Goal: Information Seeking & Learning: Learn about a topic

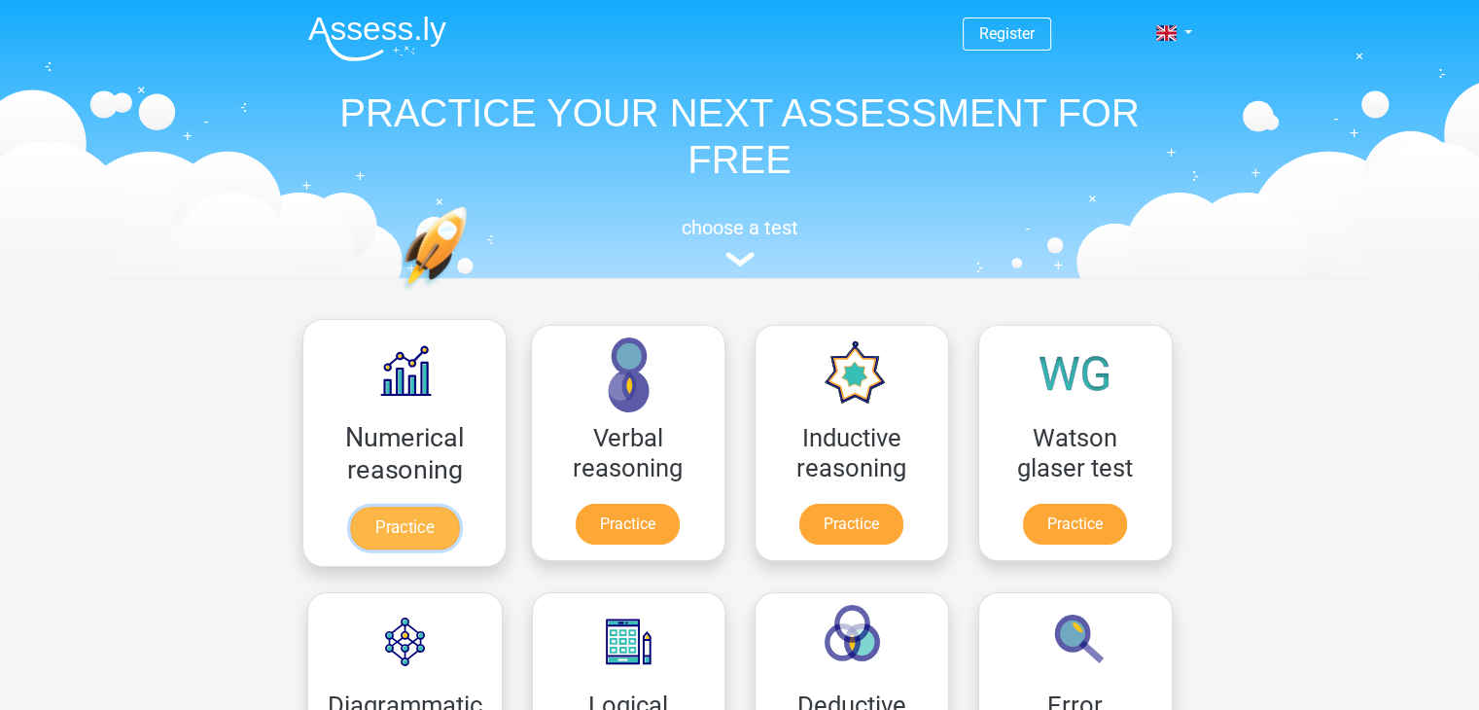
click at [392, 508] on link "Practice" at bounding box center [403, 528] width 109 height 43
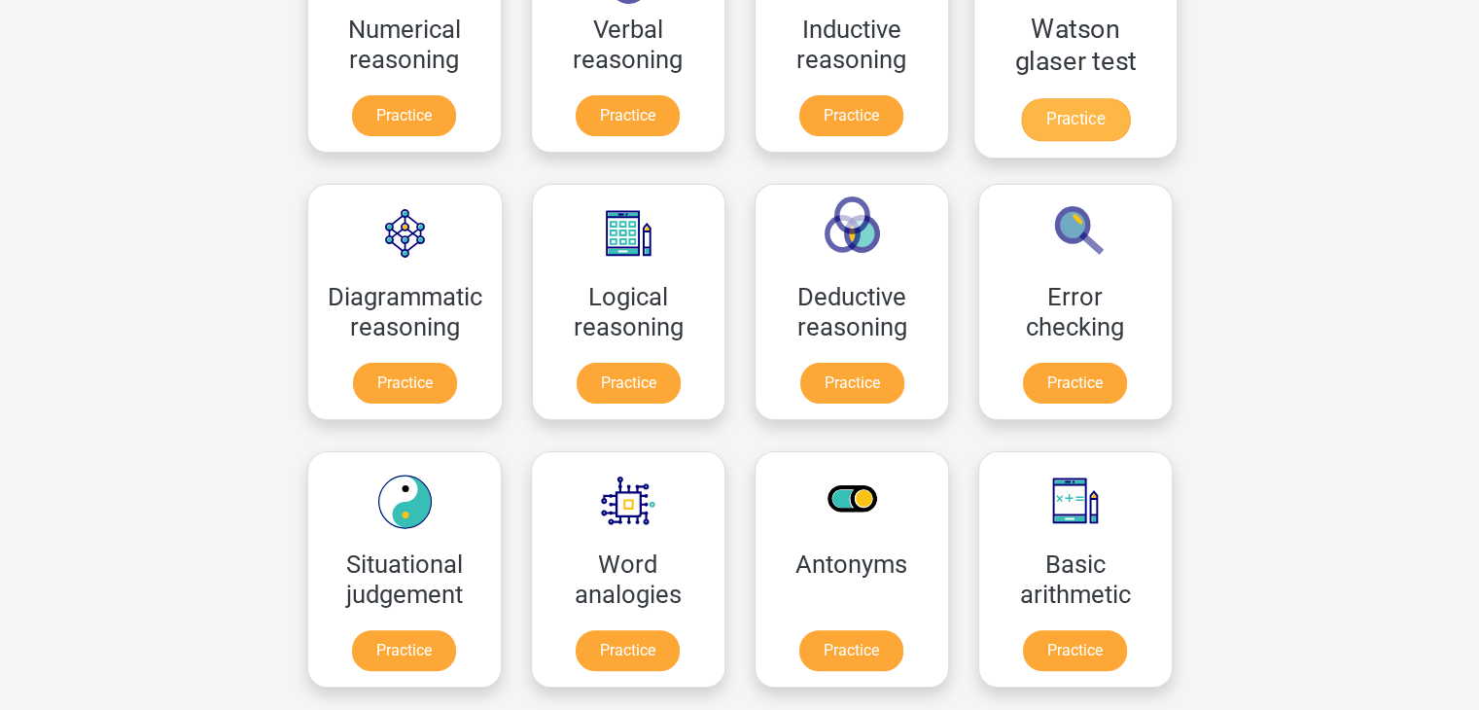
scroll to position [409, 0]
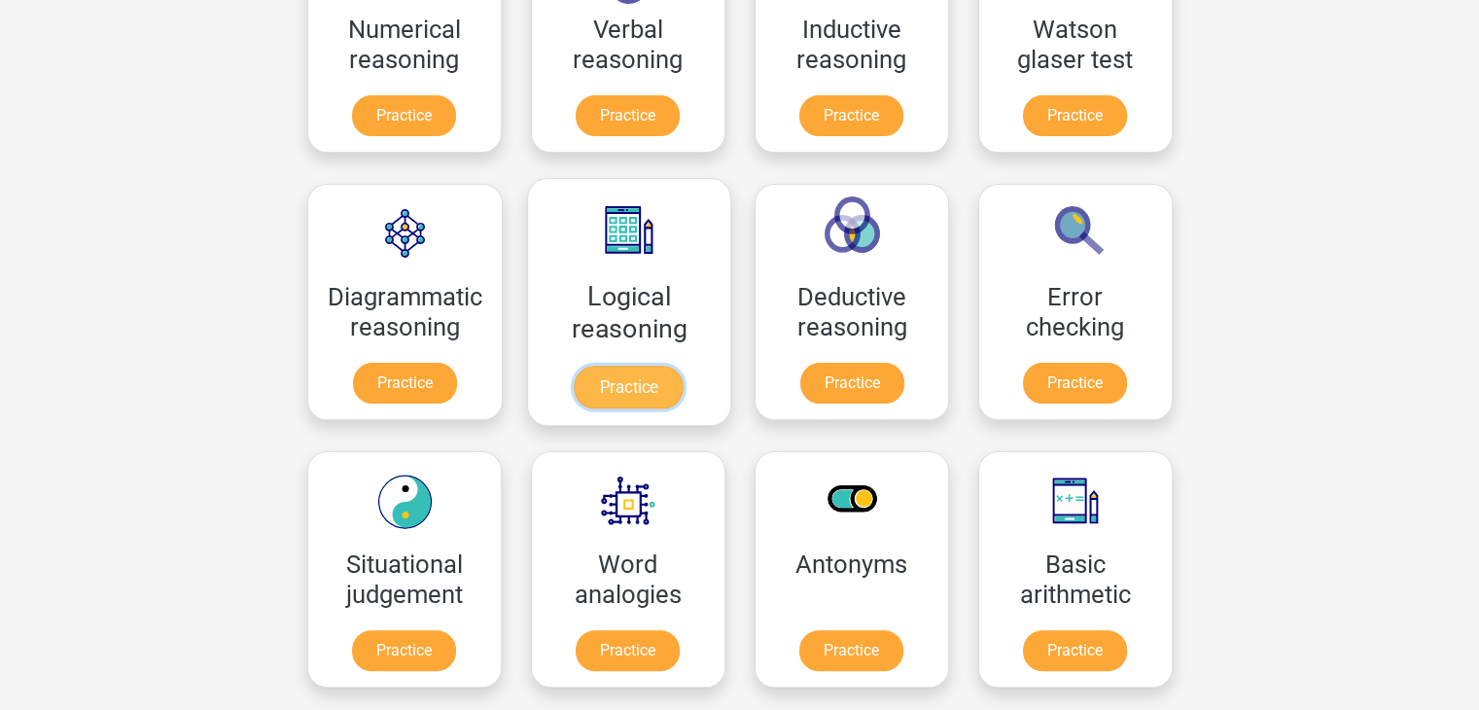
click at [647, 371] on link "Practice" at bounding box center [628, 387] width 109 height 43
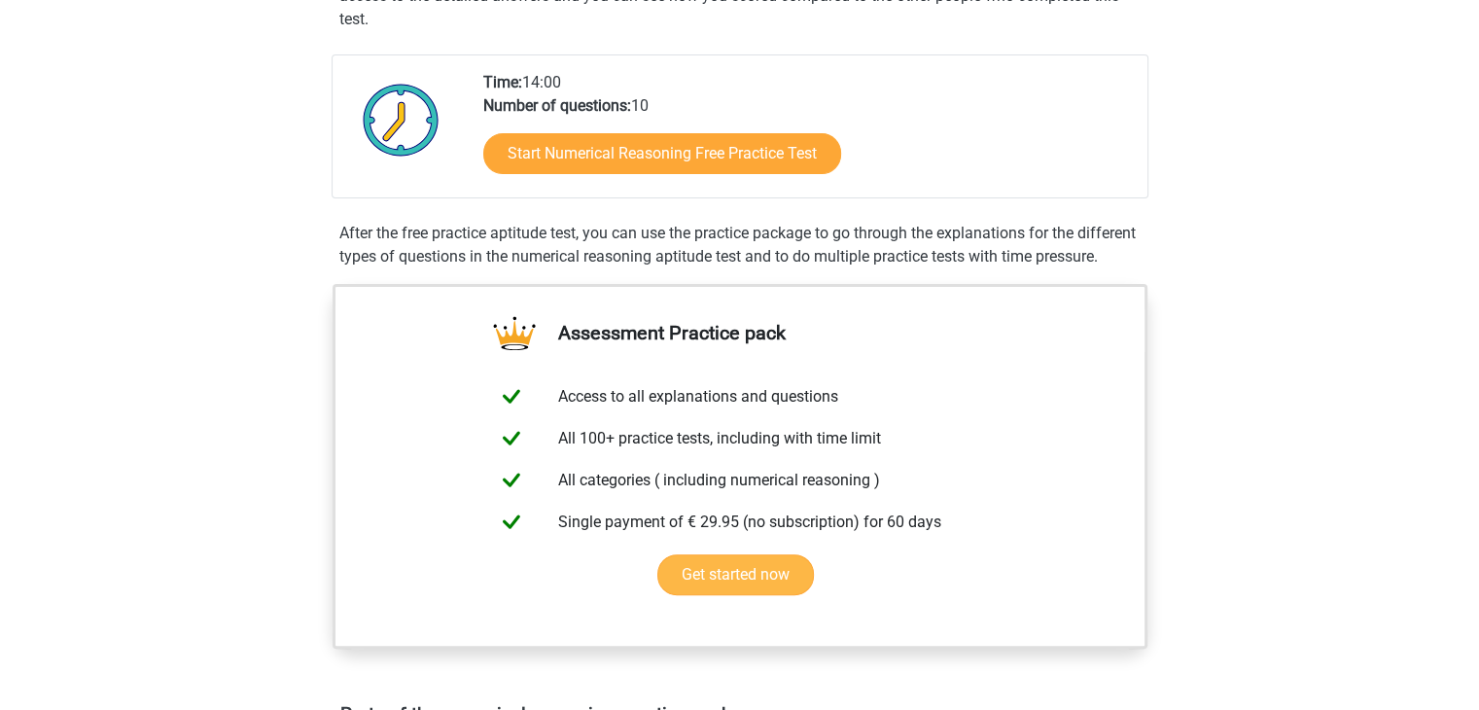
scroll to position [517, 0]
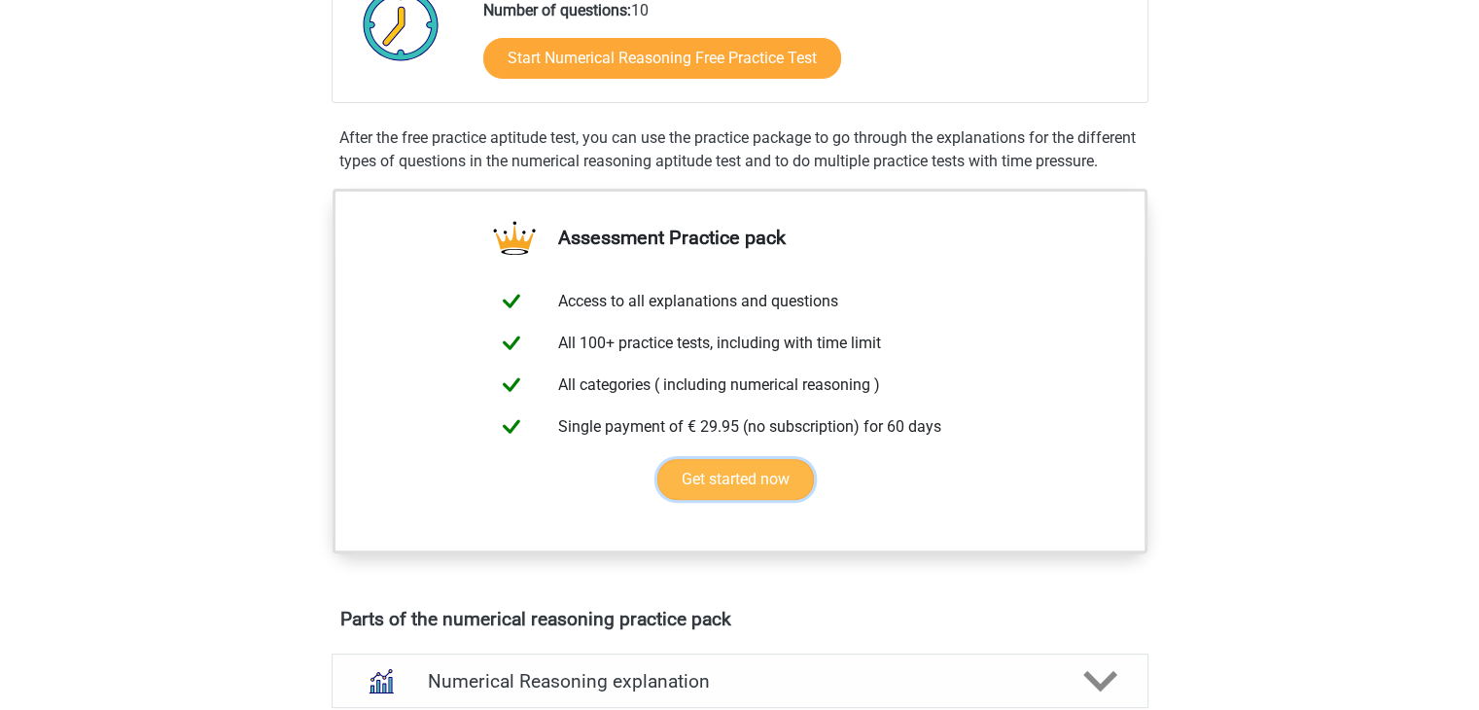
click at [689, 500] on link "Get started now" at bounding box center [736, 479] width 157 height 41
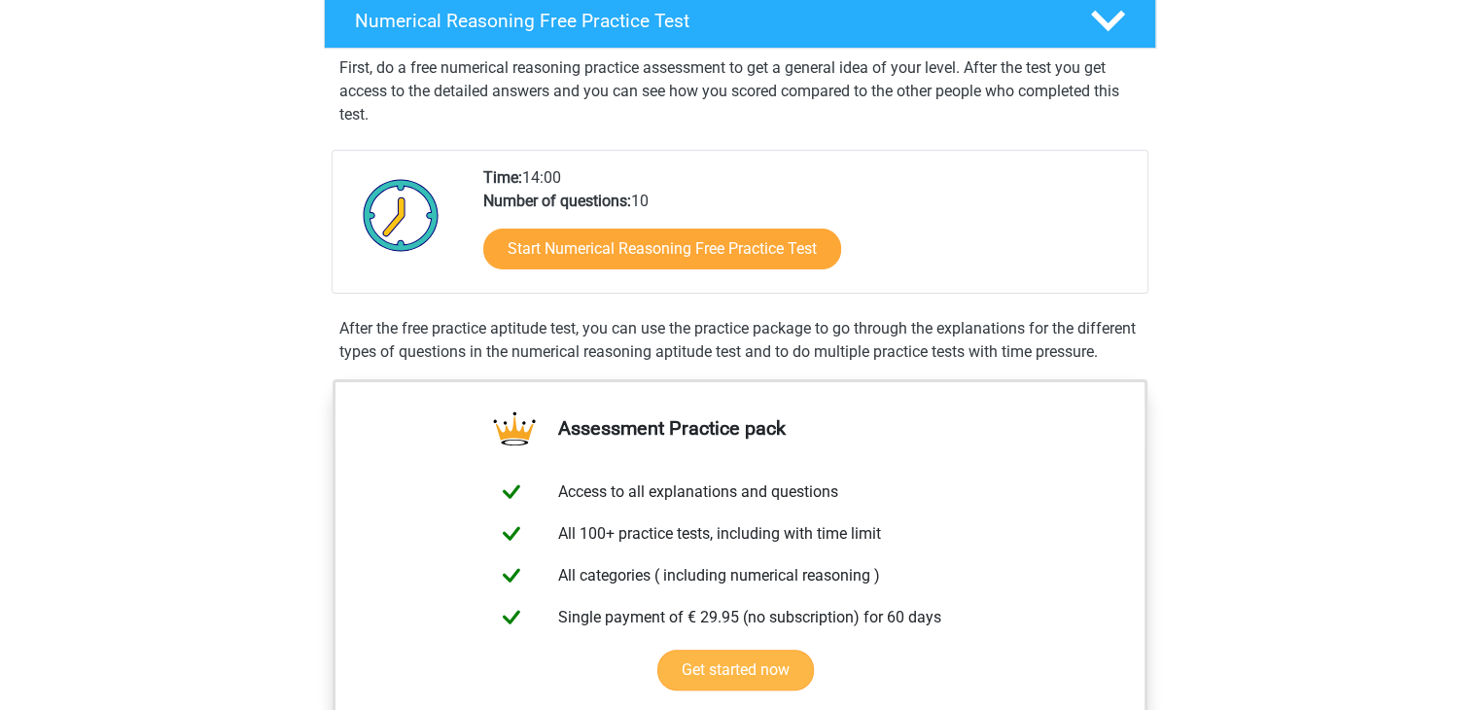
scroll to position [0, 0]
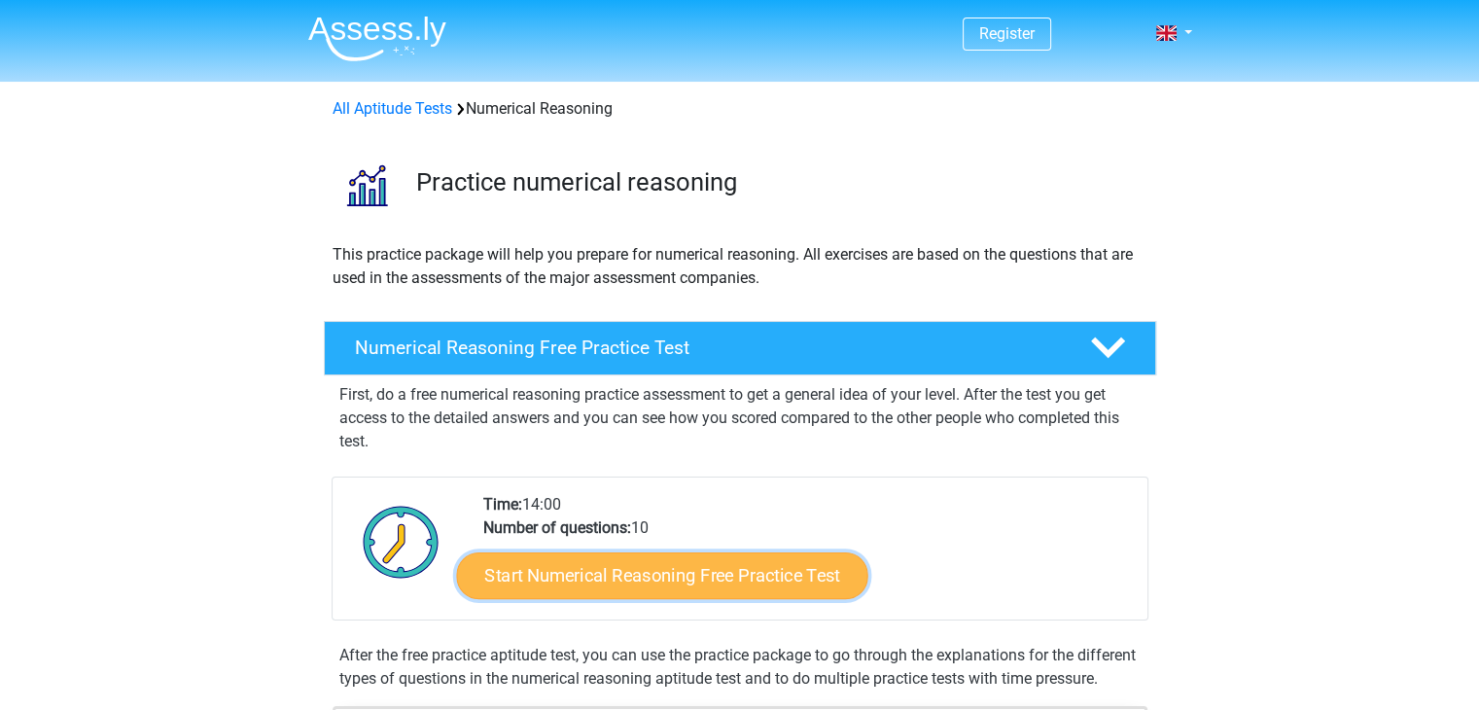
click at [681, 573] on link "Start Numerical Reasoning Free Practice Test" at bounding box center [661, 574] width 411 height 47
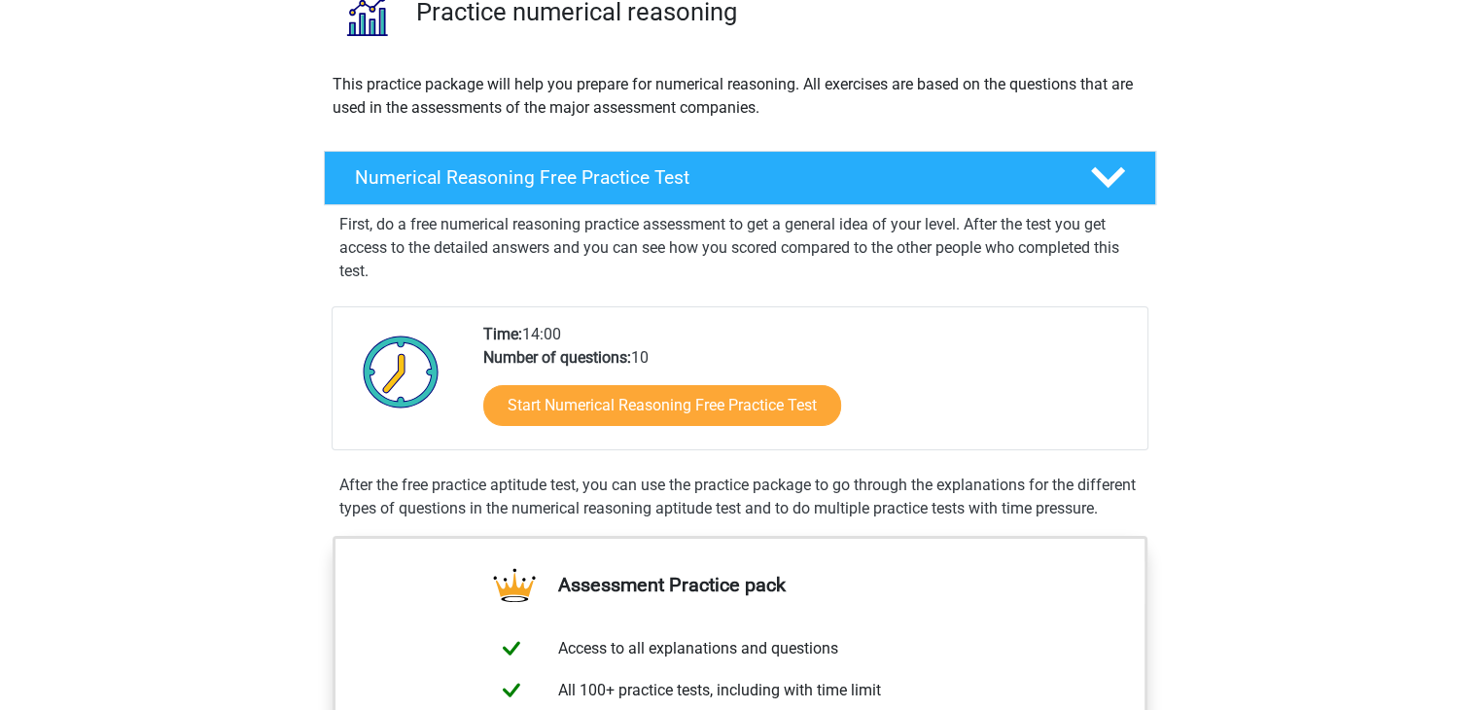
scroll to position [171, 0]
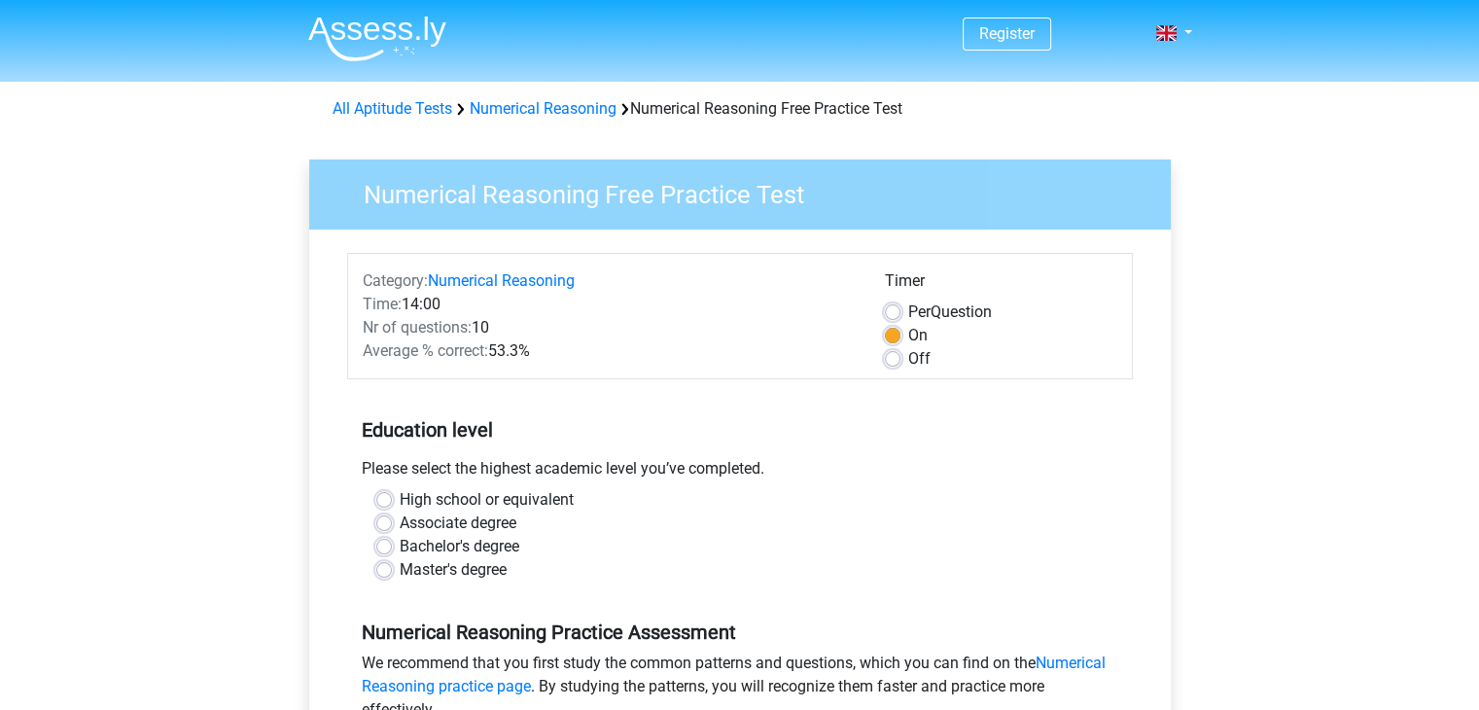
scroll to position [151, 0]
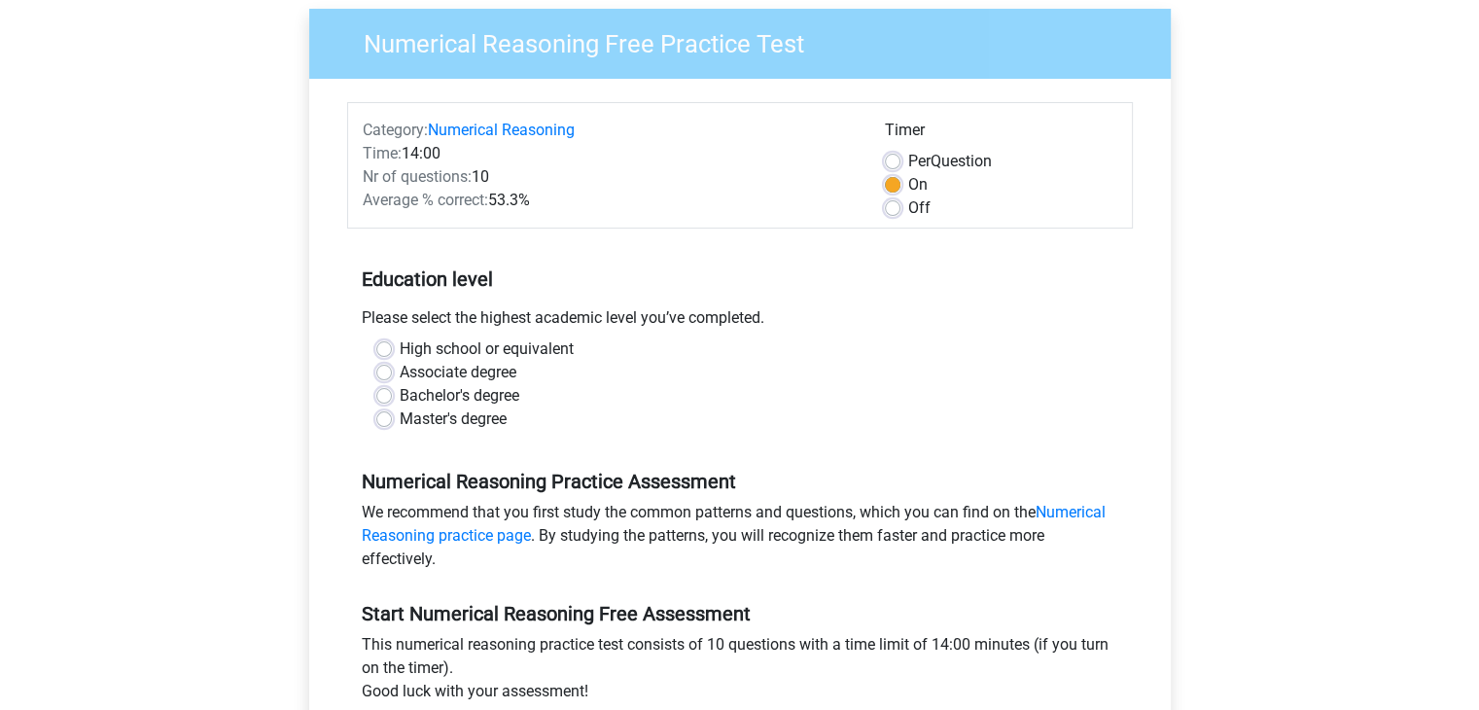
click at [446, 390] on label "Bachelor's degree" at bounding box center [460, 395] width 120 height 23
click at [392, 390] on input "Bachelor's degree" at bounding box center [384, 393] width 16 height 19
radio input "true"
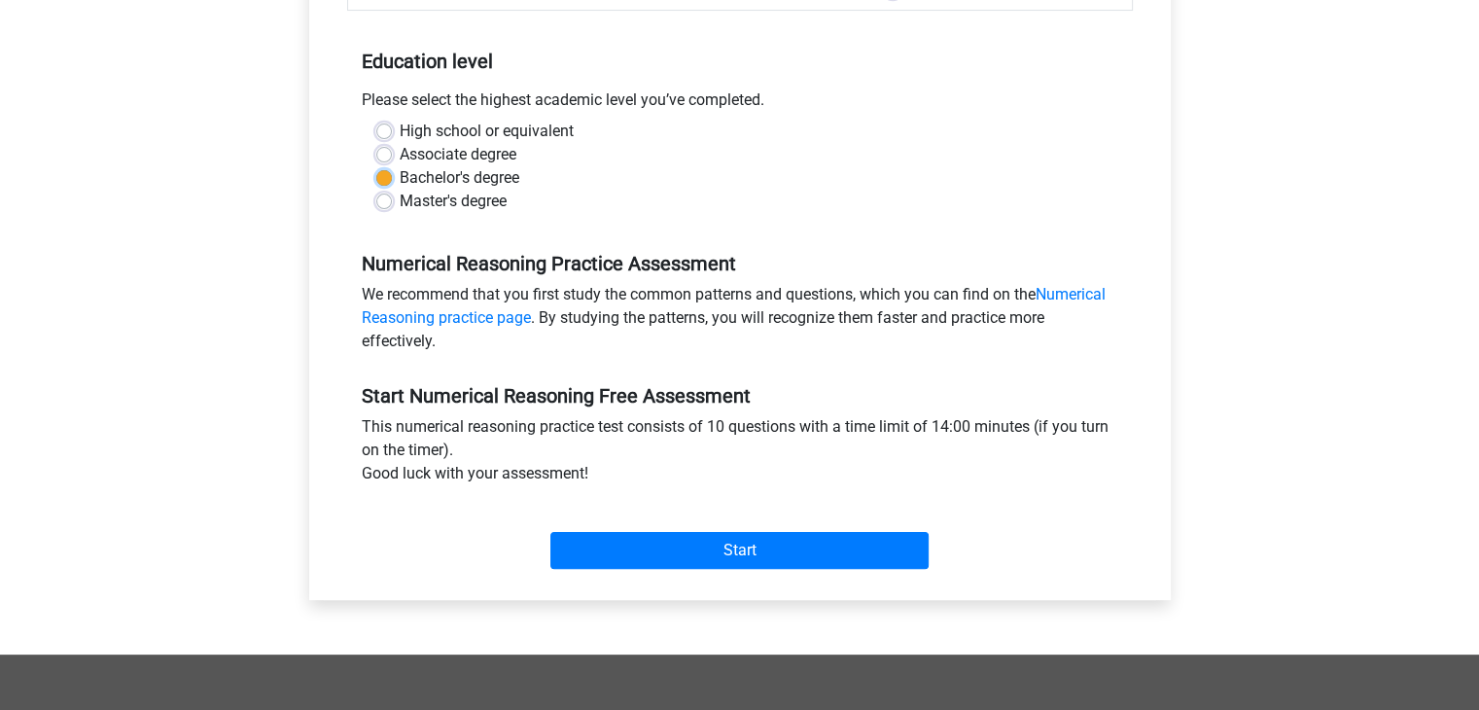
scroll to position [370, 0]
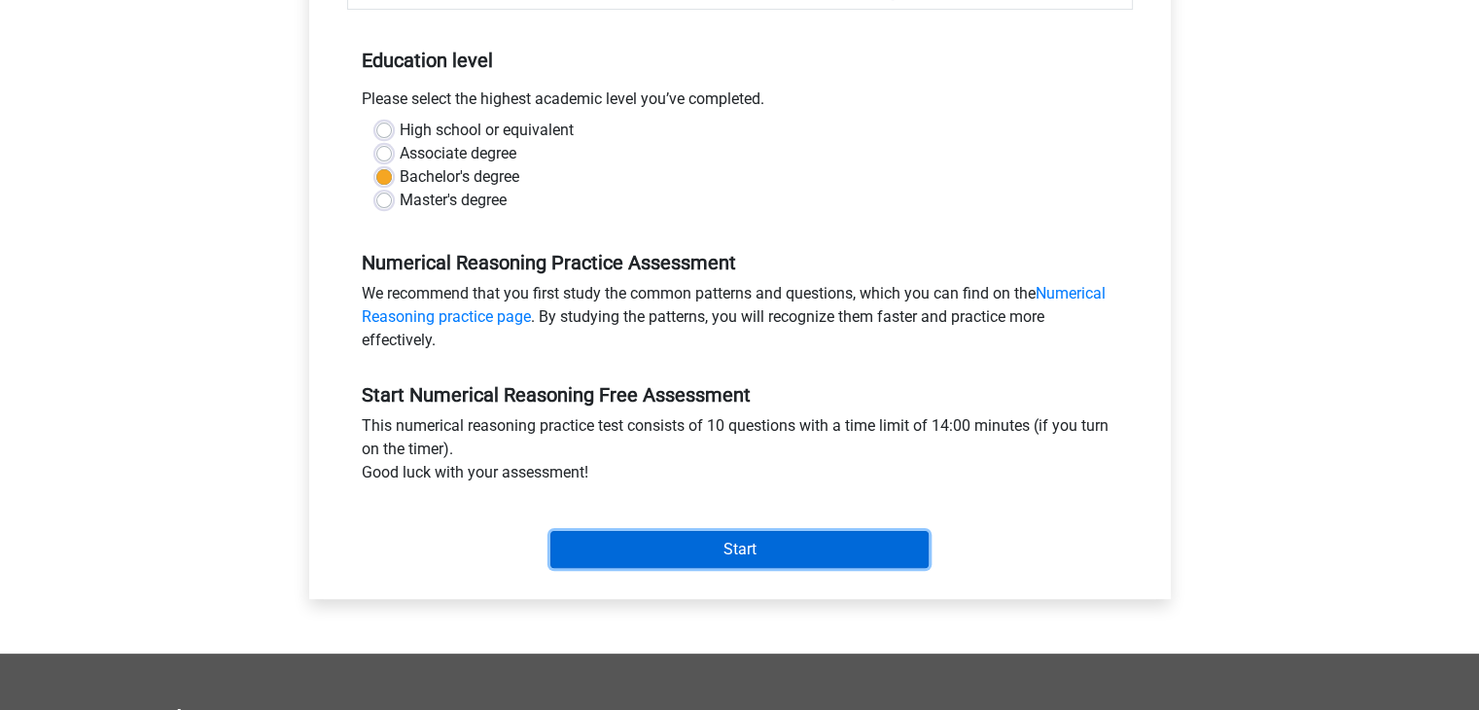
click at [658, 549] on input "Start" at bounding box center [740, 549] width 378 height 37
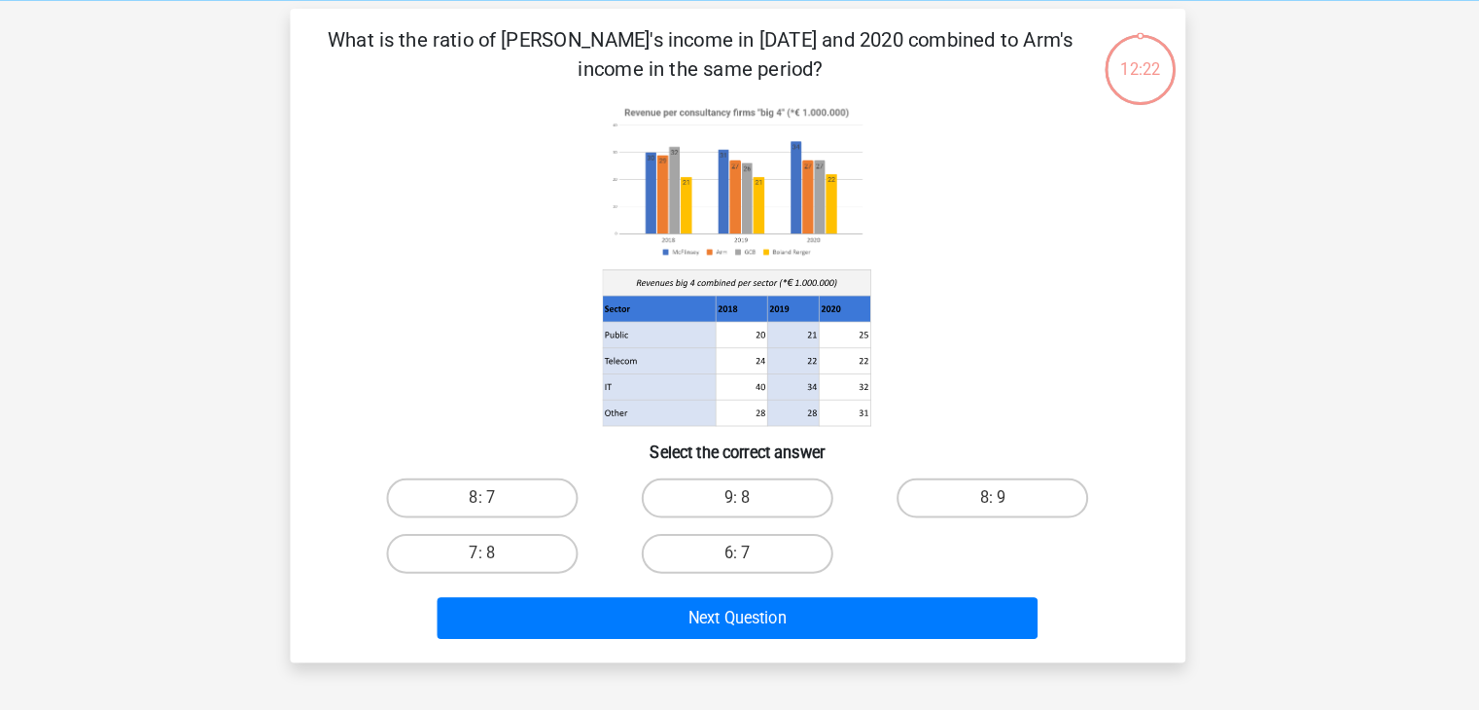
scroll to position [76, 0]
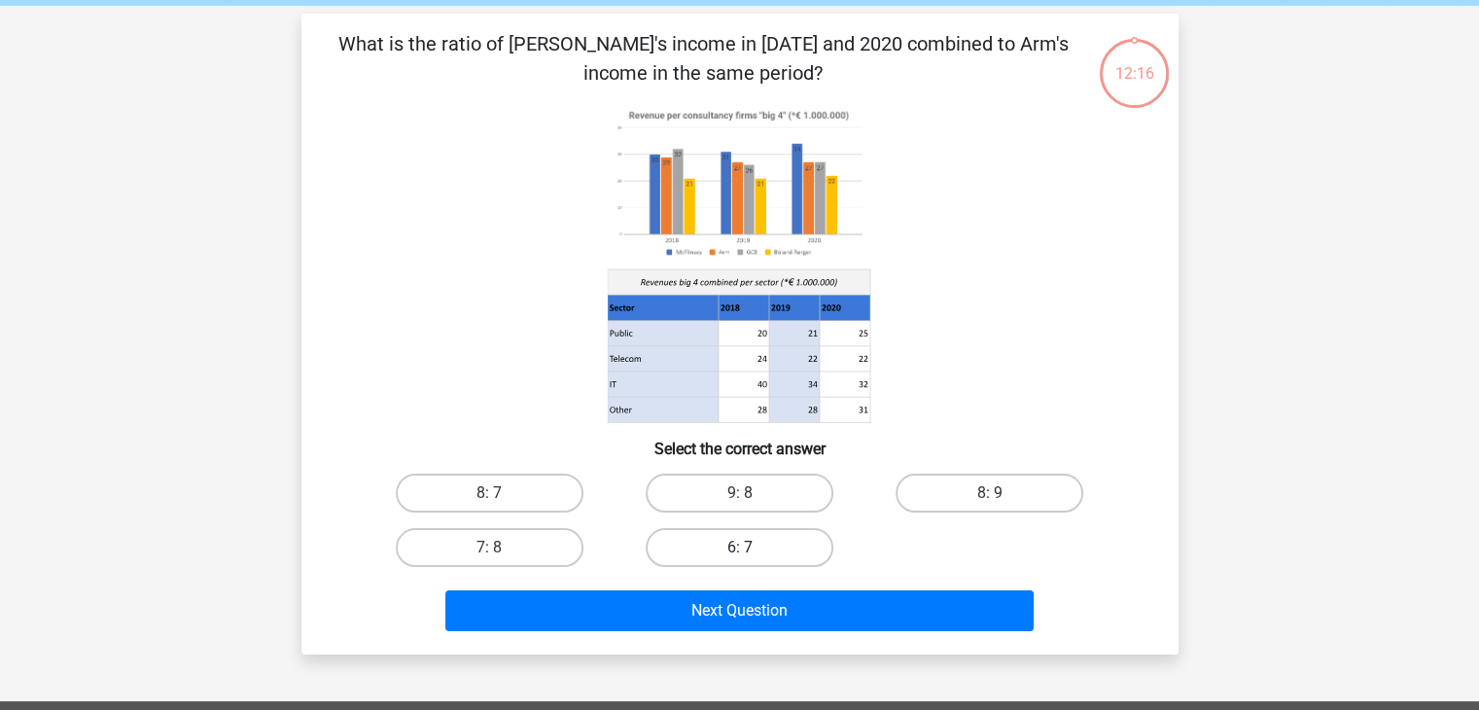
click at [686, 548] on label "6: 7" at bounding box center [740, 547] width 188 height 39
click at [739, 548] on input "6: 7" at bounding box center [745, 554] width 13 height 13
radio input "true"
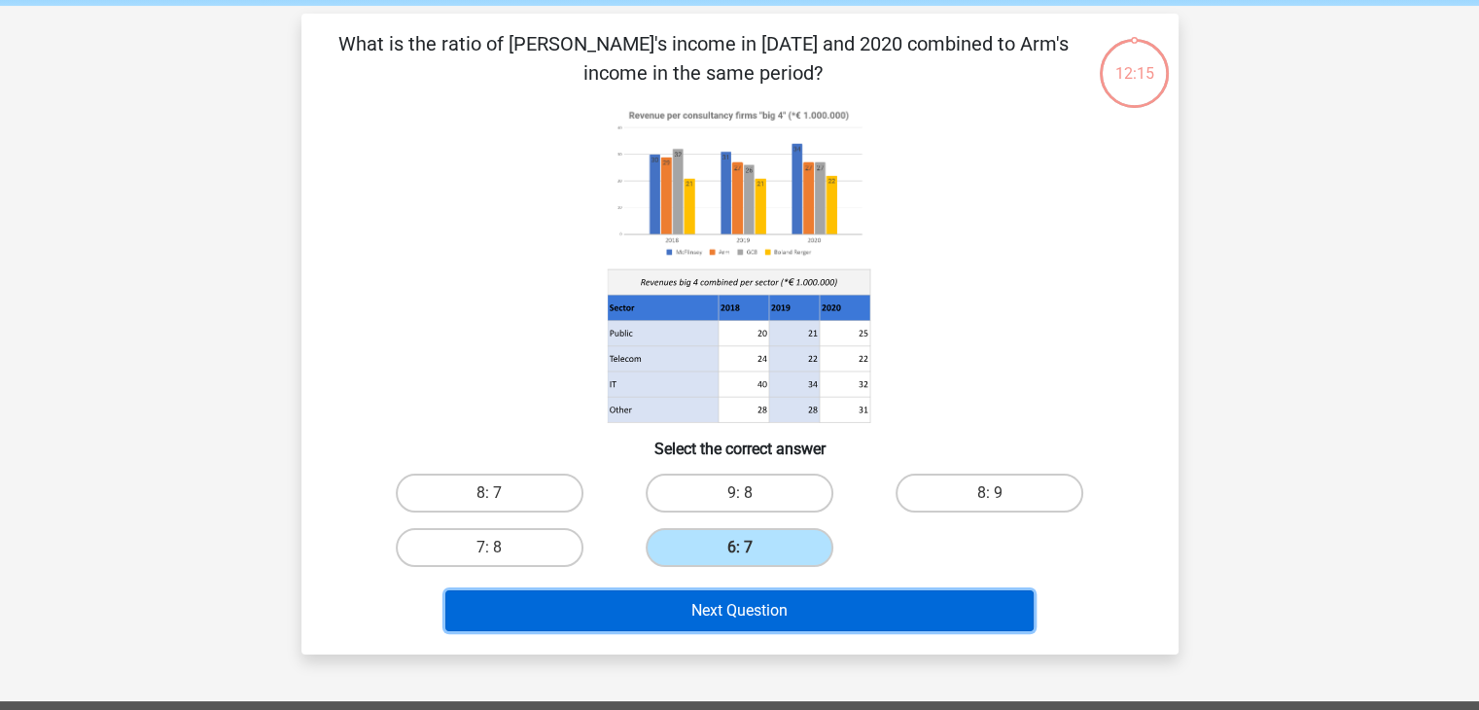
click at [695, 612] on button "Next Question" at bounding box center [739, 610] width 588 height 41
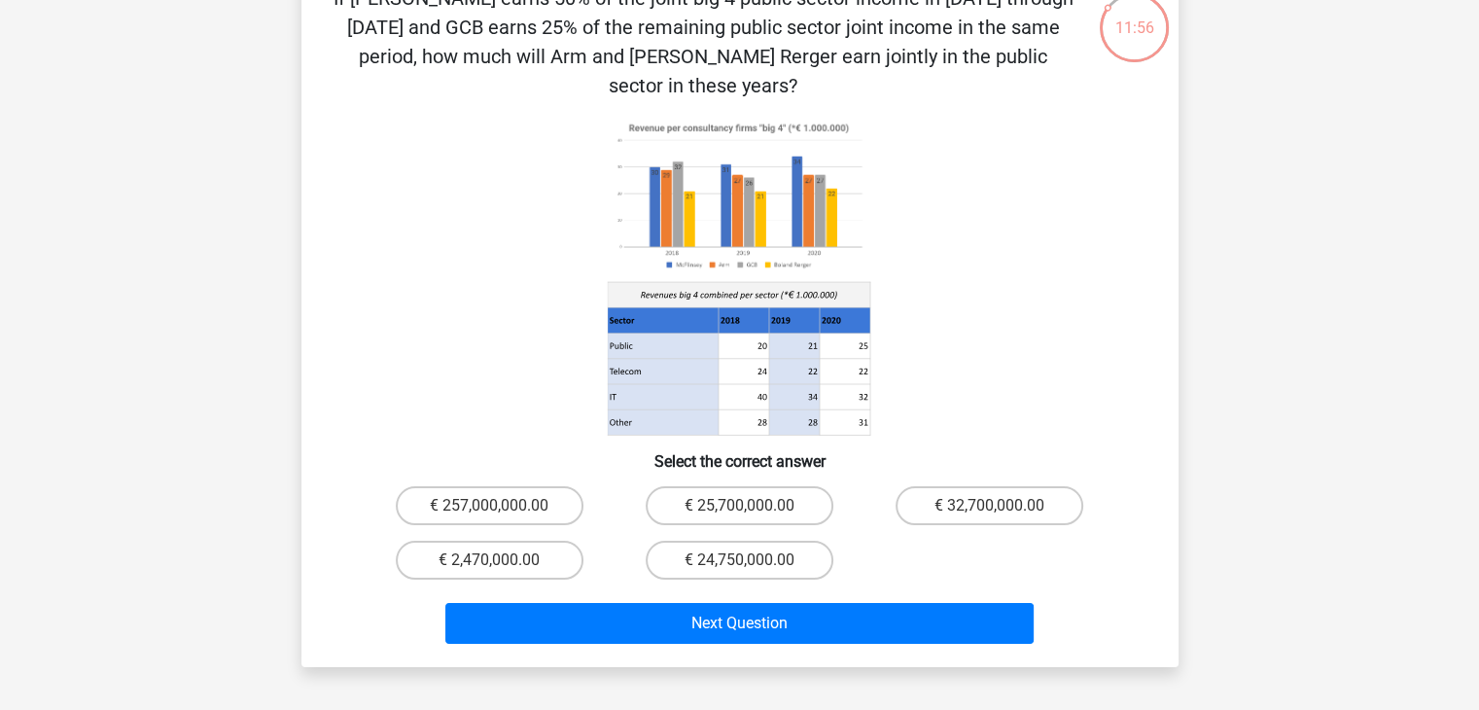
scroll to position [123, 0]
click at [706, 549] on div "€ 24,750,000.00" at bounding box center [740, 559] width 250 height 54
click at [581, 498] on div "€ 257,000,000.00" at bounding box center [490, 505] width 250 height 54
click at [543, 540] on label "€ 2,470,000.00" at bounding box center [490, 559] width 188 height 39
click at [502, 559] on input "€ 2,470,000.00" at bounding box center [495, 565] width 13 height 13
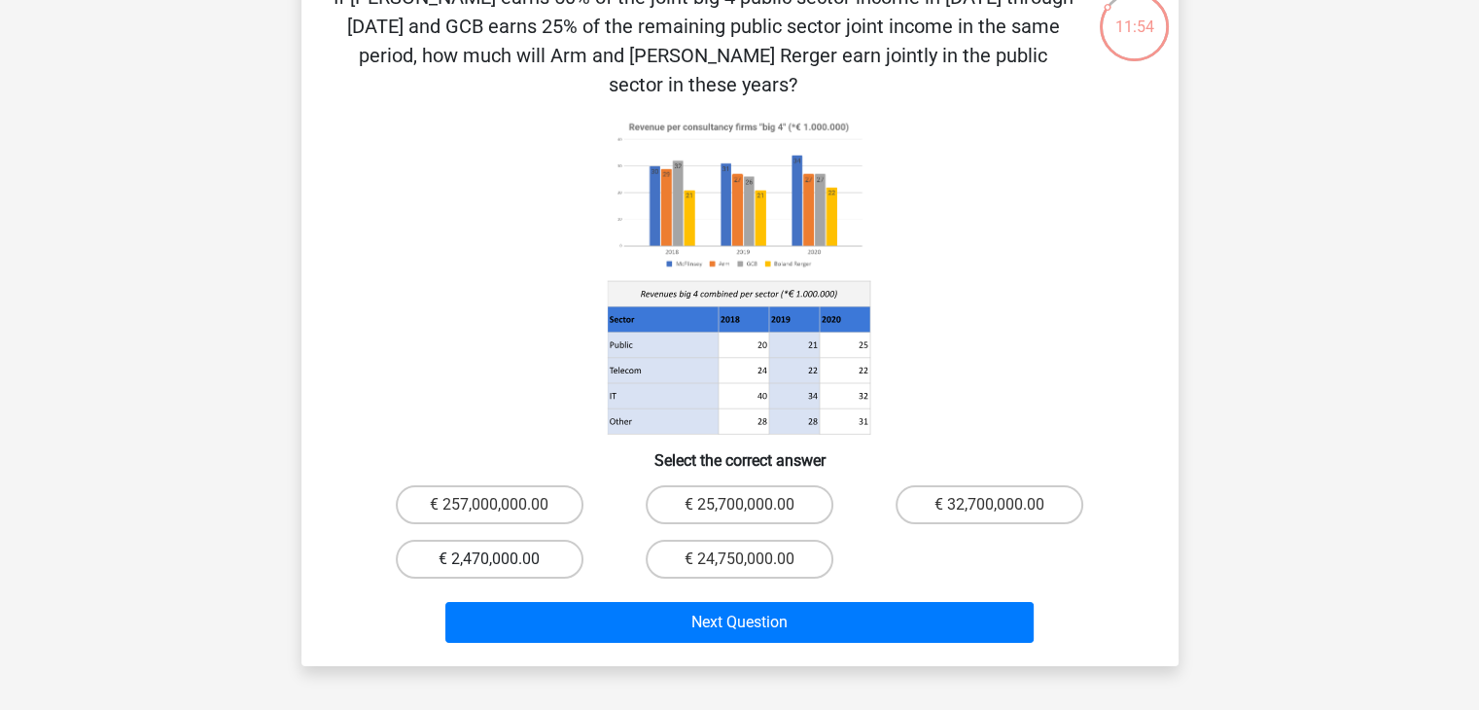
radio input "true"
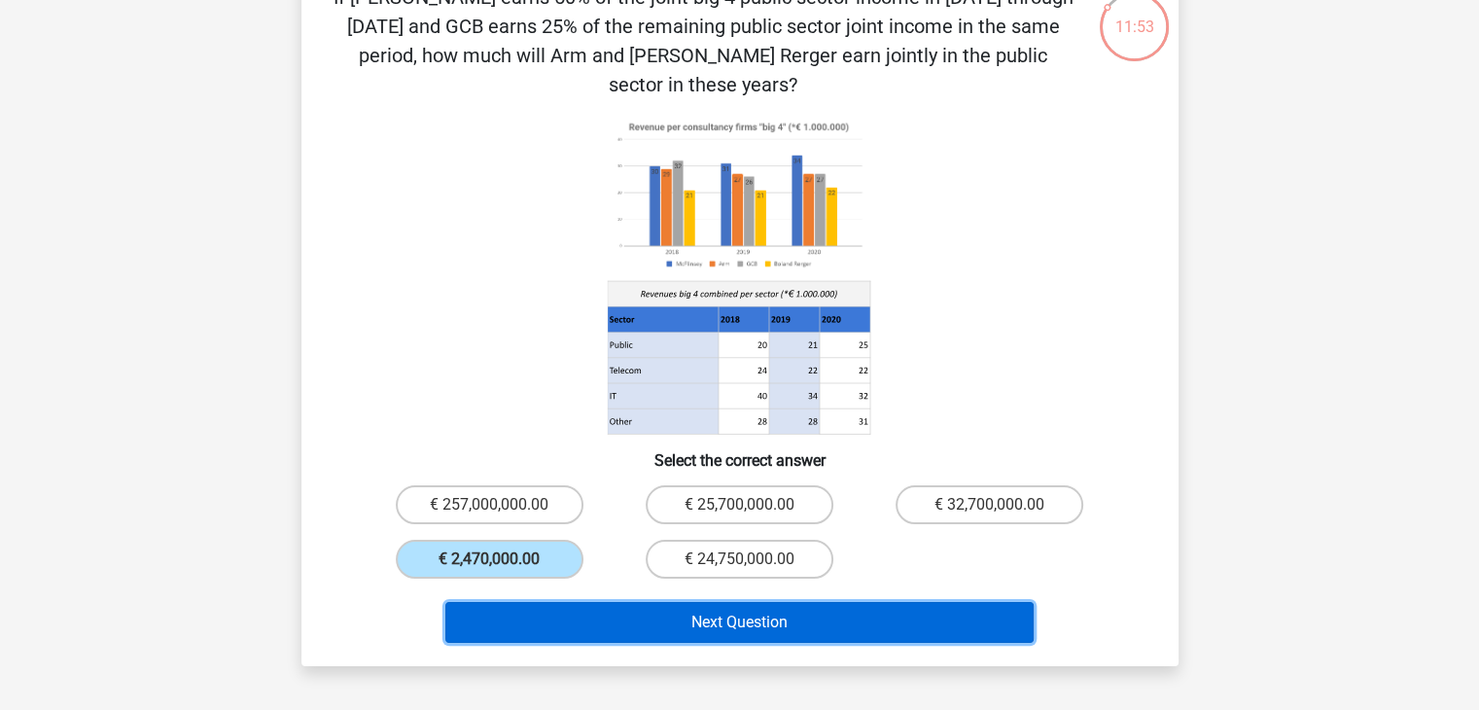
click at [597, 602] on button "Next Question" at bounding box center [739, 622] width 588 height 41
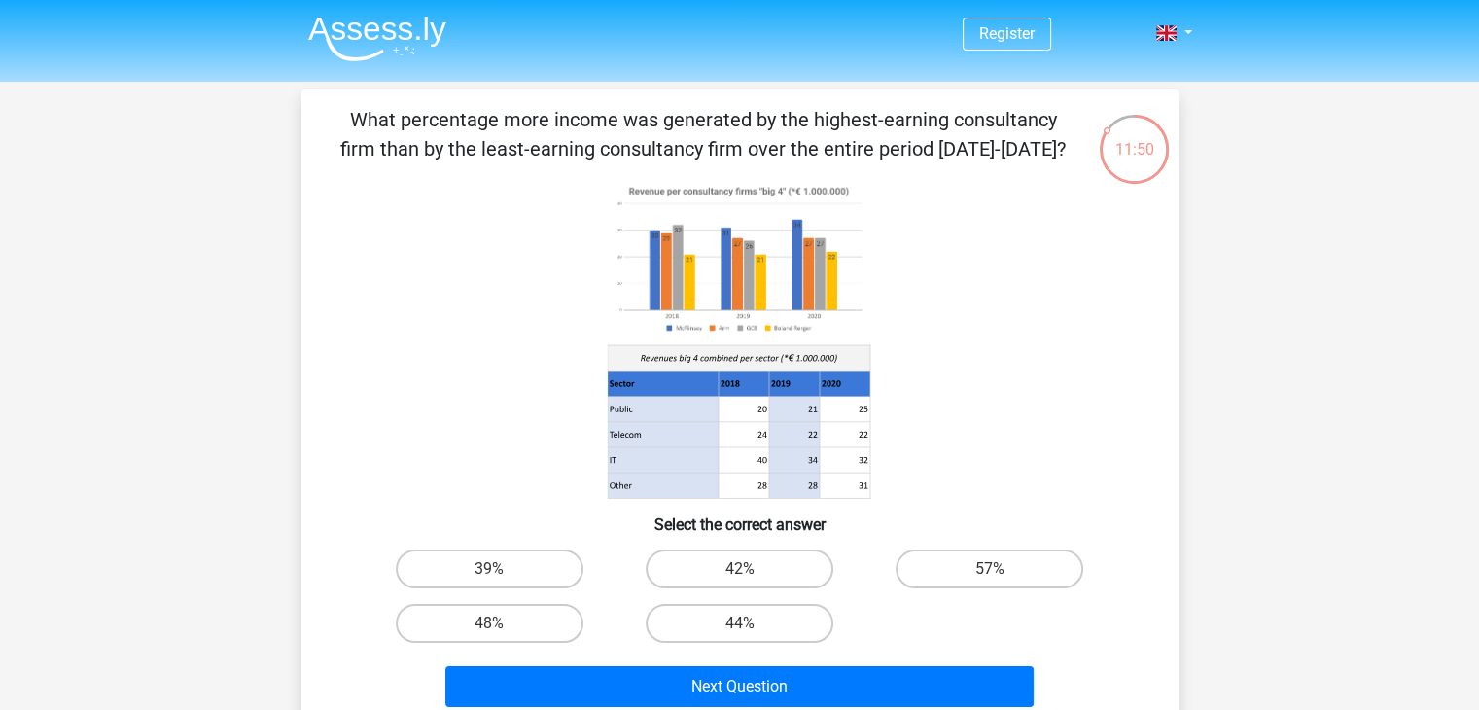
scroll to position [0, 0]
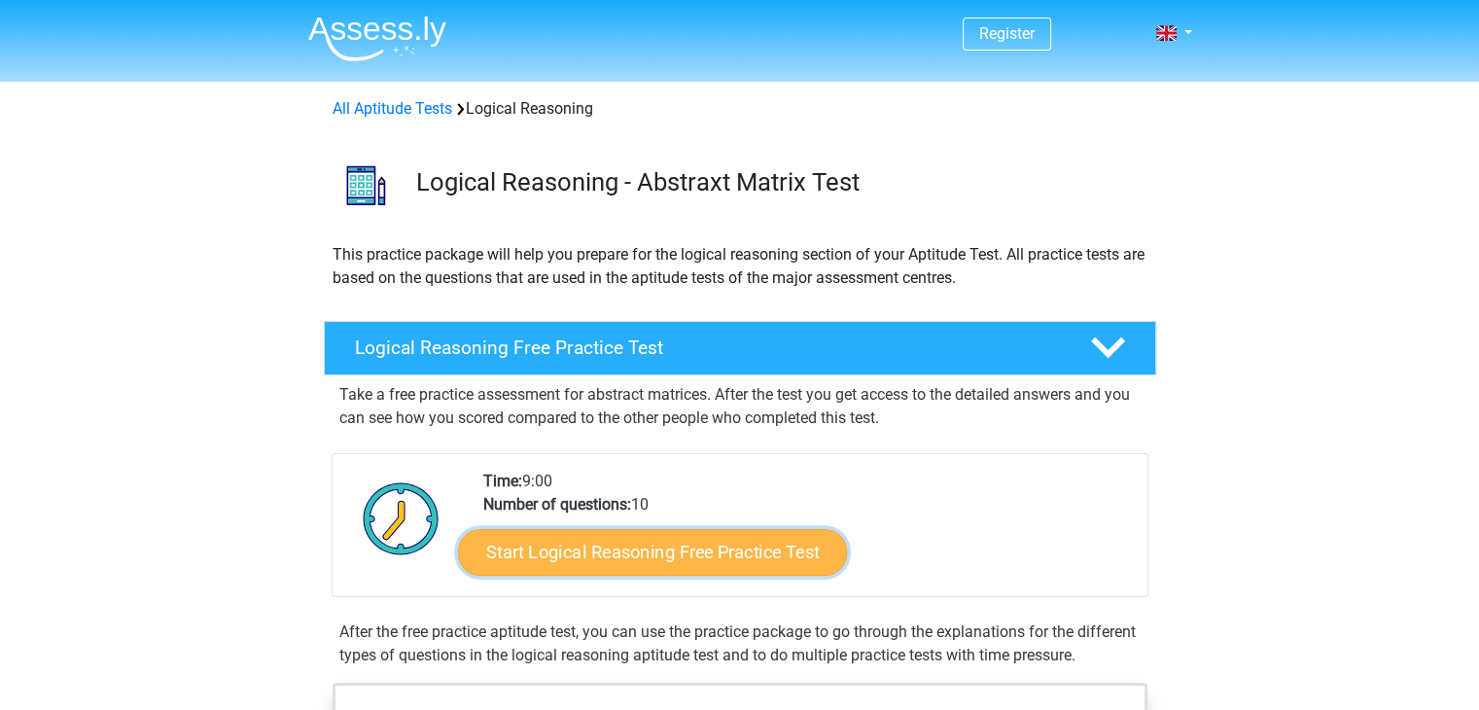
click at [695, 557] on link "Start Logical Reasoning Free Practice Test" at bounding box center [652, 551] width 389 height 47
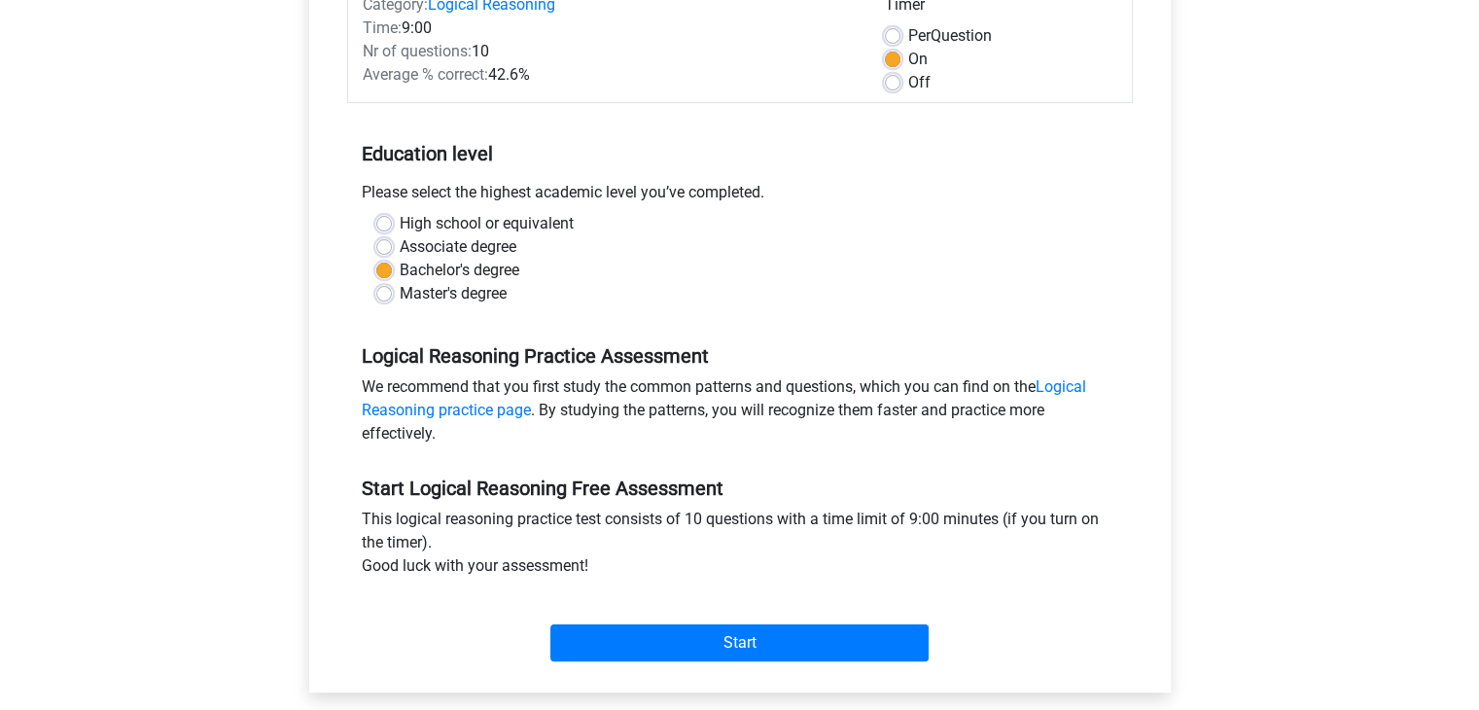
scroll to position [300, 0]
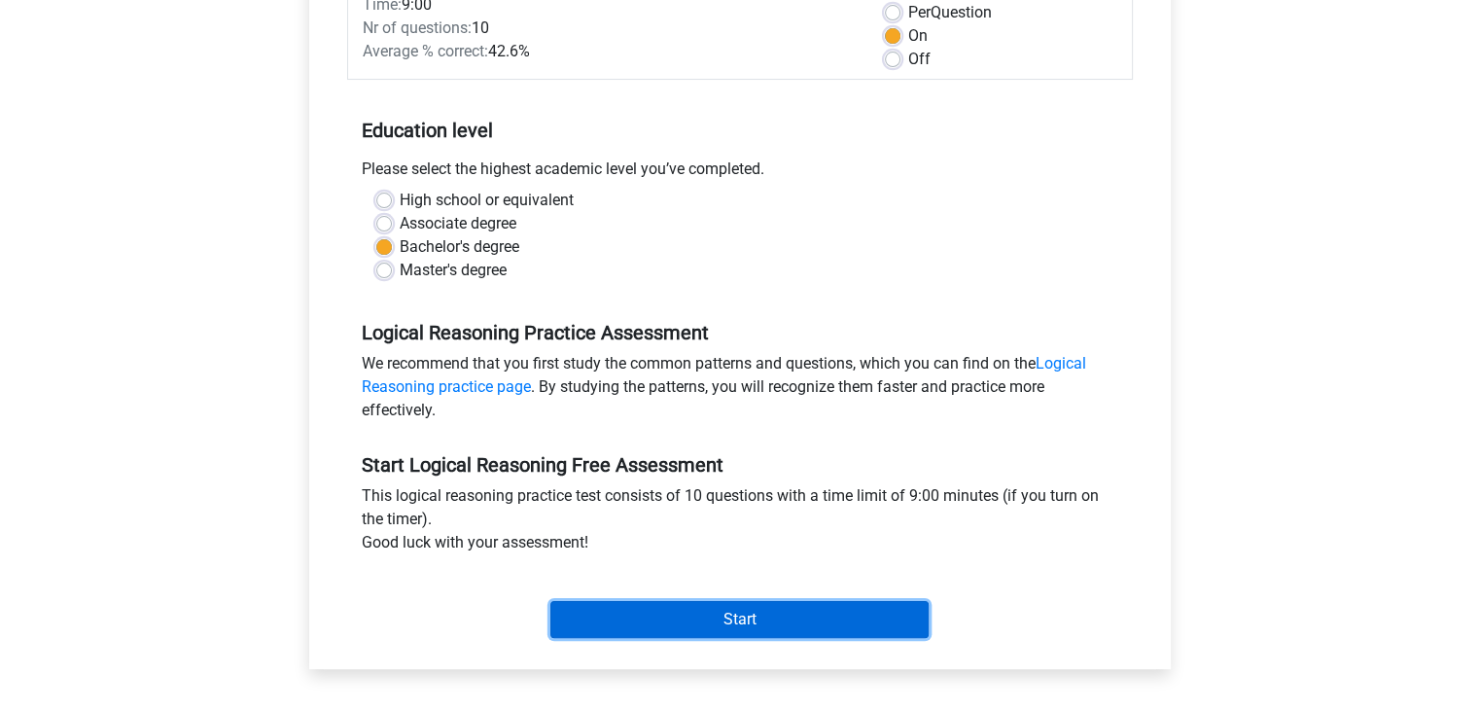
click at [700, 622] on input "Start" at bounding box center [740, 619] width 378 height 37
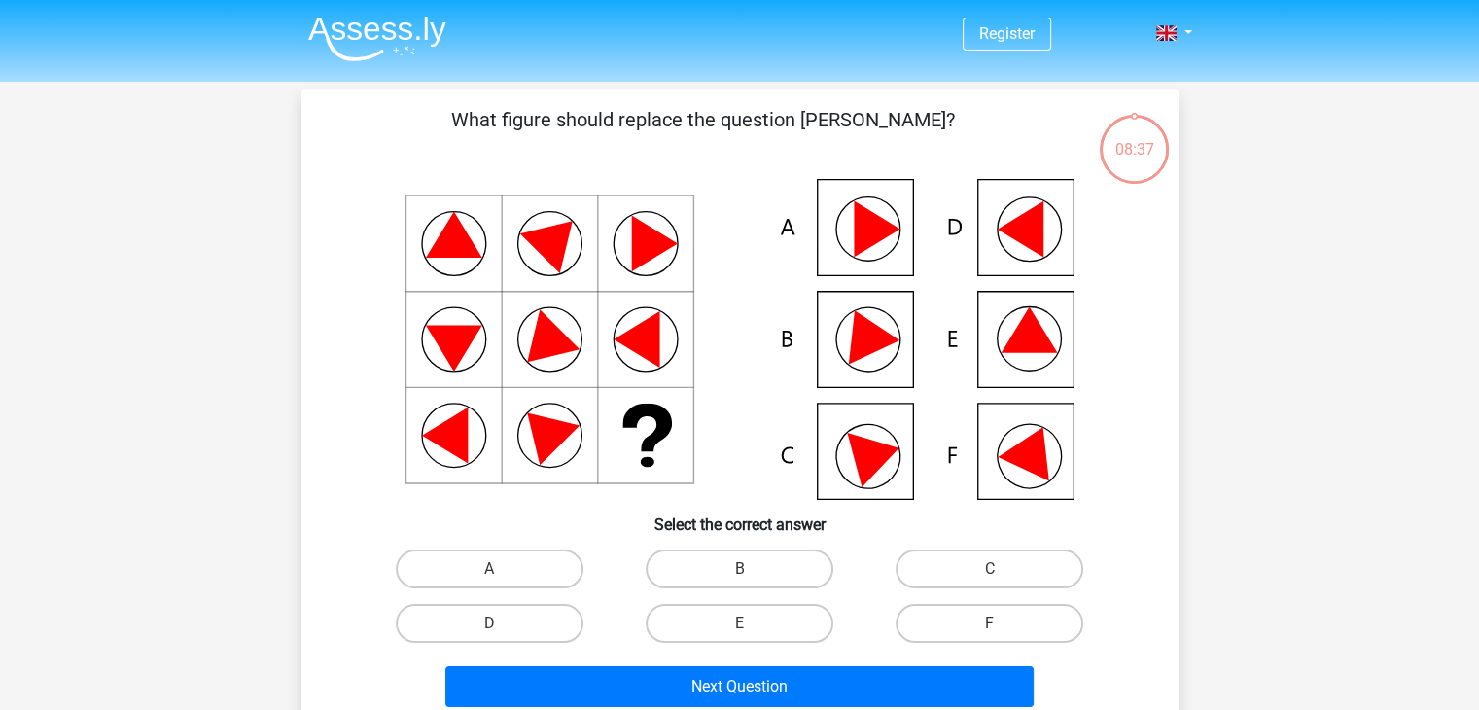
click at [1031, 367] on icon at bounding box center [740, 339] width 784 height 321
click at [730, 614] on label "E" at bounding box center [740, 623] width 188 height 39
click at [739, 623] on input "E" at bounding box center [745, 629] width 13 height 13
radio input "true"
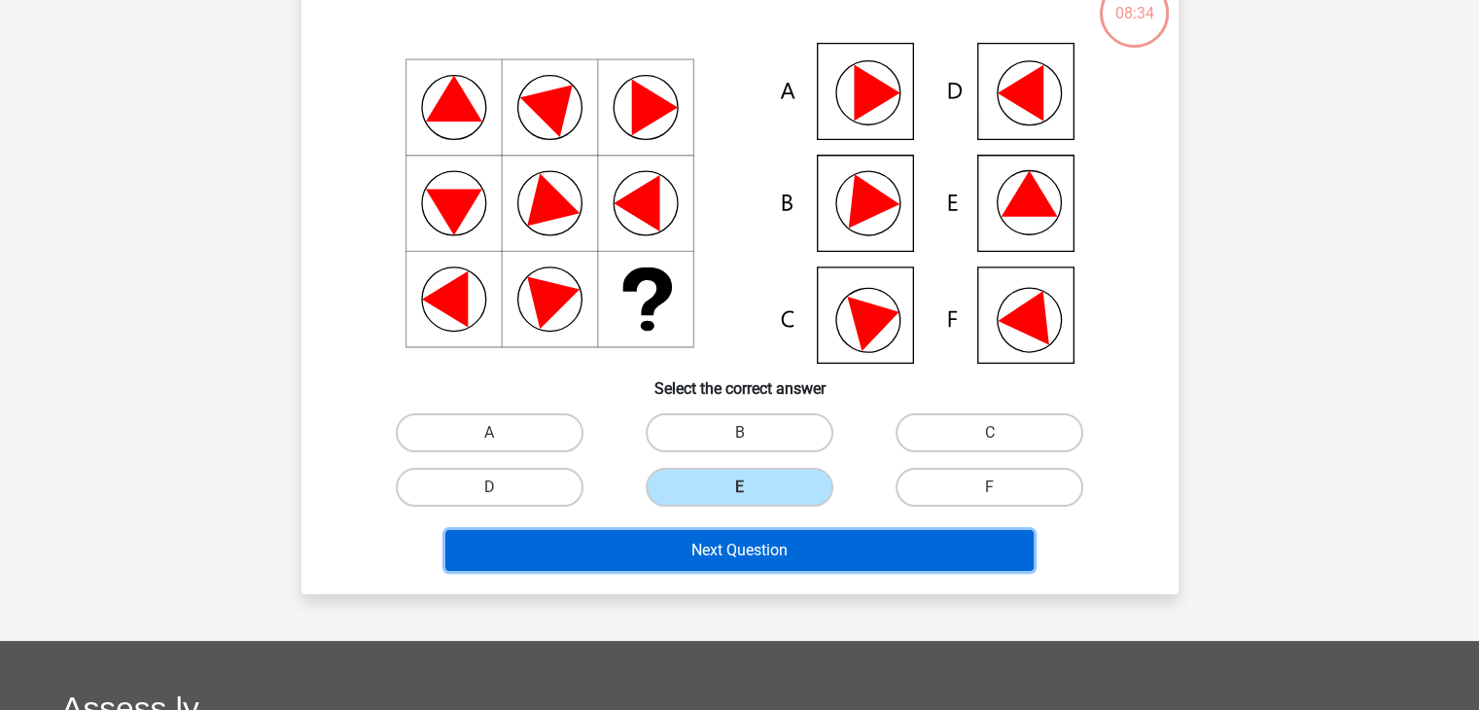
click at [819, 548] on button "Next Question" at bounding box center [739, 550] width 588 height 41
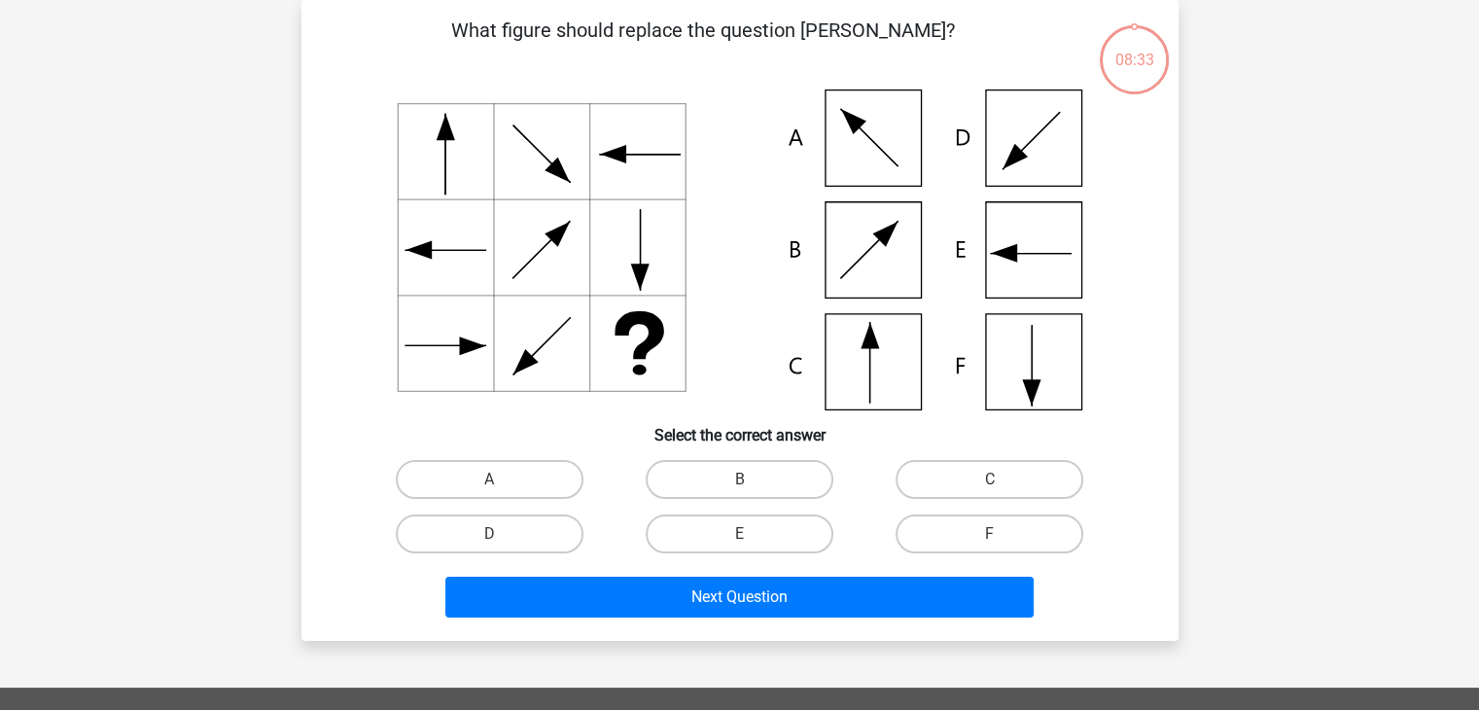
scroll to position [53, 0]
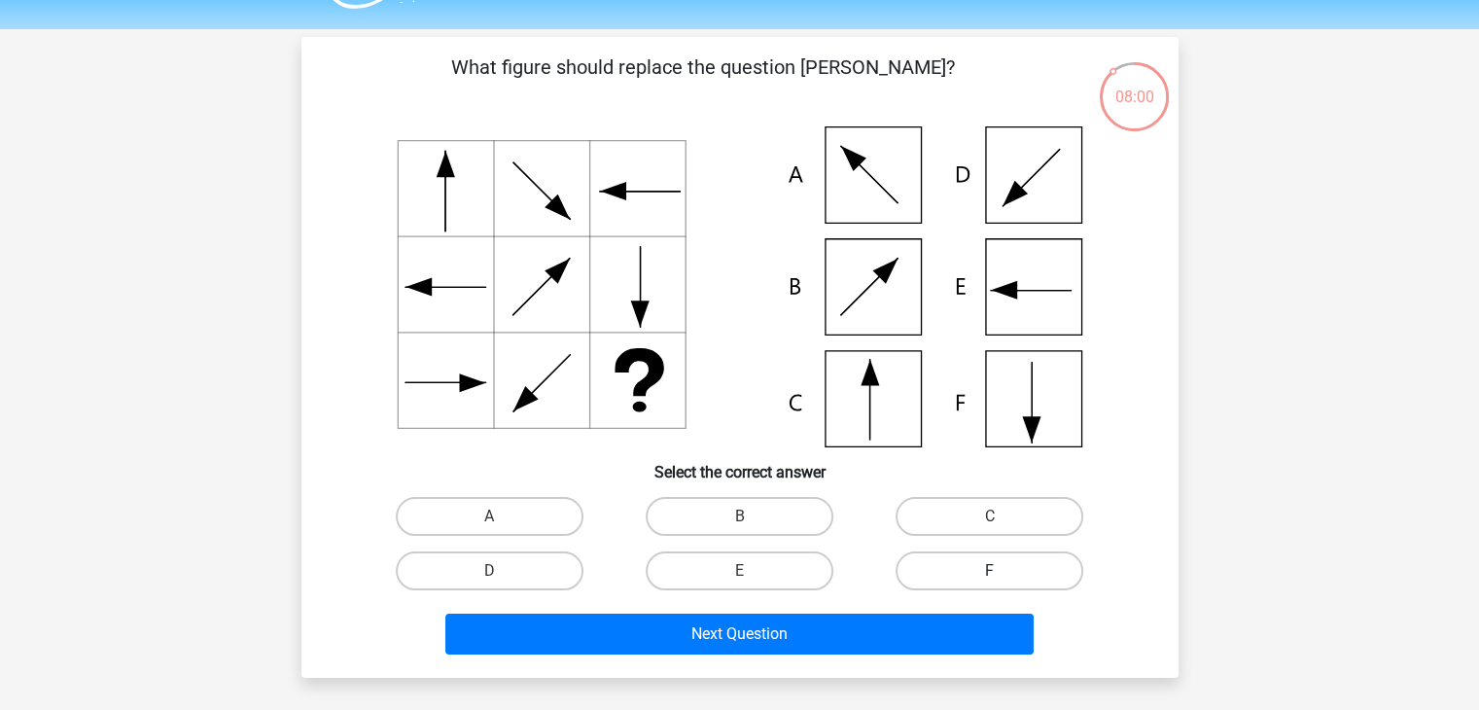
click at [984, 565] on label "F" at bounding box center [990, 570] width 188 height 39
click at [990, 571] on input "F" at bounding box center [996, 577] width 13 height 13
radio input "true"
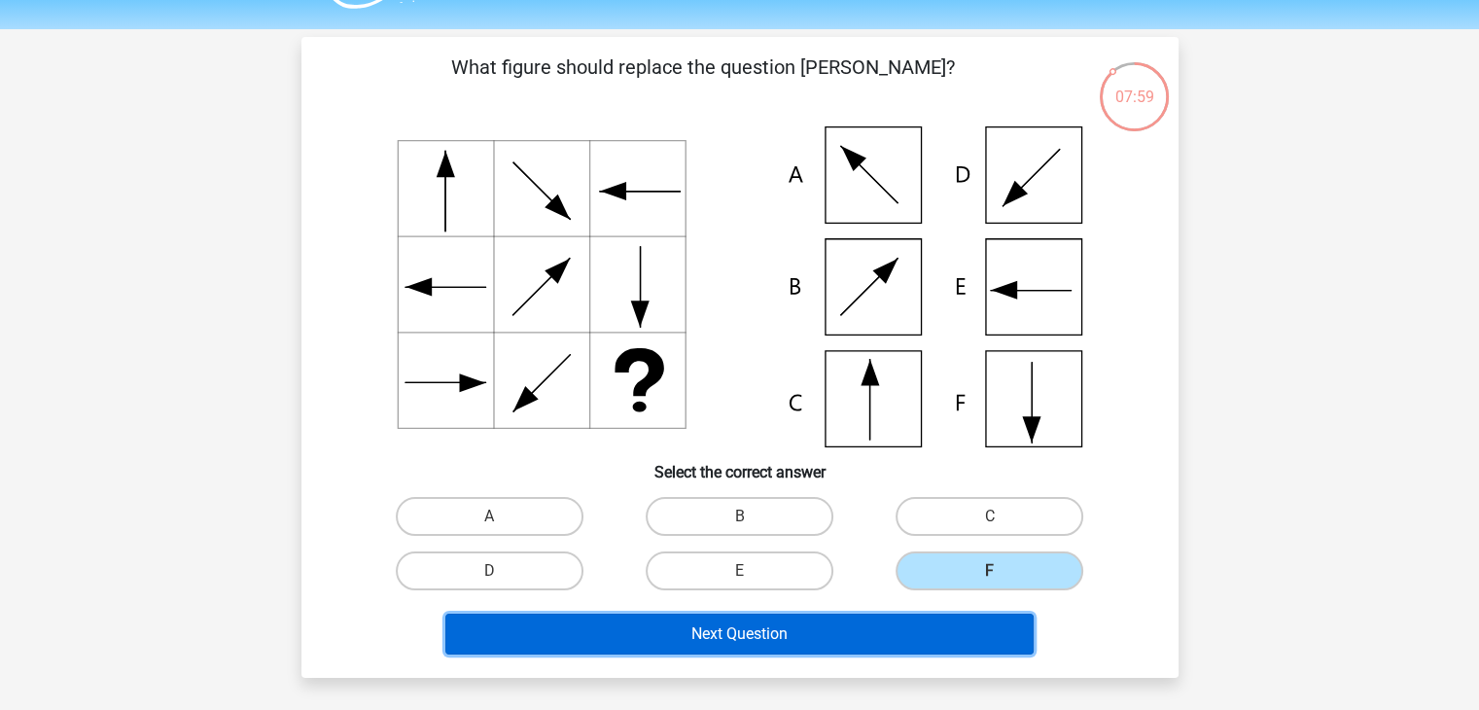
click at [933, 645] on button "Next Question" at bounding box center [739, 634] width 588 height 41
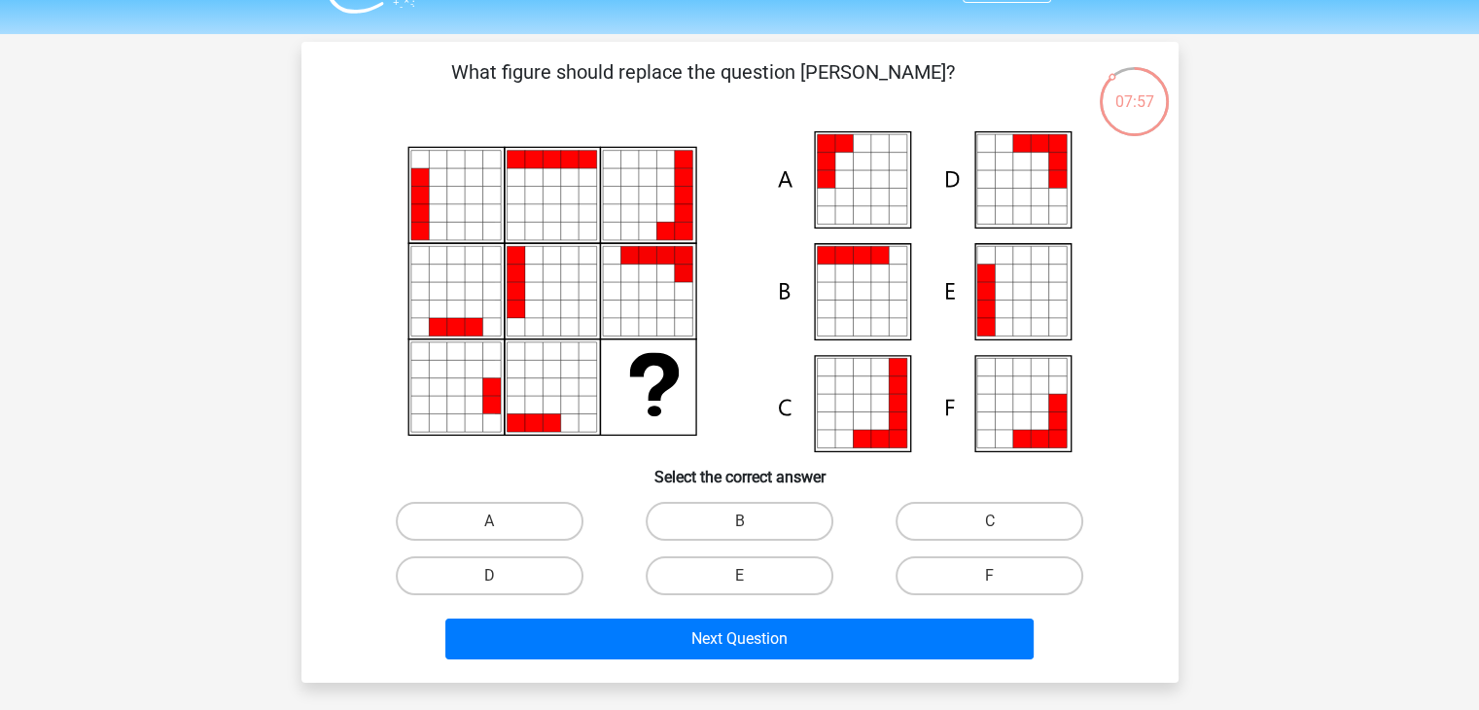
scroll to position [46, 0]
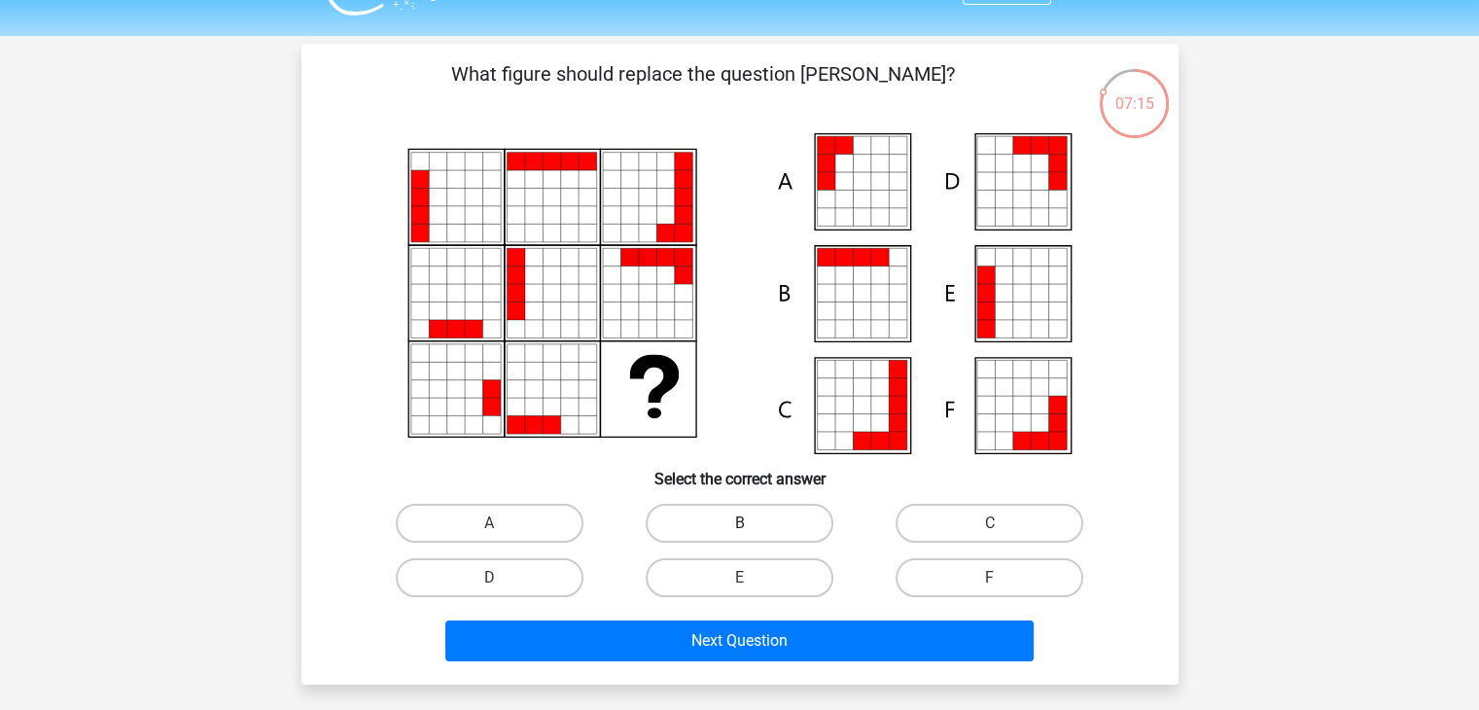
click at [735, 521] on label "B" at bounding box center [740, 523] width 188 height 39
click at [739, 523] on input "B" at bounding box center [745, 529] width 13 height 13
radio input "true"
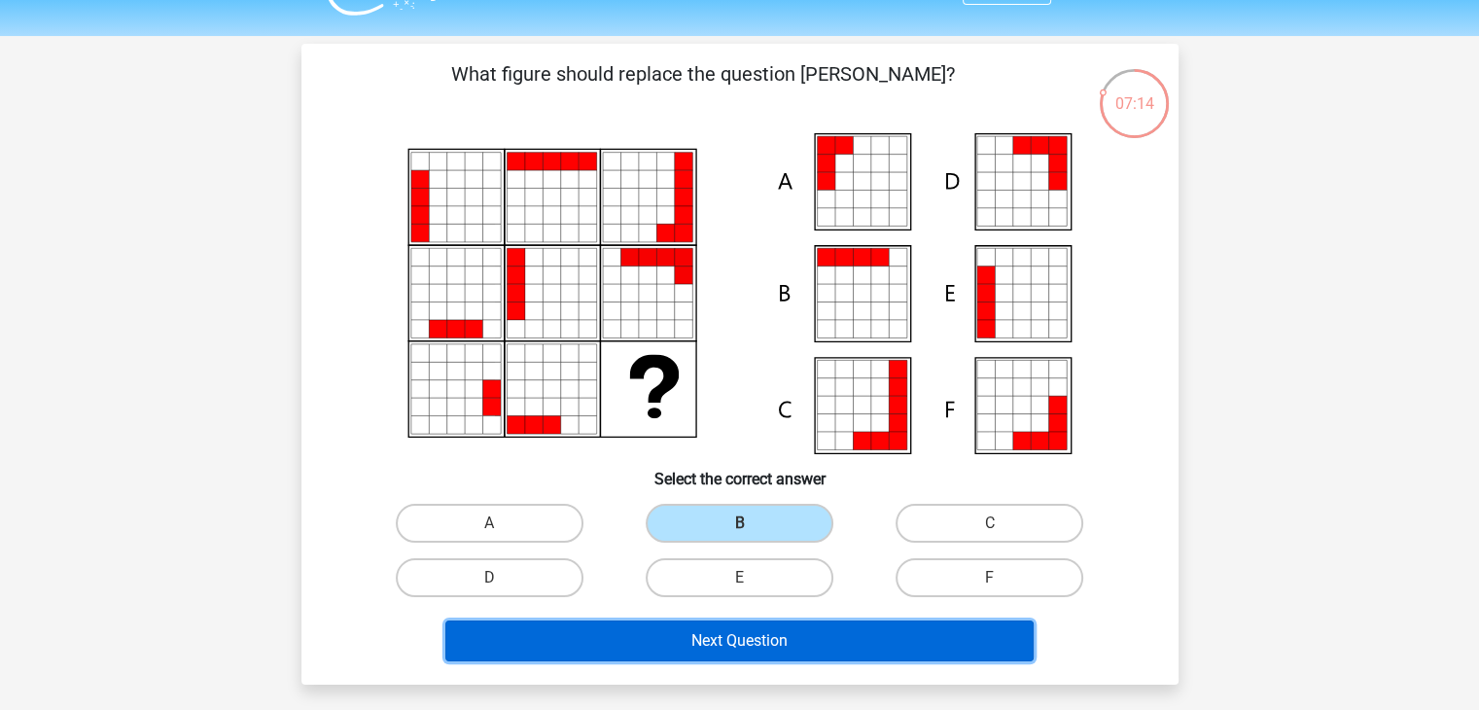
click at [762, 641] on button "Next Question" at bounding box center [739, 641] width 588 height 41
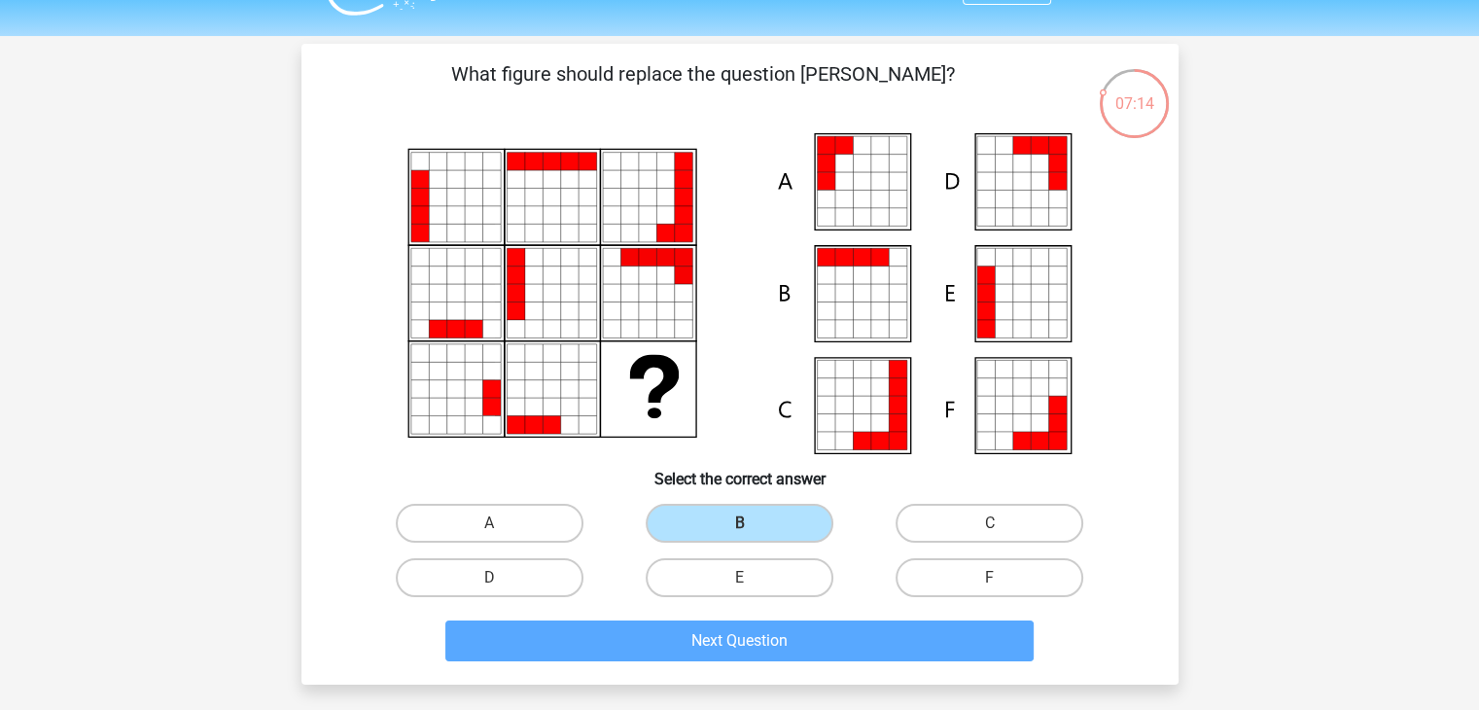
scroll to position [89, 0]
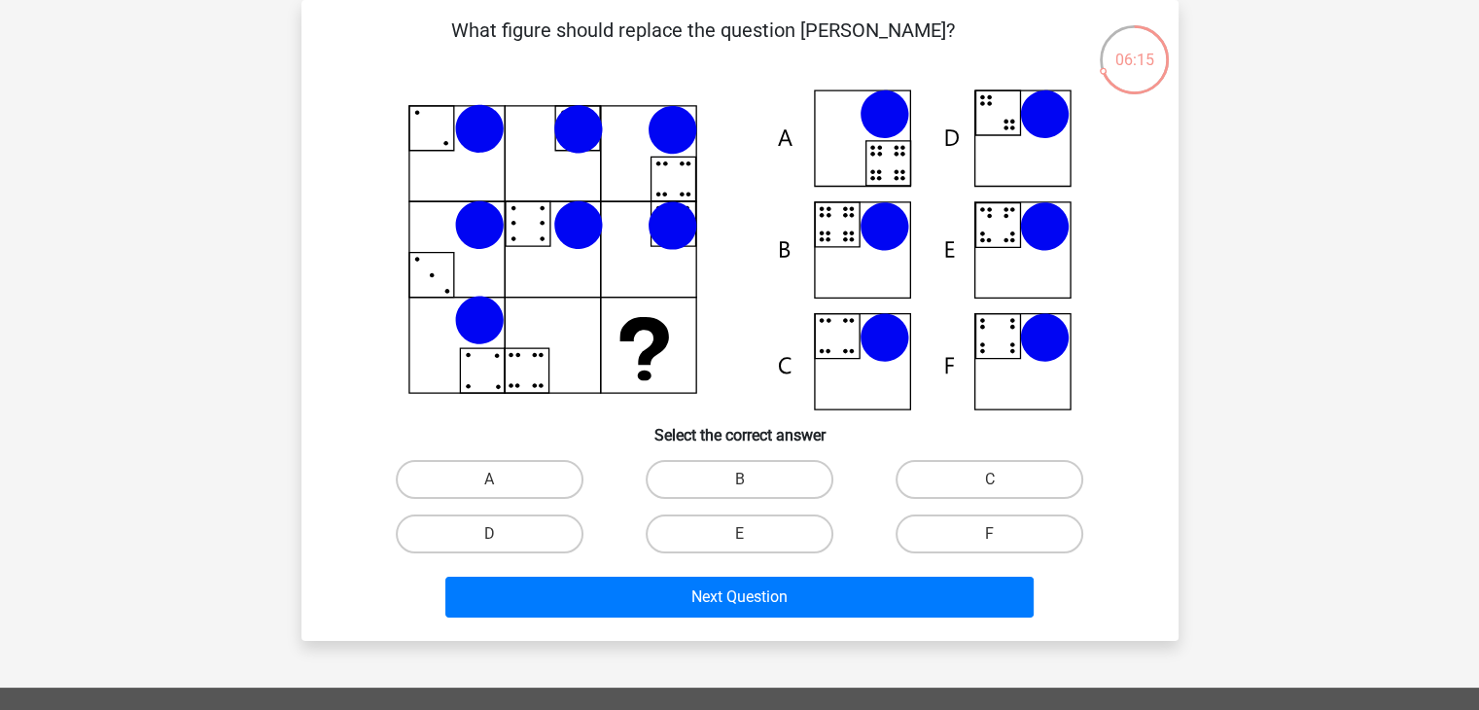
click at [1040, 401] on icon at bounding box center [740, 249] width 784 height 321
click at [988, 522] on label "F" at bounding box center [990, 534] width 188 height 39
click at [990, 534] on input "F" at bounding box center [996, 540] width 13 height 13
radio input "true"
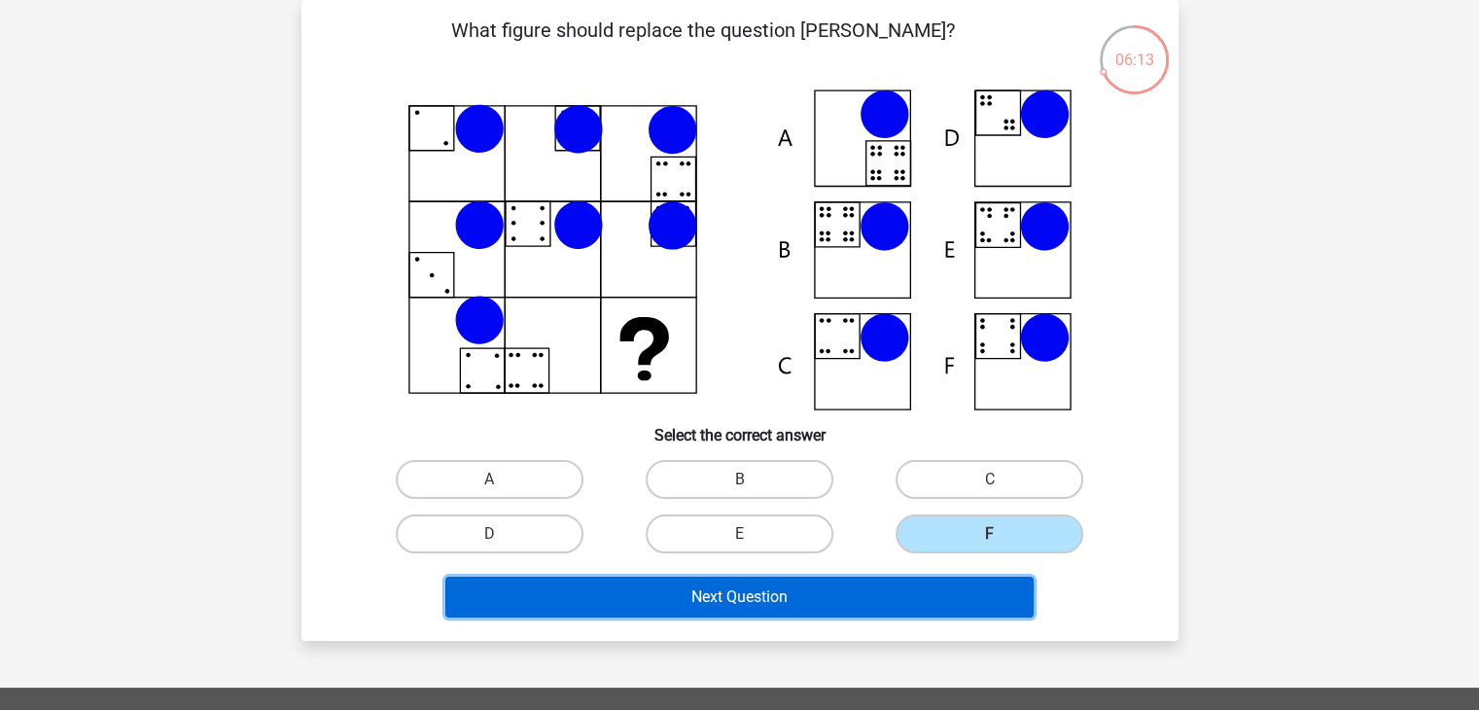
click at [923, 608] on button "Next Question" at bounding box center [739, 597] width 588 height 41
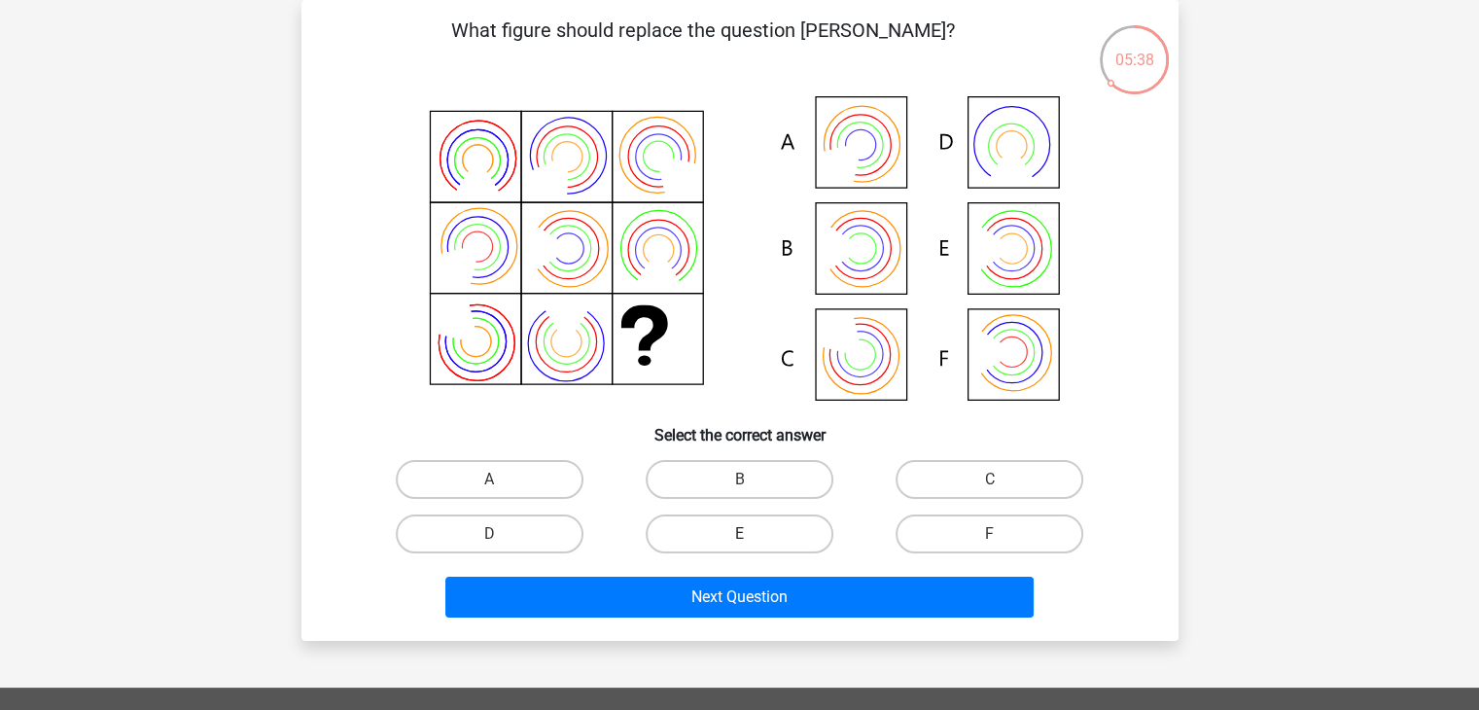
click at [716, 528] on label "E" at bounding box center [740, 534] width 188 height 39
click at [739, 534] on input "E" at bounding box center [745, 540] width 13 height 13
radio input "true"
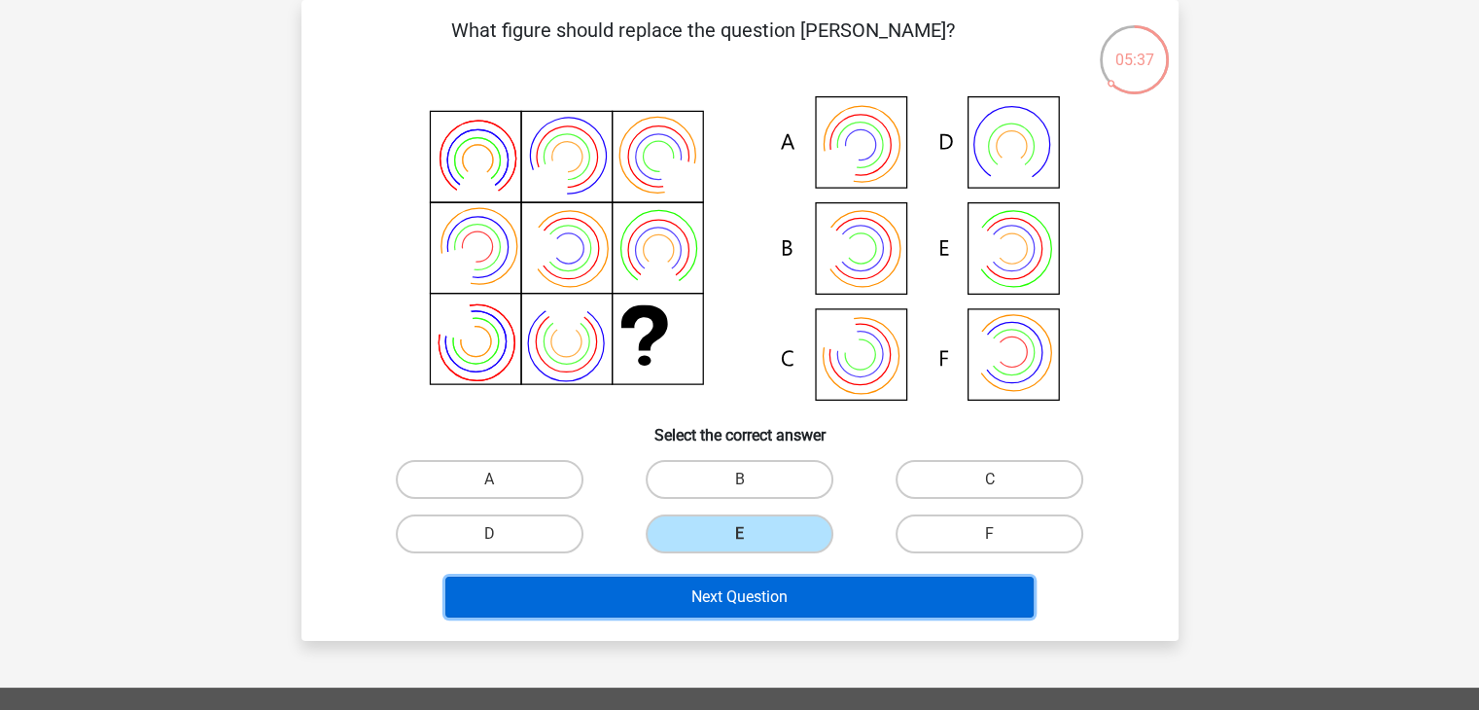
click at [713, 580] on button "Next Question" at bounding box center [739, 597] width 588 height 41
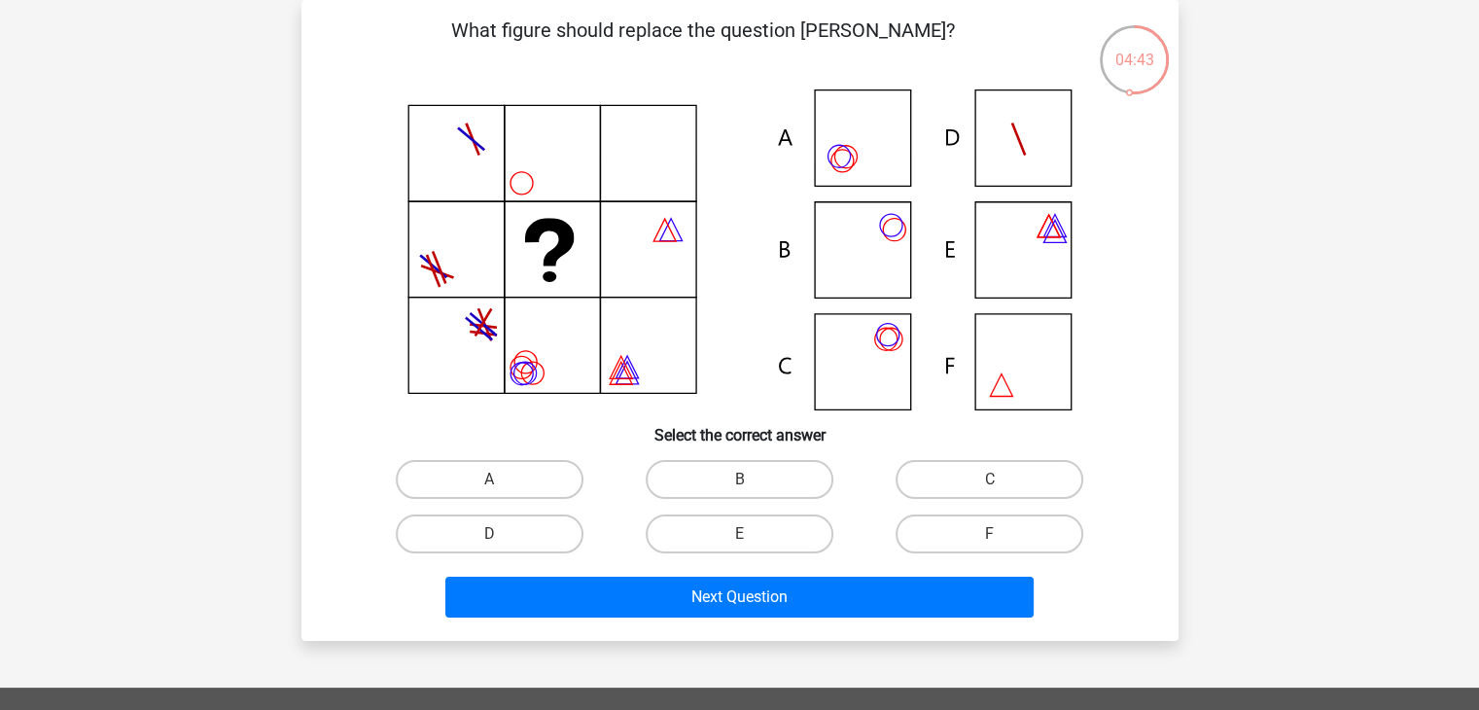
click at [852, 380] on icon at bounding box center [740, 249] width 784 height 321
click at [1009, 485] on label "C" at bounding box center [990, 479] width 188 height 39
click at [1003, 485] on input "C" at bounding box center [996, 486] width 13 height 13
radio input "true"
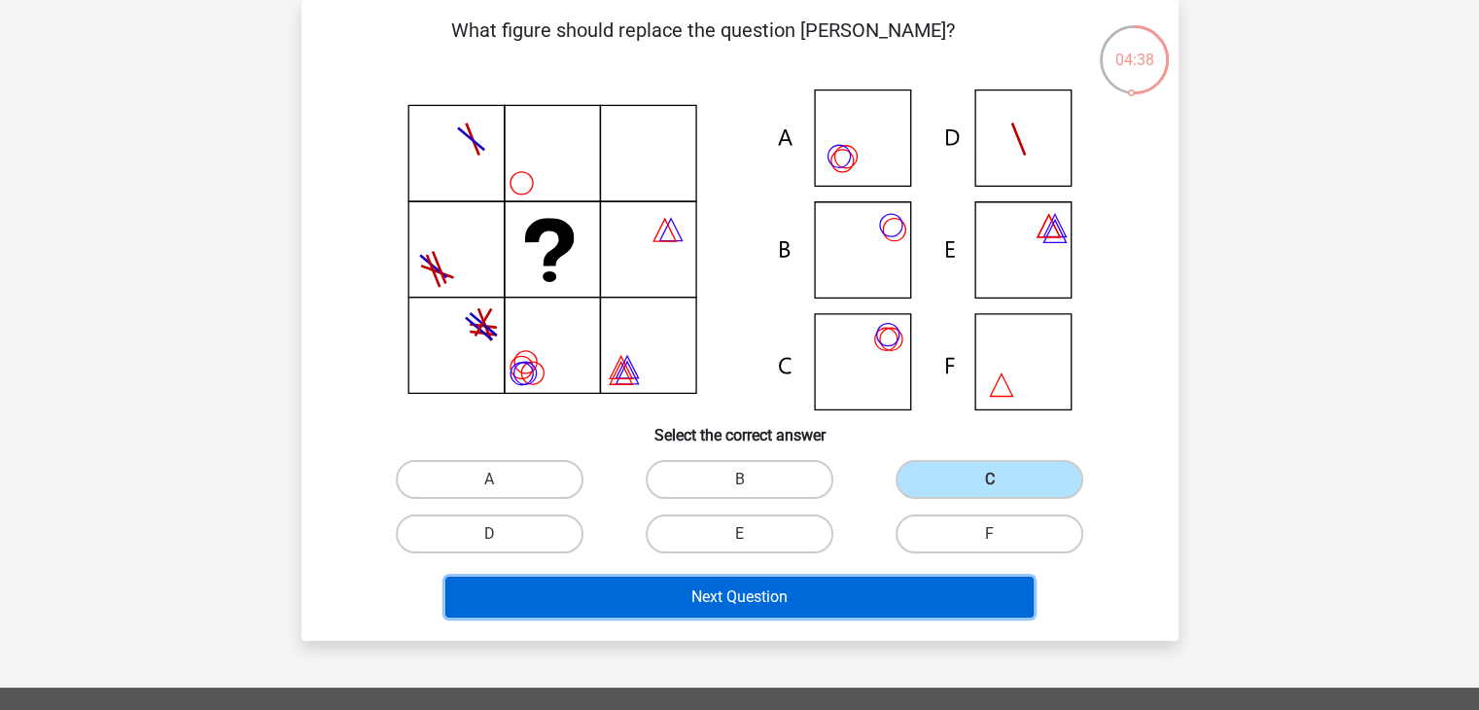
click at [808, 596] on button "Next Question" at bounding box center [739, 597] width 588 height 41
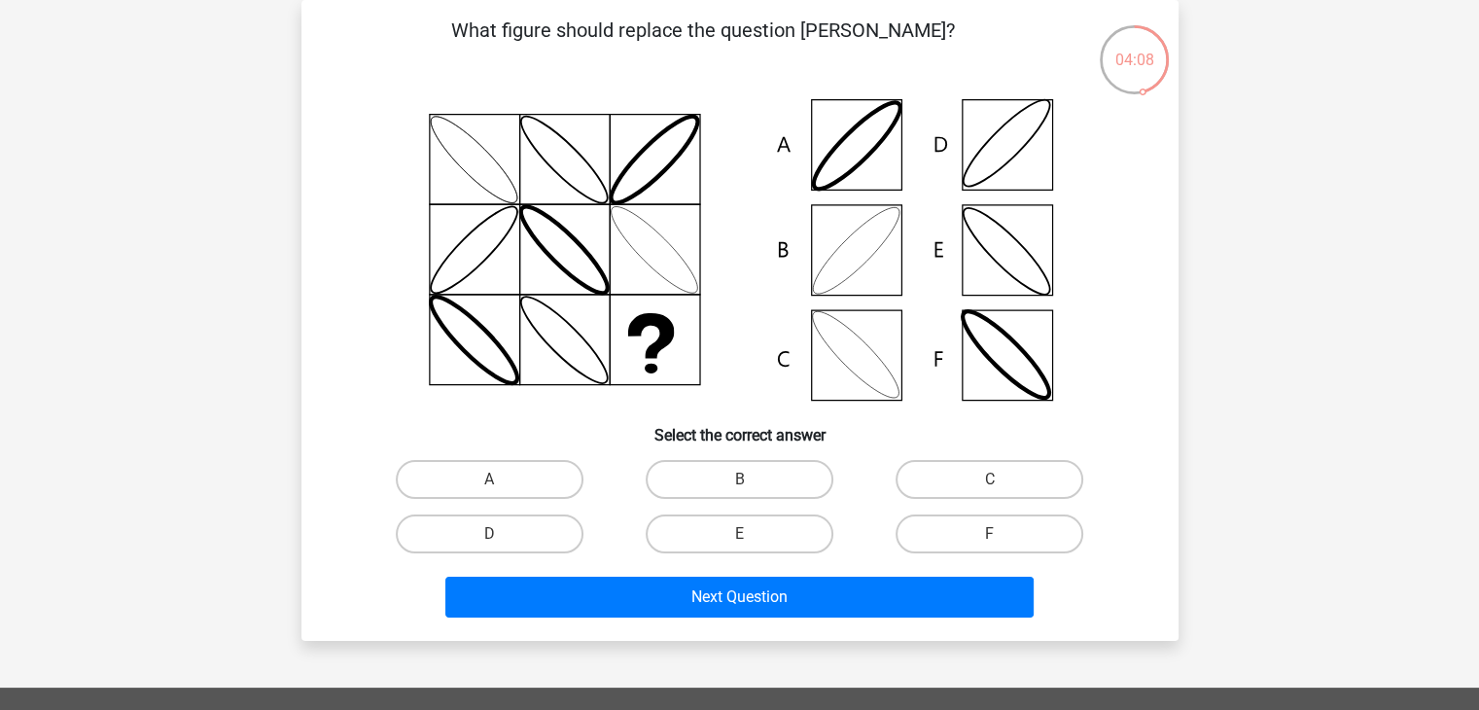
click at [749, 487] on input "B" at bounding box center [745, 486] width 13 height 13
radio input "true"
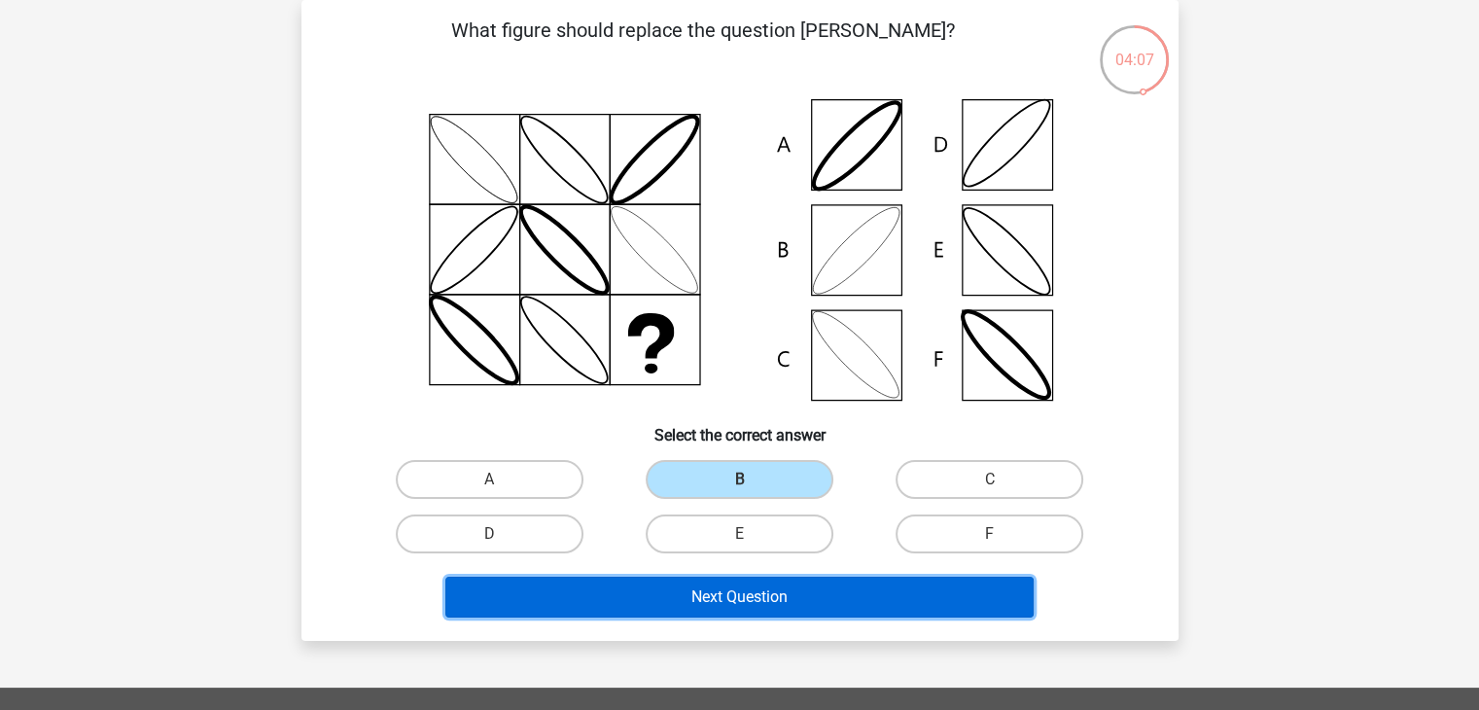
click at [738, 604] on button "Next Question" at bounding box center [739, 597] width 588 height 41
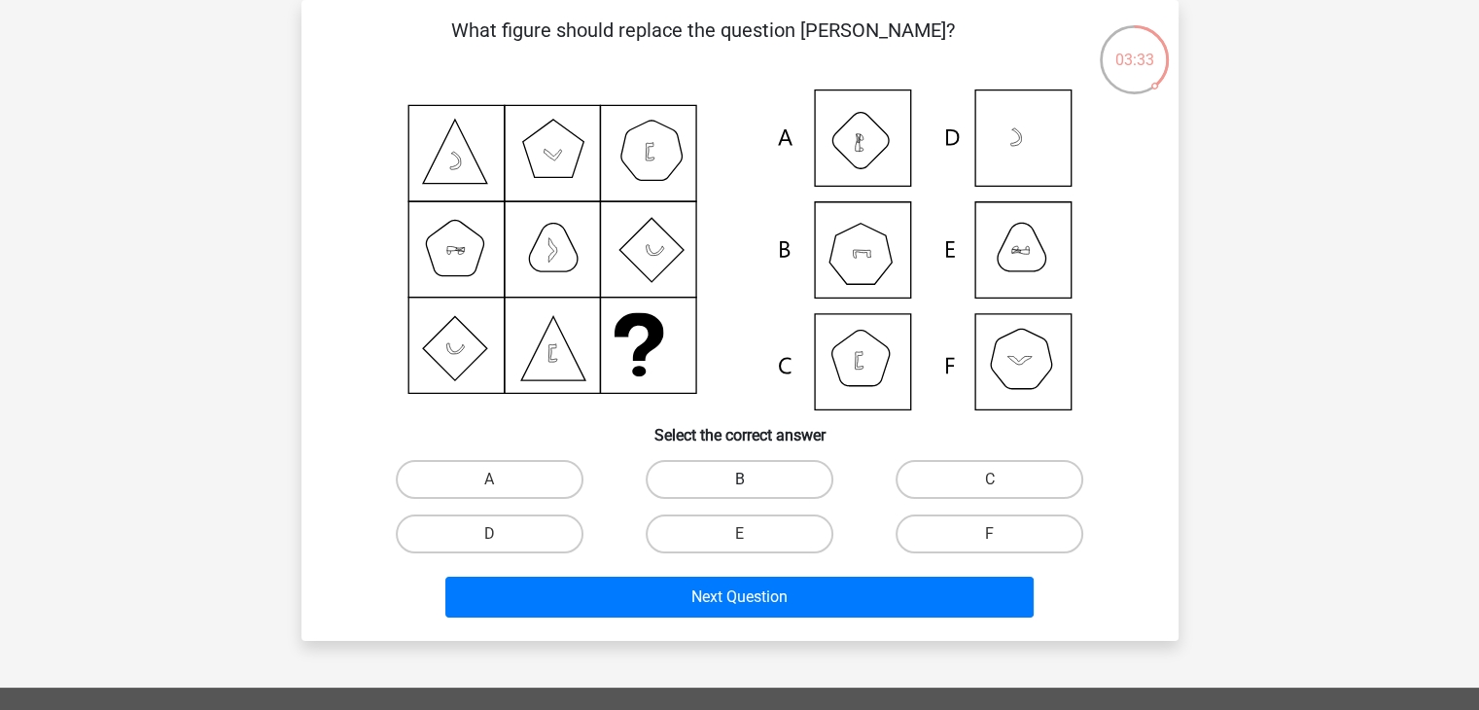
click at [684, 480] on label "B" at bounding box center [740, 479] width 188 height 39
click at [739, 480] on input "B" at bounding box center [745, 486] width 13 height 13
radio input "true"
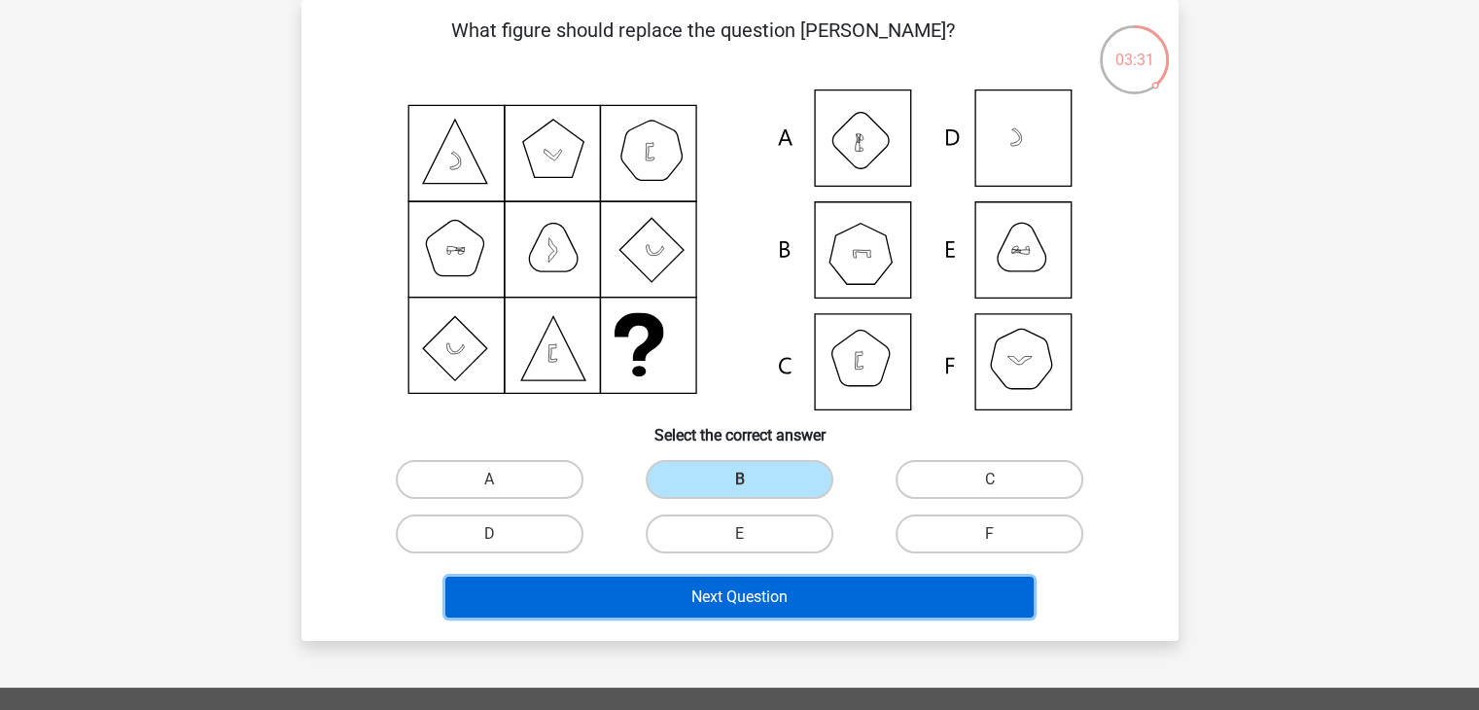
click at [705, 597] on button "Next Question" at bounding box center [739, 597] width 588 height 41
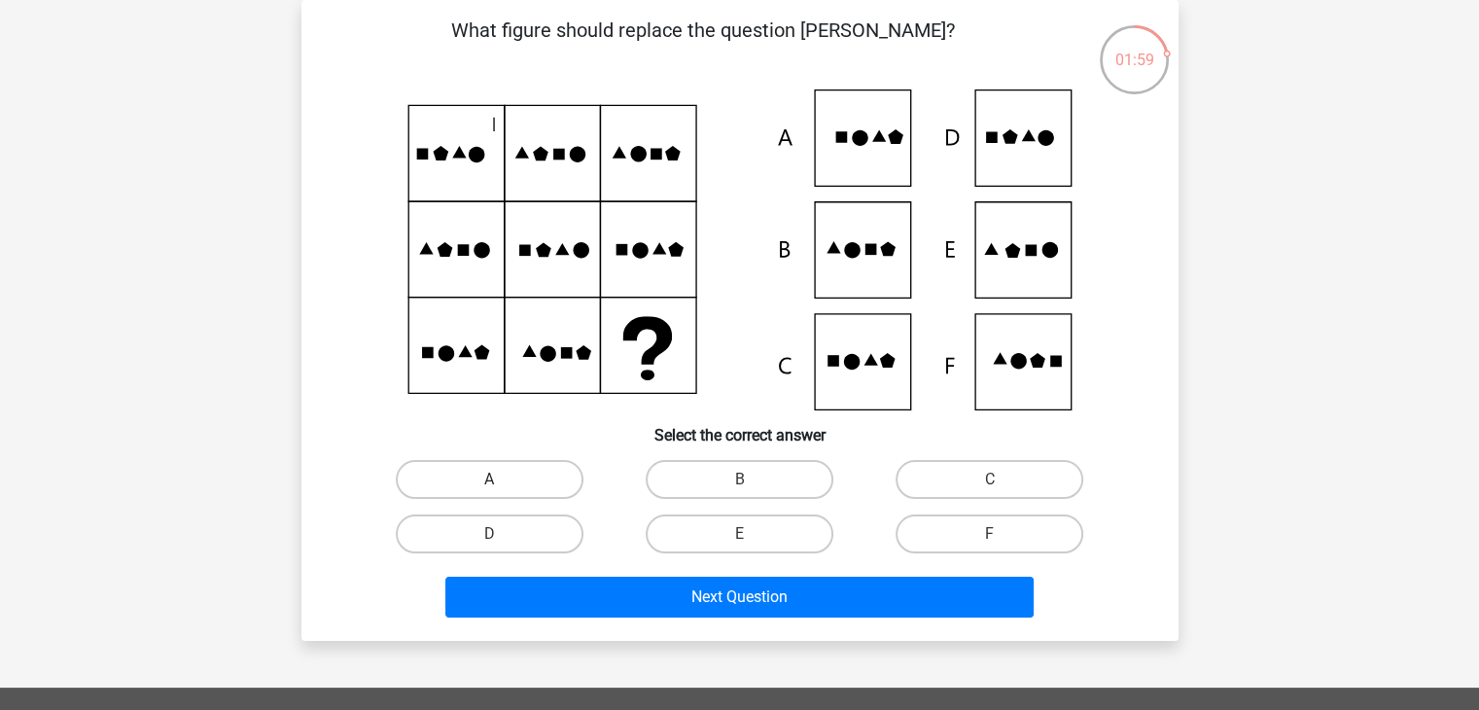
click at [533, 478] on label "A" at bounding box center [490, 479] width 188 height 39
click at [502, 480] on input "A" at bounding box center [495, 486] width 13 height 13
radio input "true"
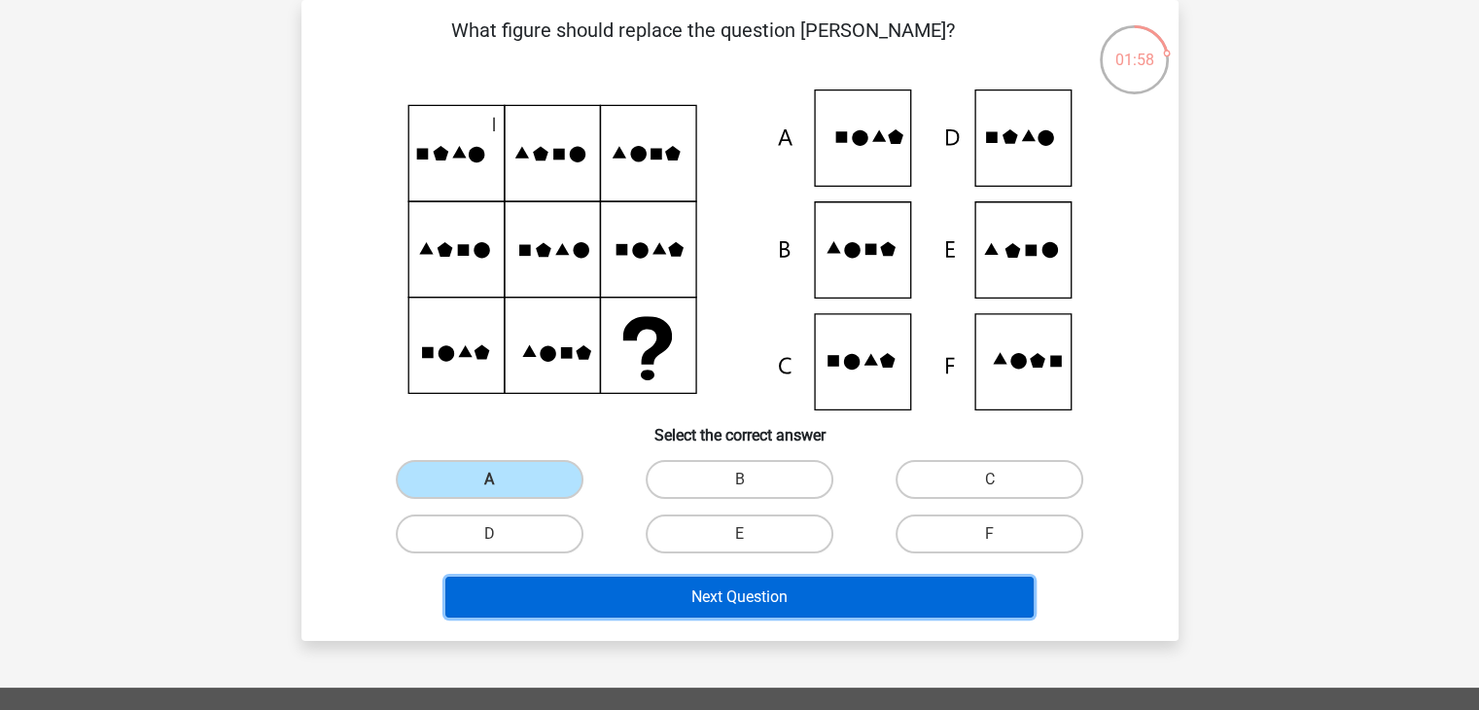
click at [627, 590] on button "Next Question" at bounding box center [739, 597] width 588 height 41
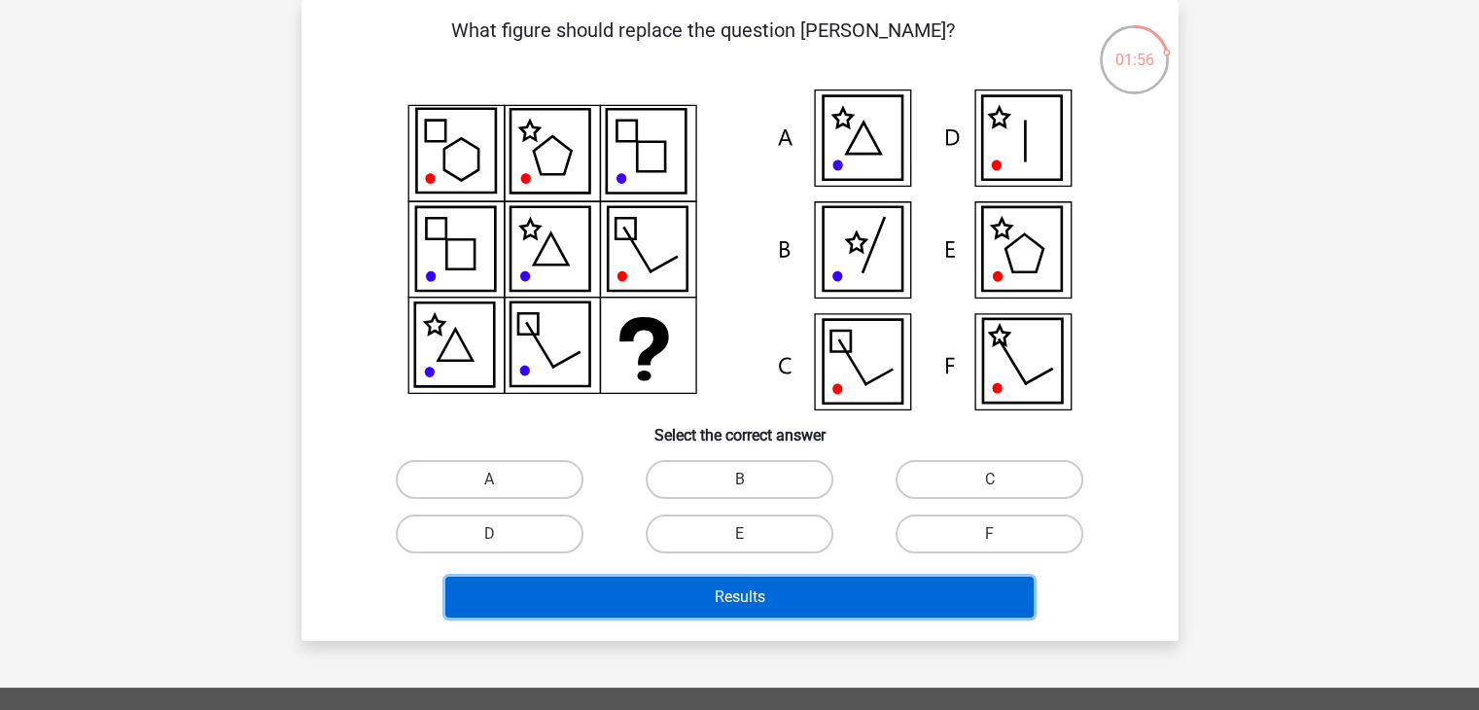
click at [627, 590] on button "Results" at bounding box center [739, 597] width 588 height 41
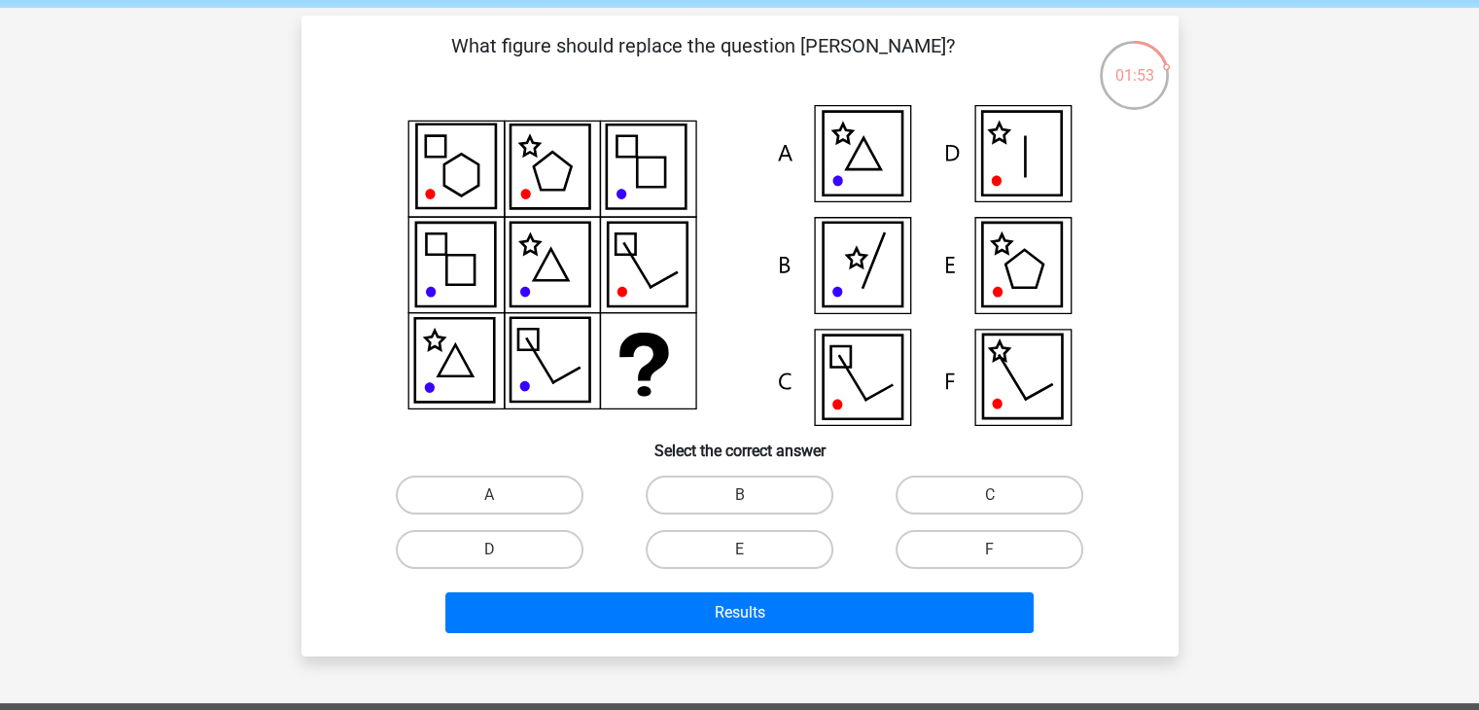
scroll to position [77, 0]
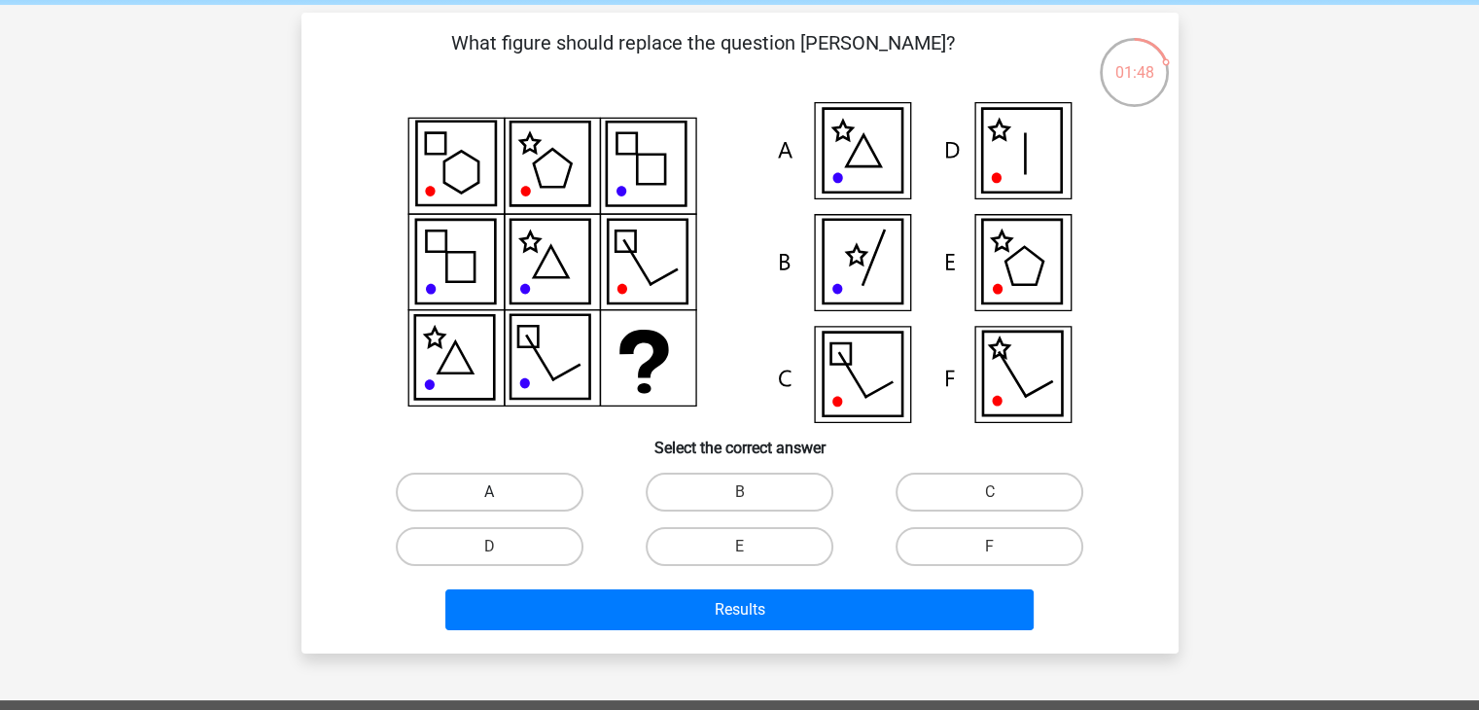
click at [476, 503] on label "A" at bounding box center [490, 492] width 188 height 39
click at [489, 503] on input "A" at bounding box center [495, 498] width 13 height 13
radio input "true"
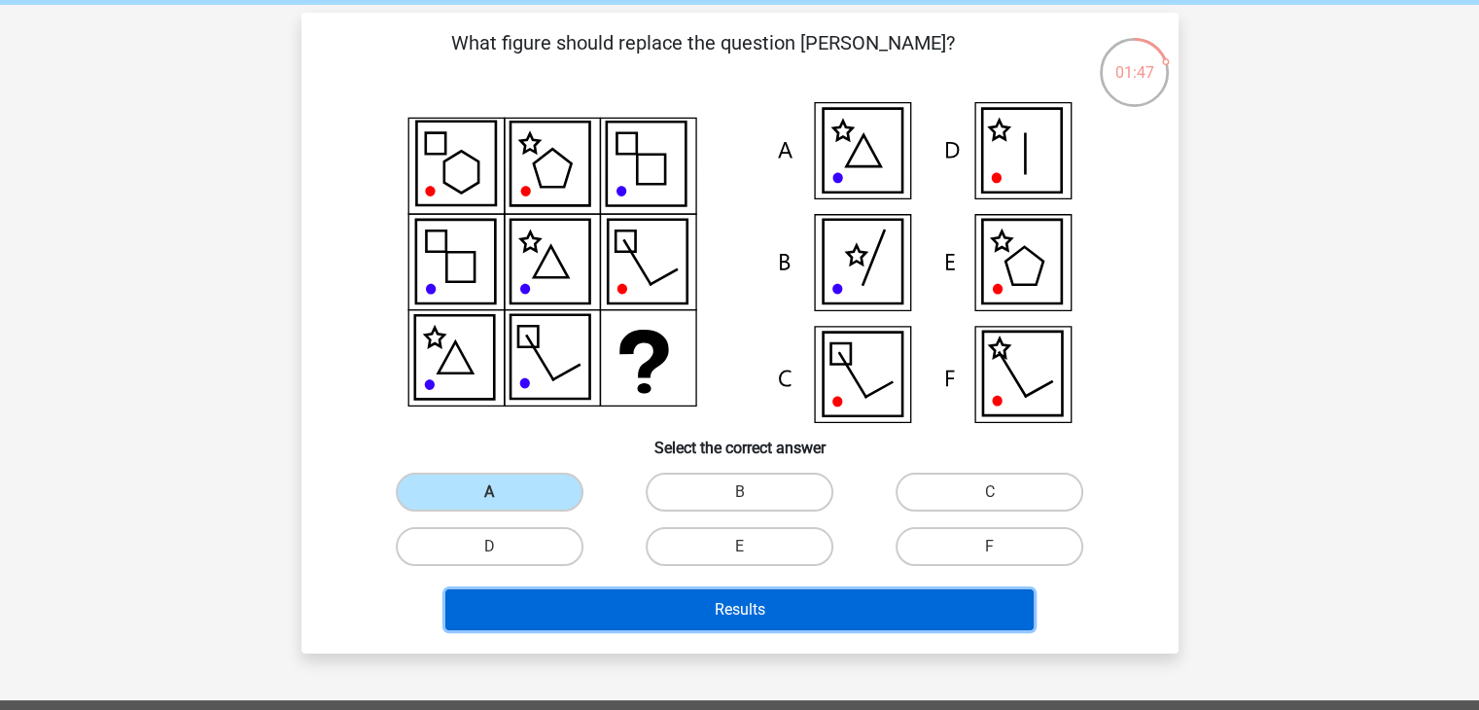
click at [530, 612] on button "Results" at bounding box center [739, 609] width 588 height 41
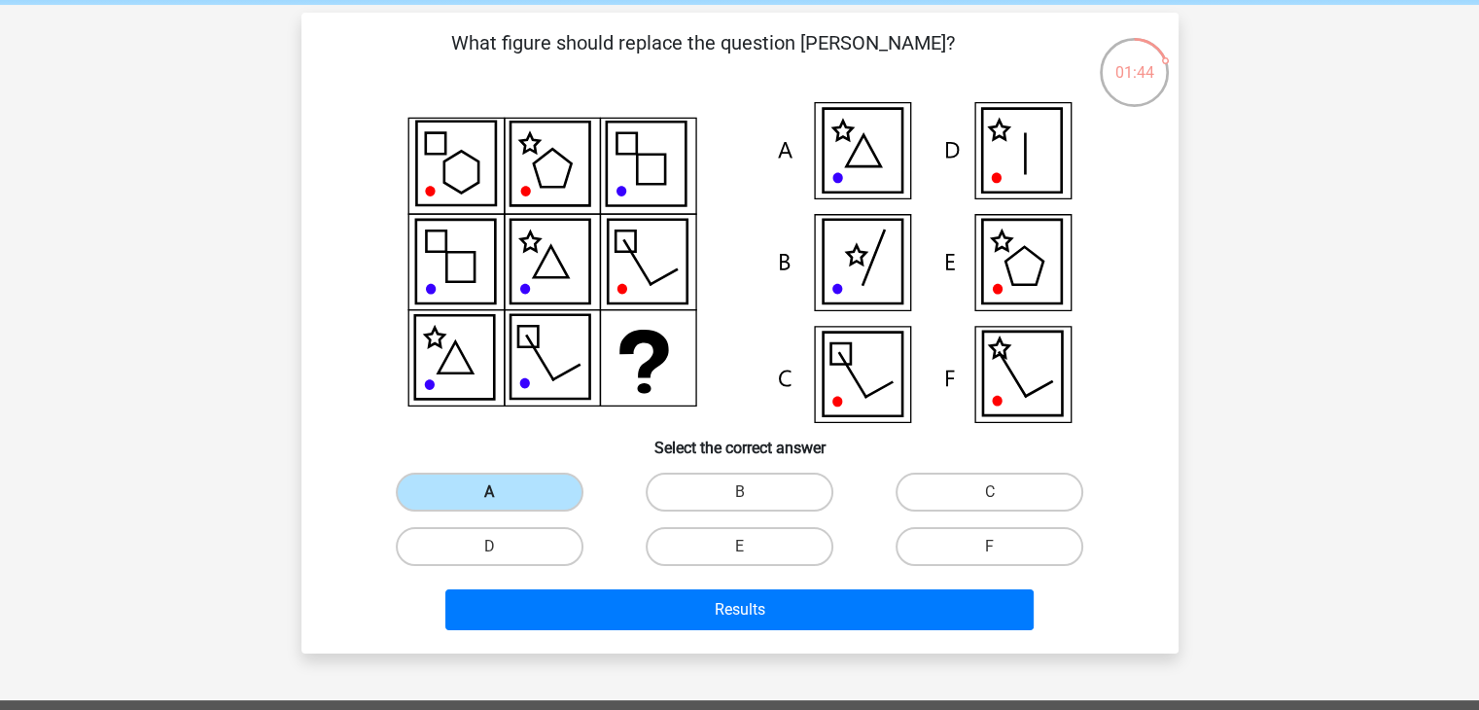
click at [517, 486] on label "A" at bounding box center [490, 492] width 188 height 39
click at [502, 492] on input "A" at bounding box center [495, 498] width 13 height 13
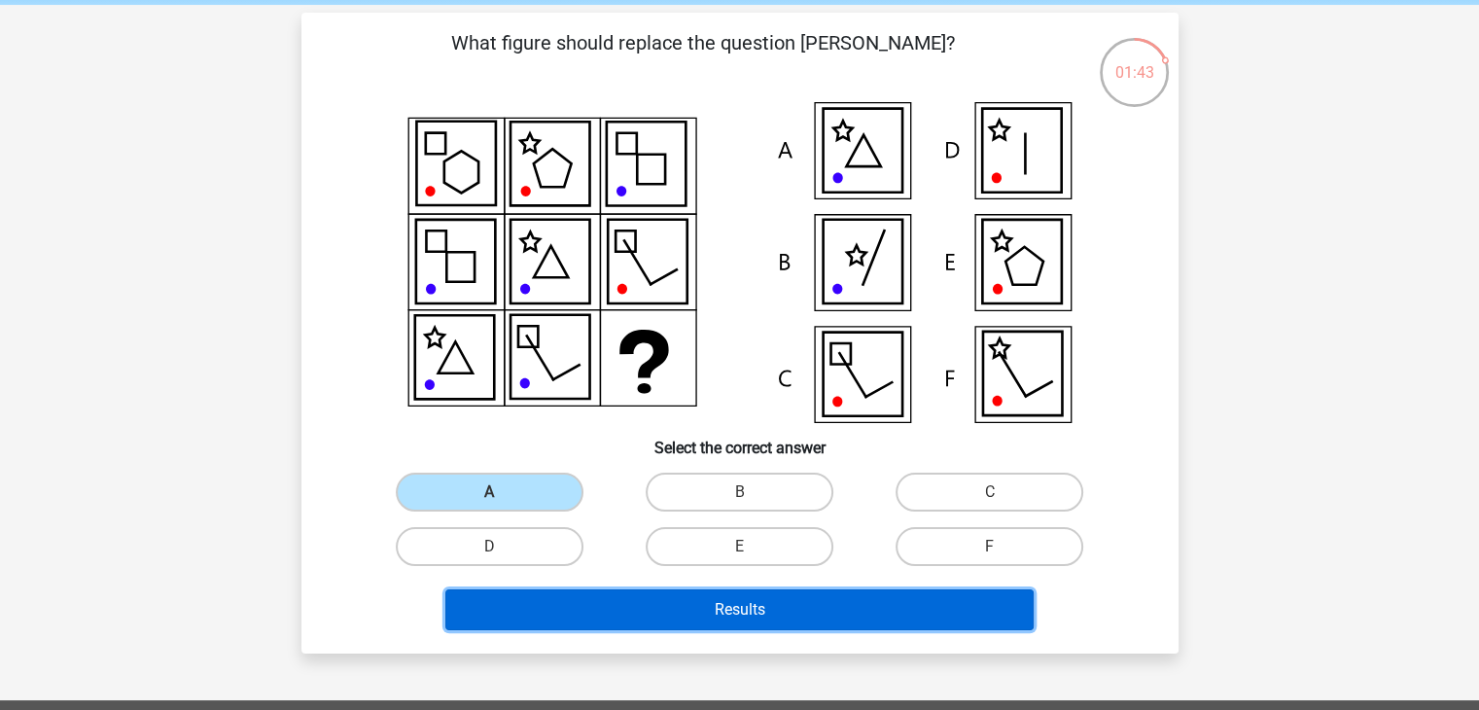
click at [693, 597] on button "Results" at bounding box center [739, 609] width 588 height 41
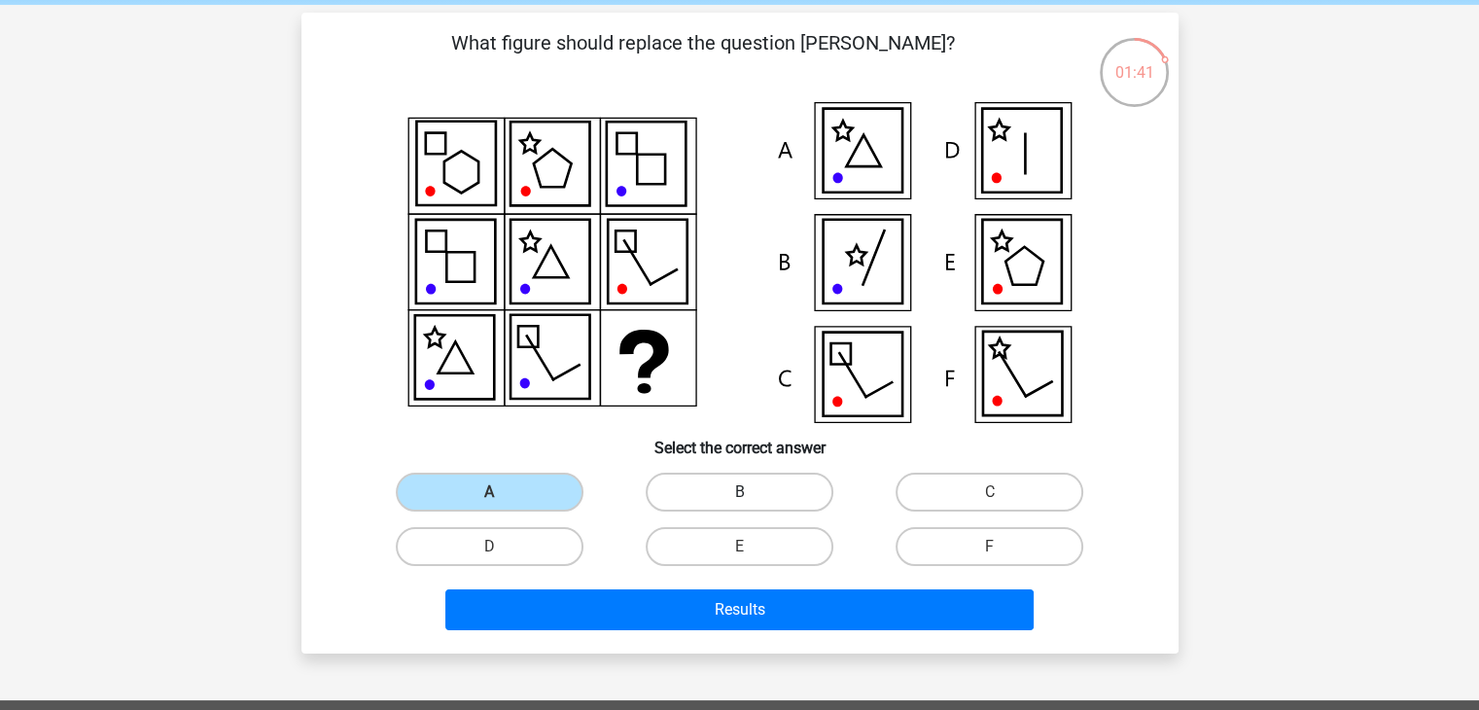
click at [716, 477] on label "B" at bounding box center [740, 492] width 188 height 39
click at [739, 492] on input "B" at bounding box center [745, 498] width 13 height 13
radio input "true"
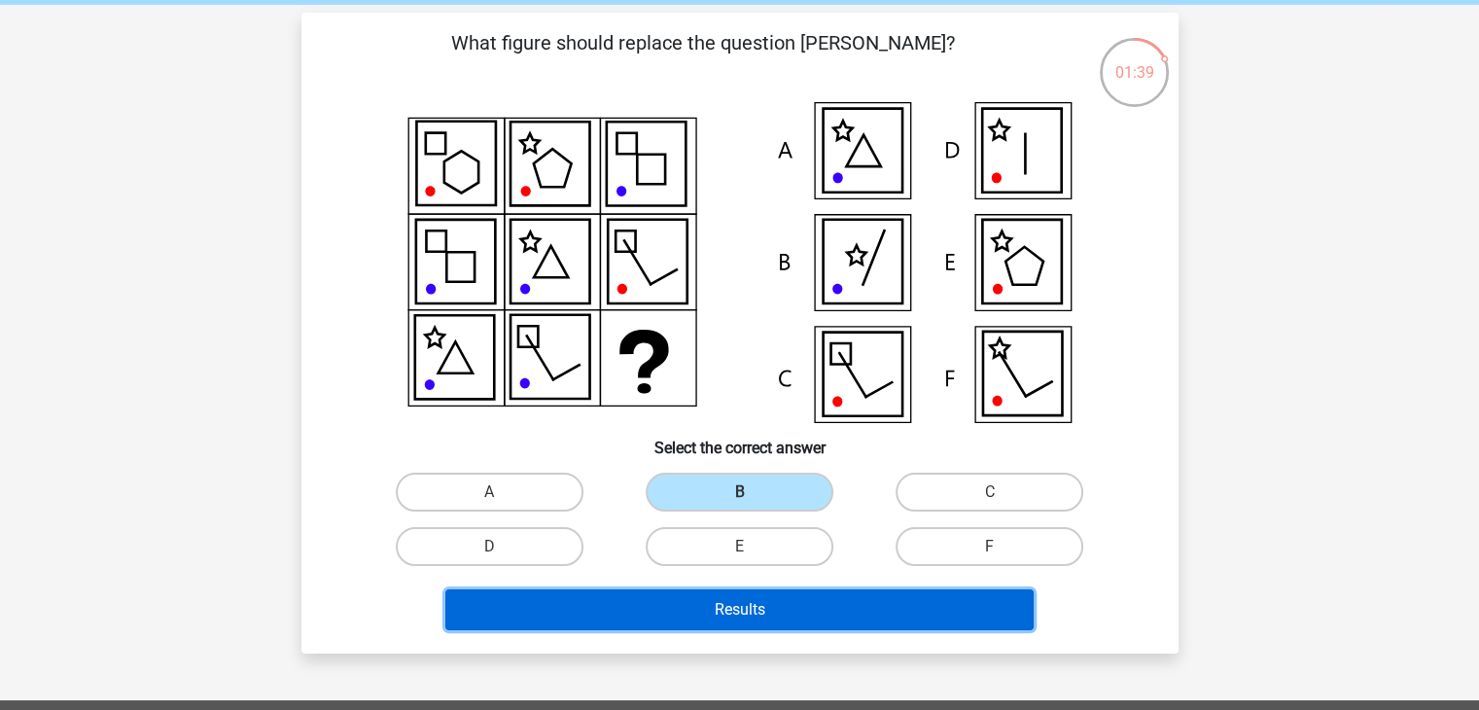
click at [733, 613] on button "Results" at bounding box center [739, 609] width 588 height 41
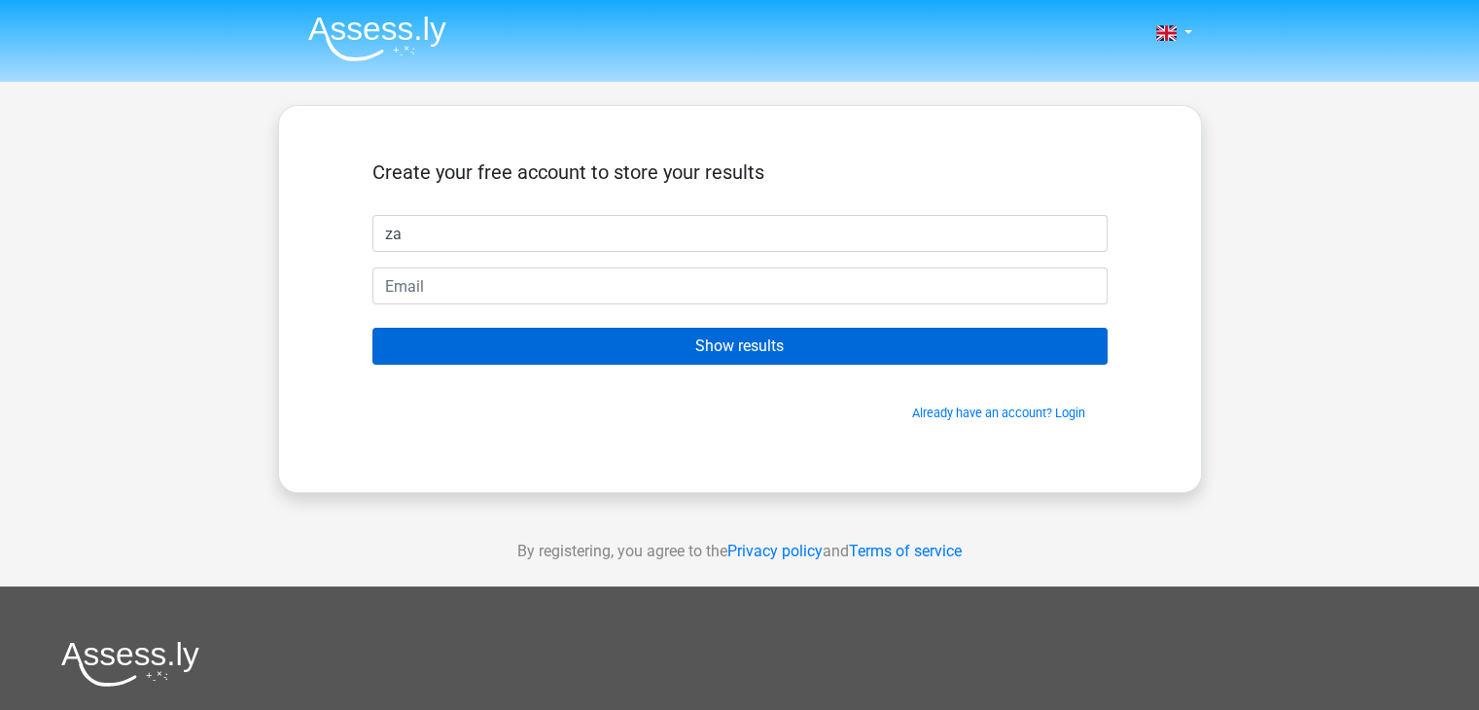
type input "ZAINAB HANEENA"
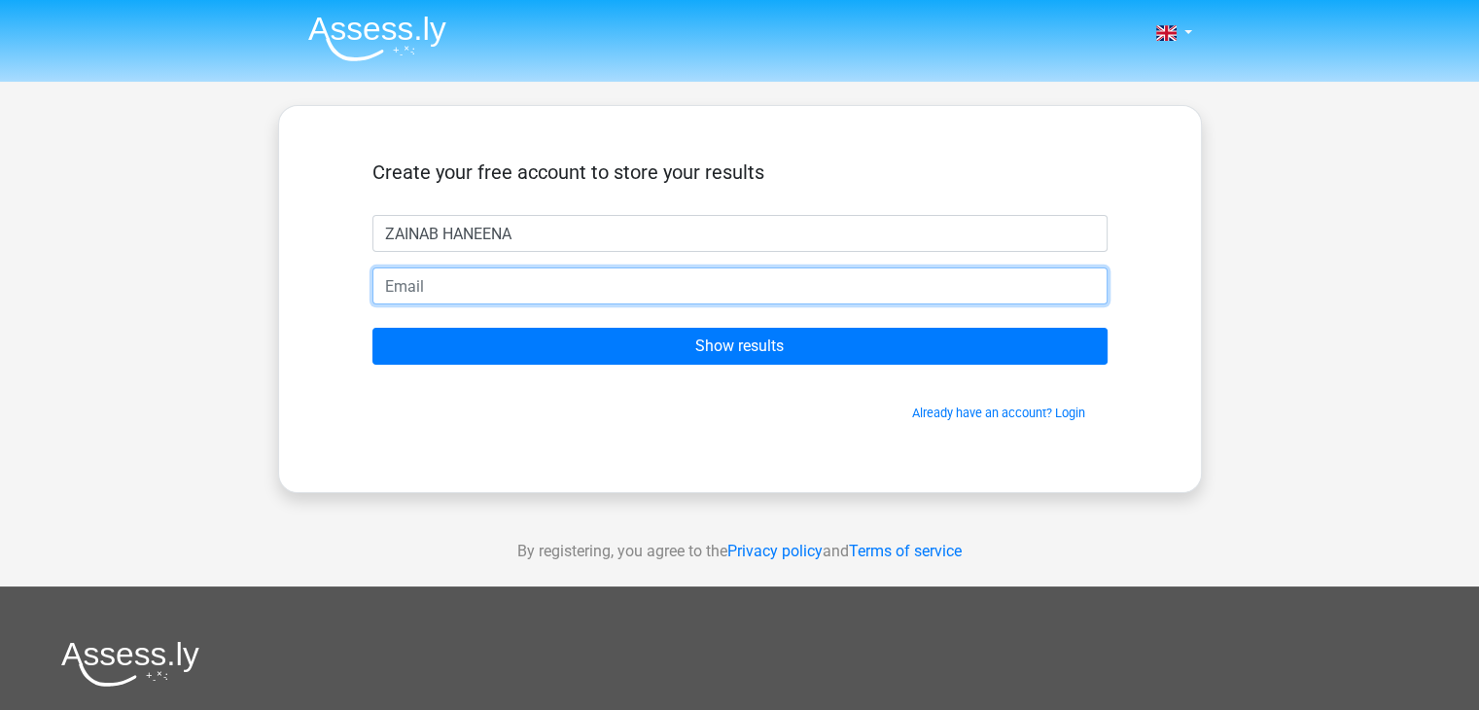
click at [551, 287] on input "email" at bounding box center [740, 285] width 735 height 37
type input "[EMAIL_ADDRESS][DOMAIN_NAME]"
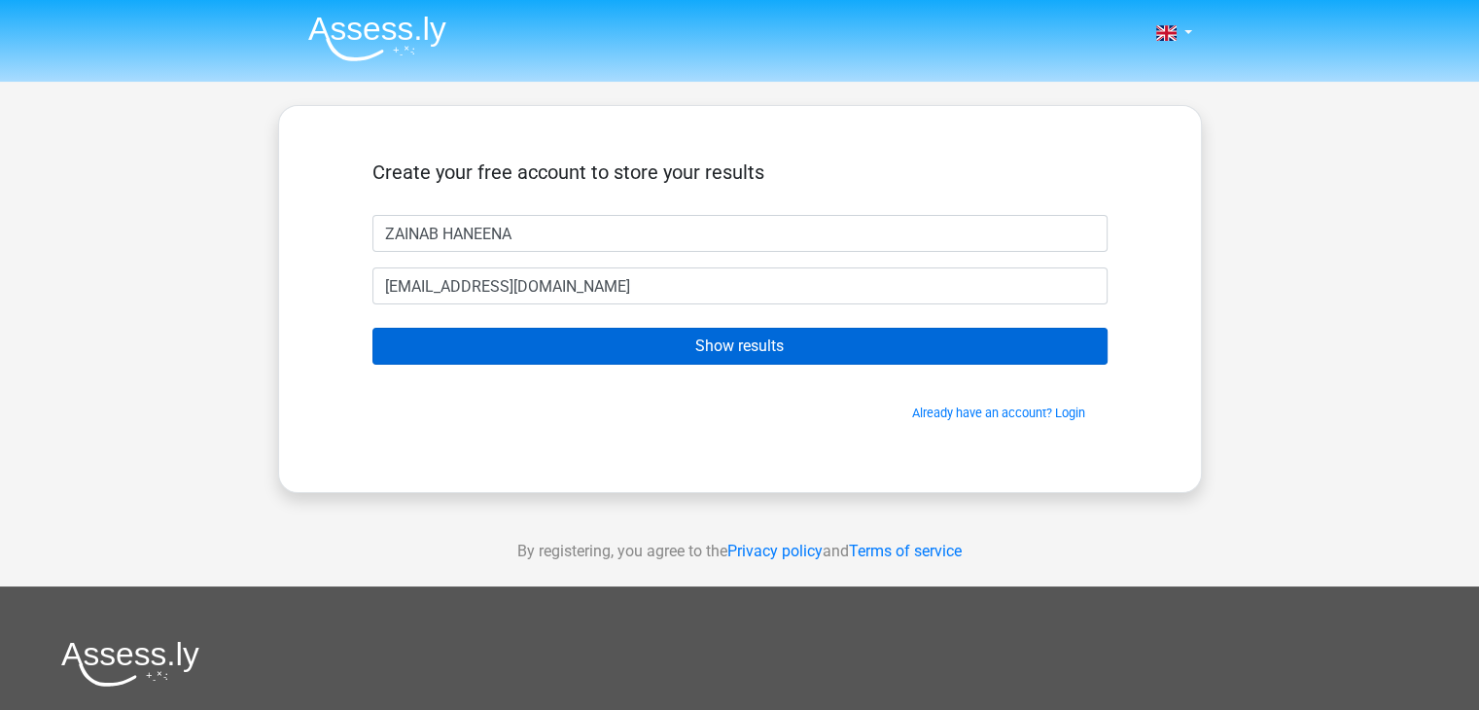
click at [595, 361] on form "Create your free account to store your results ZAINAB HANEENA [EMAIL_ADDRESS][D…" at bounding box center [740, 291] width 735 height 262
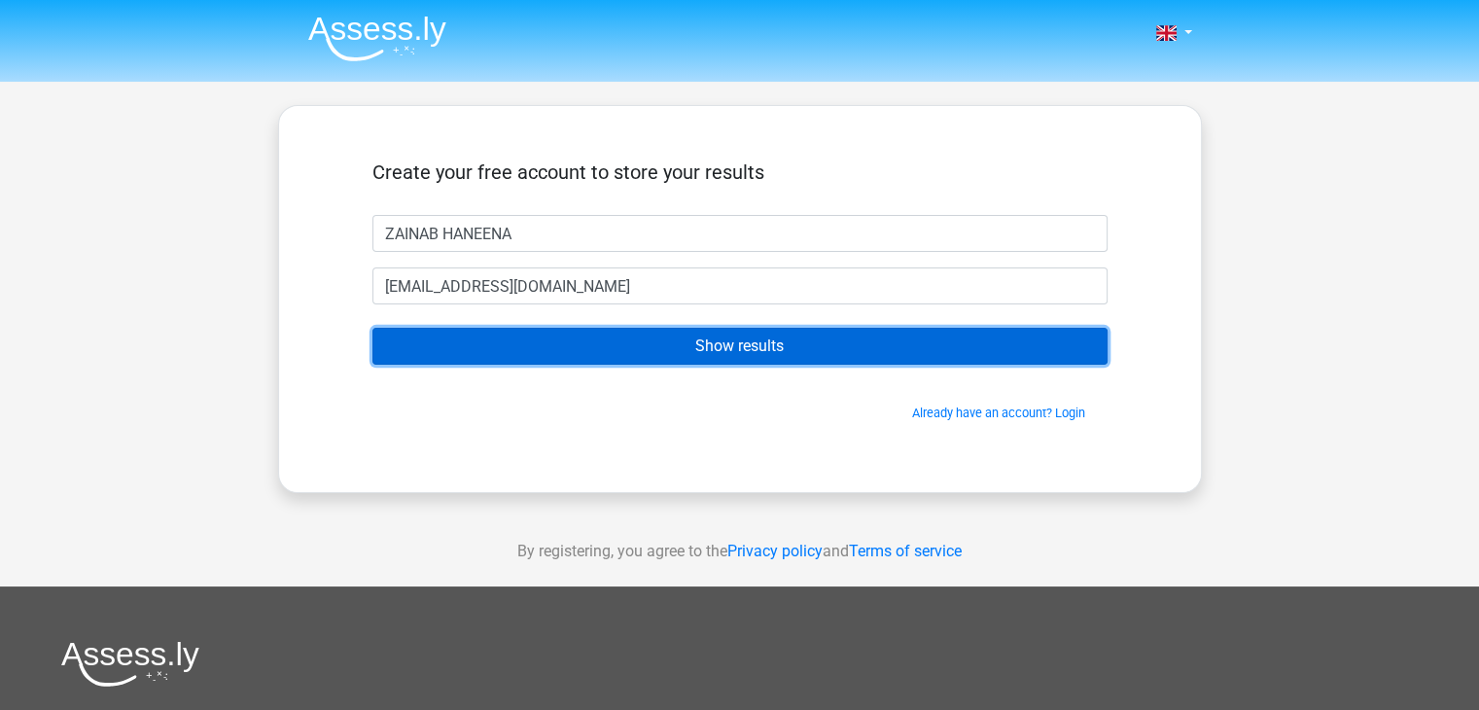
click at [595, 361] on input "Show results" at bounding box center [740, 346] width 735 height 37
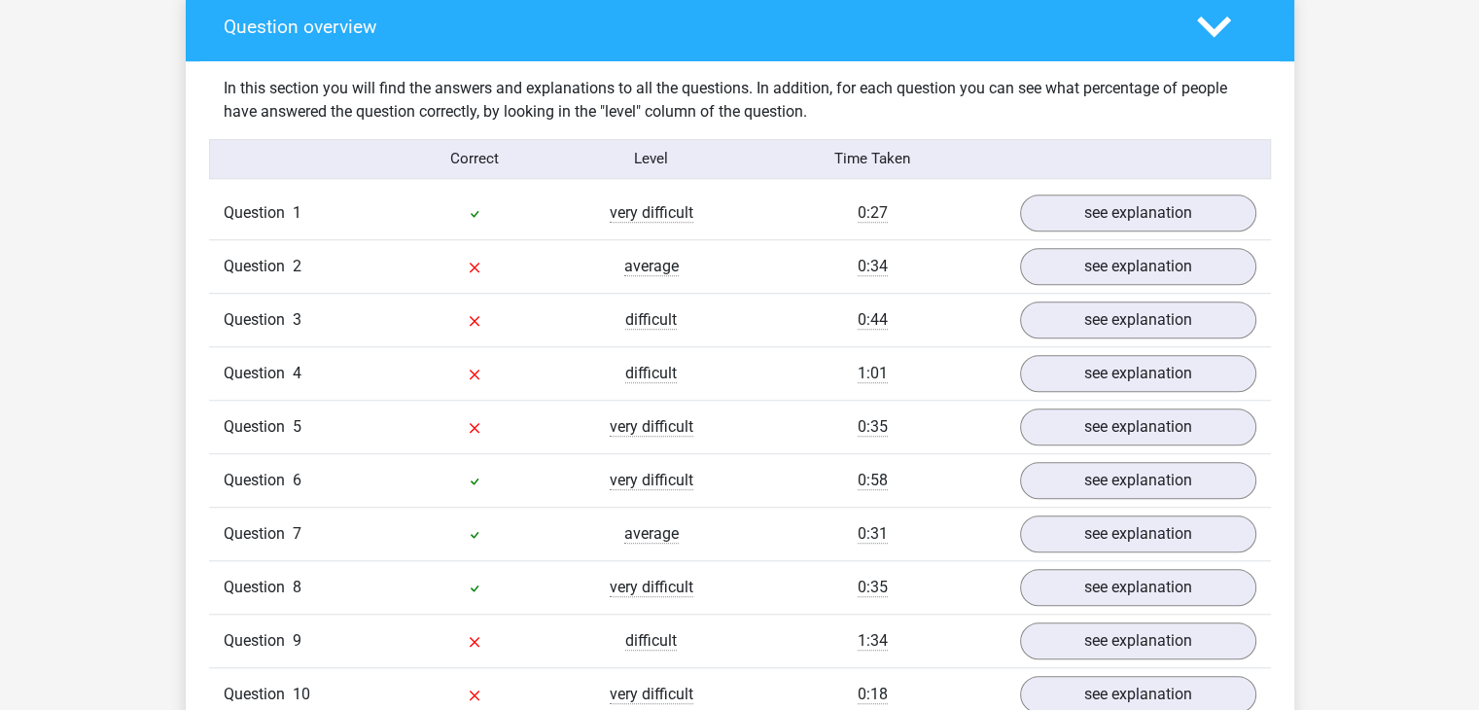
scroll to position [1486, 0]
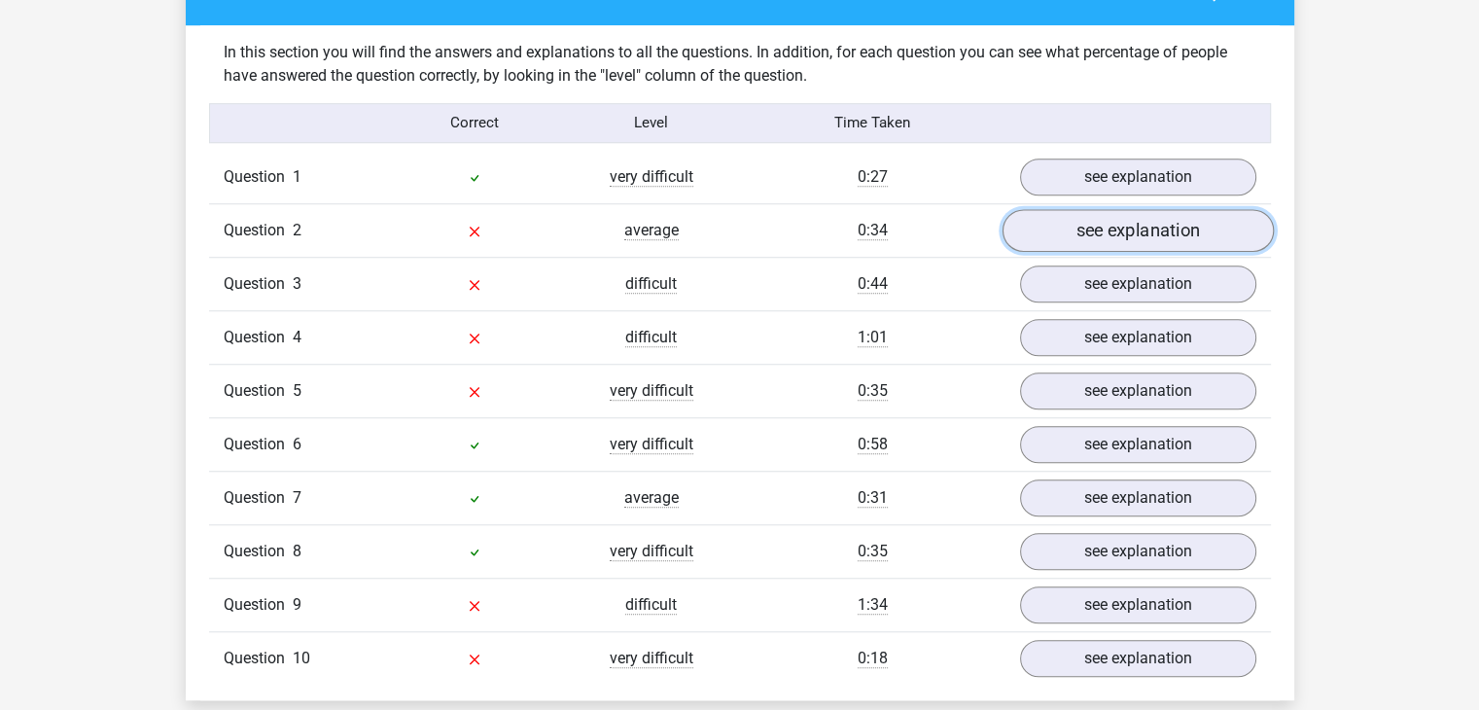
click at [1067, 232] on link "see explanation" at bounding box center [1137, 230] width 271 height 43
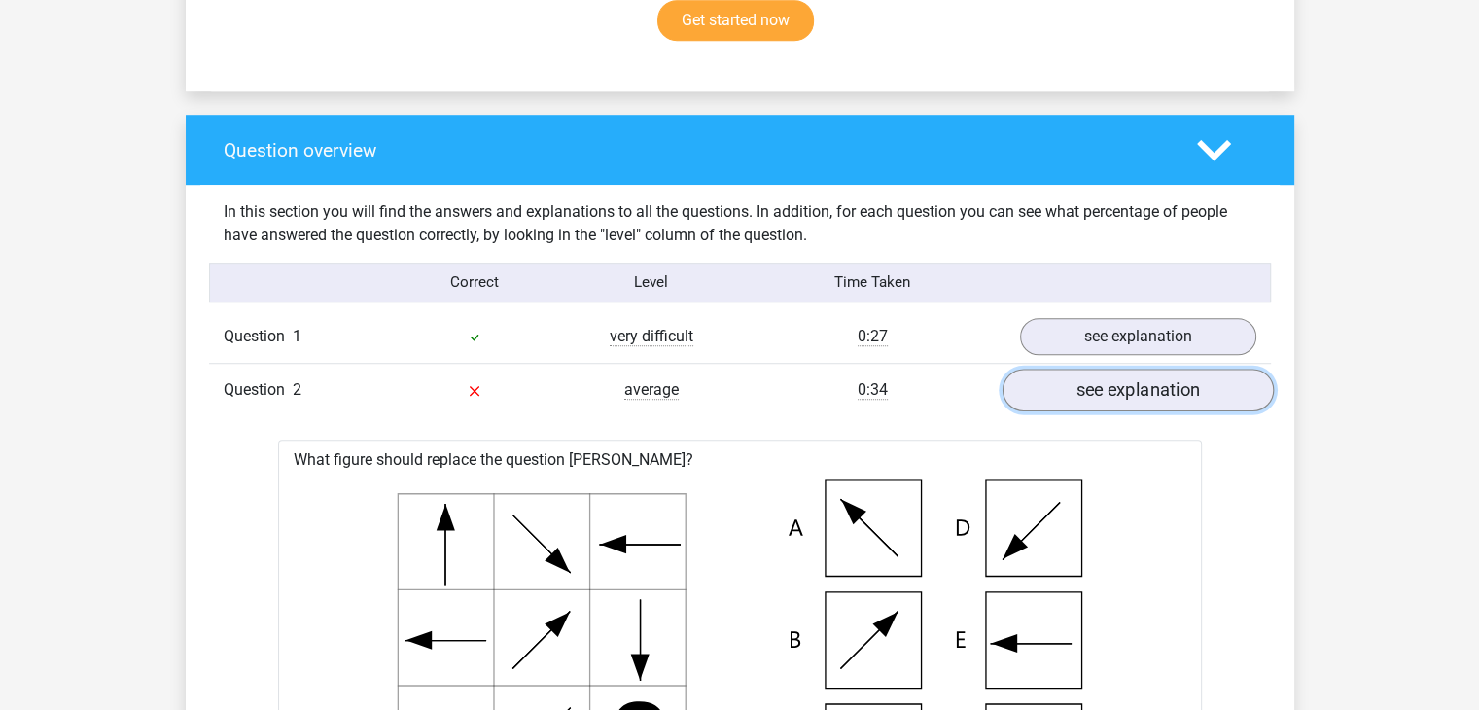
scroll to position [1327, 0]
click at [1190, 320] on link "see explanation" at bounding box center [1137, 336] width 271 height 43
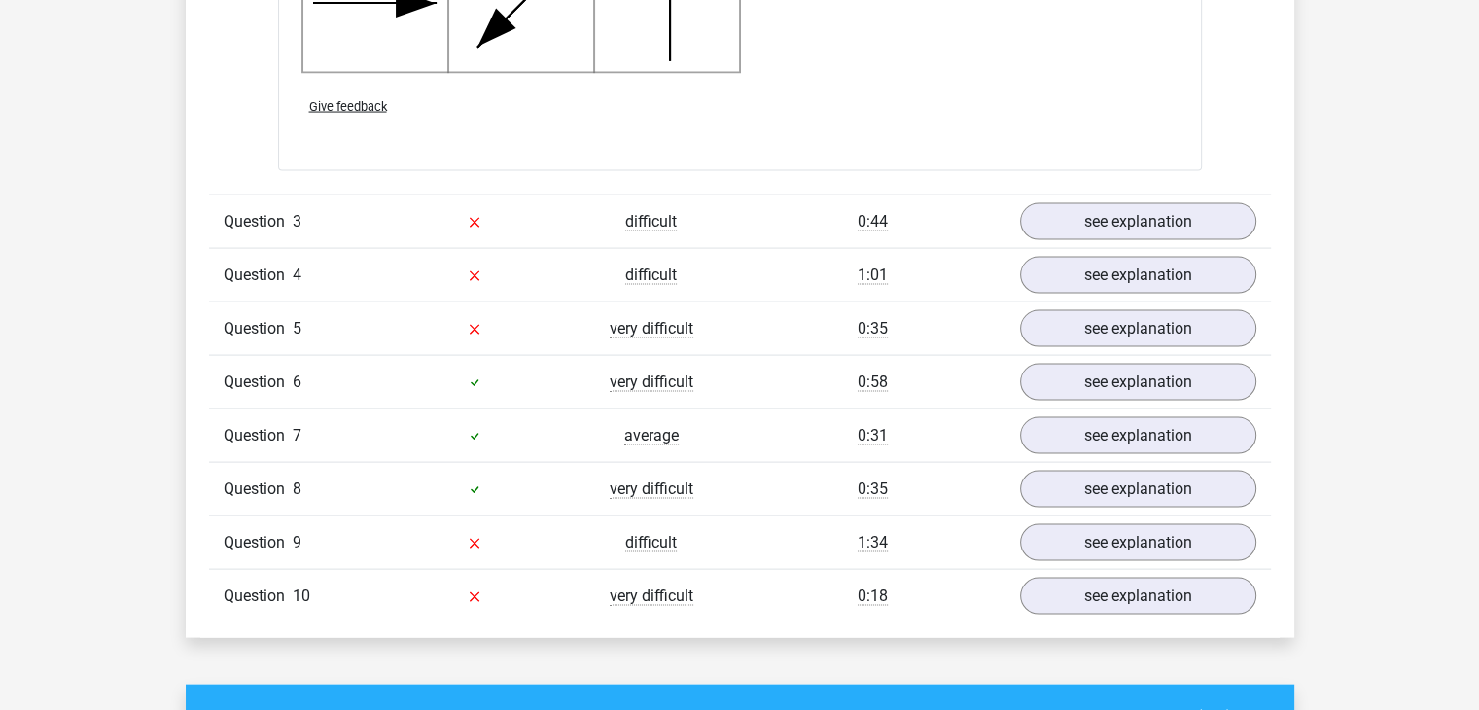
scroll to position [3991, 0]
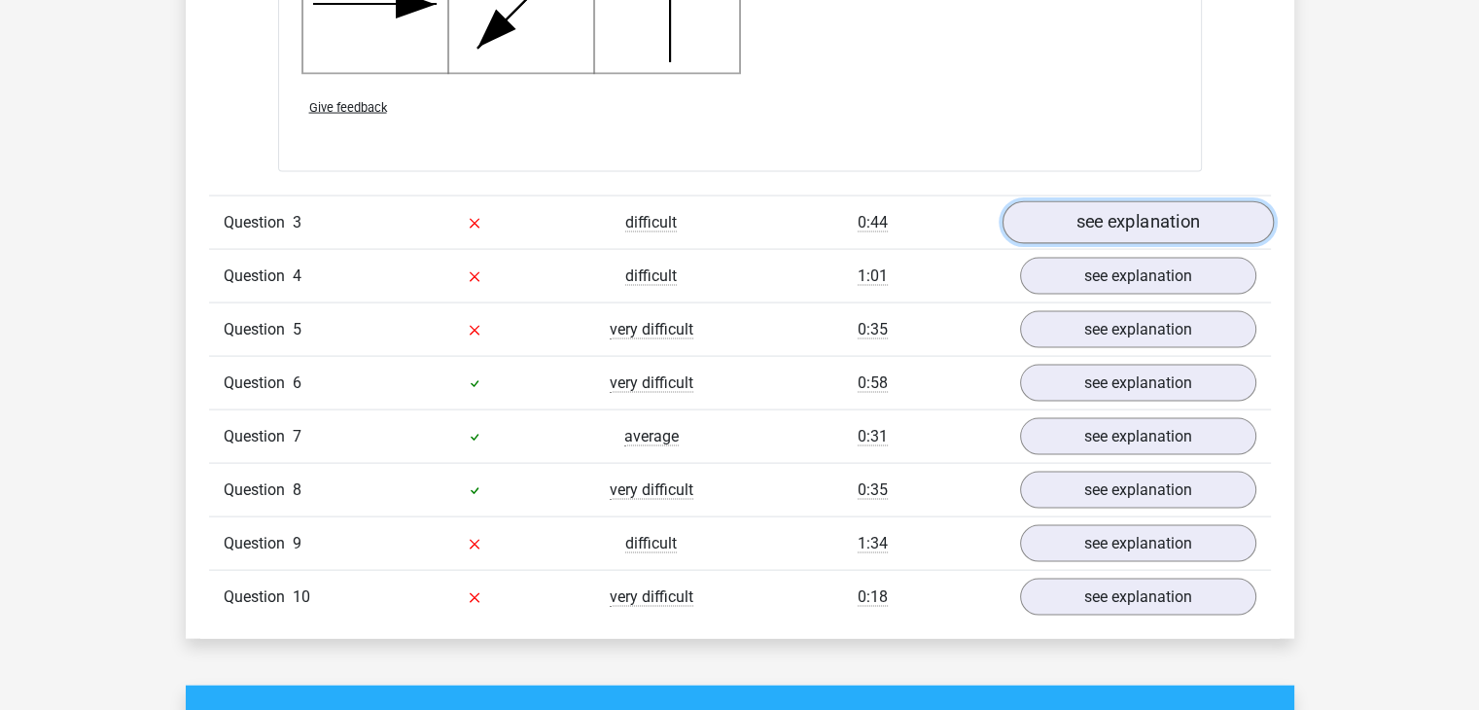
click at [1074, 204] on link "see explanation" at bounding box center [1137, 223] width 271 height 43
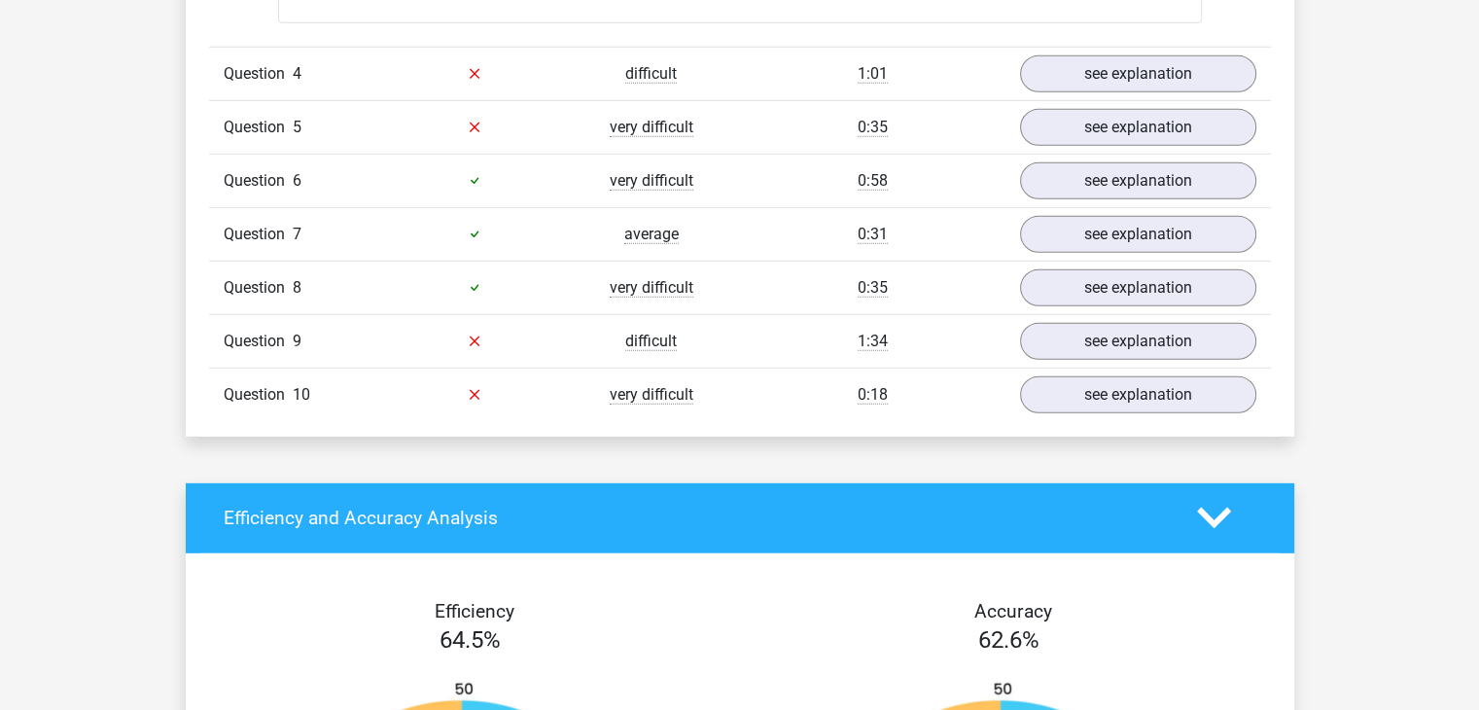
scroll to position [5509, 0]
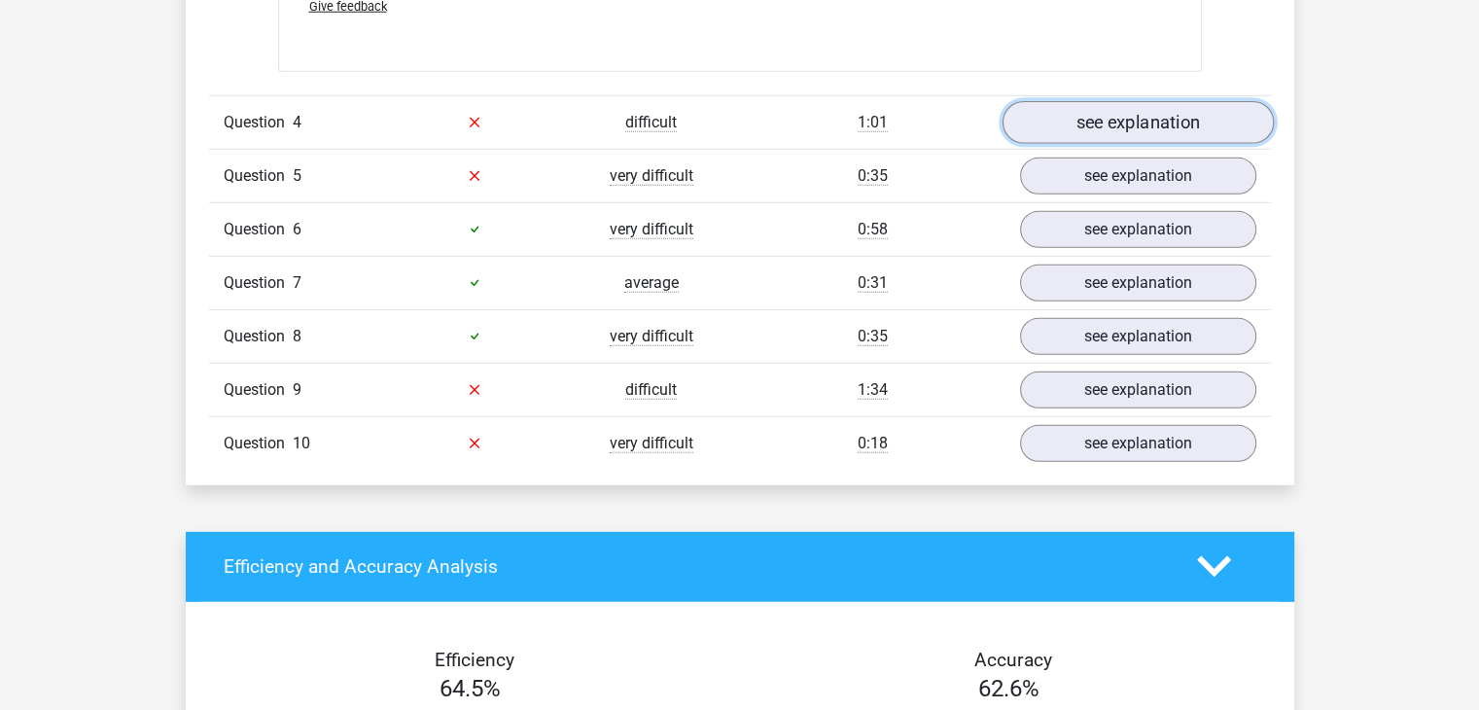
click at [1054, 121] on link "see explanation" at bounding box center [1137, 122] width 271 height 43
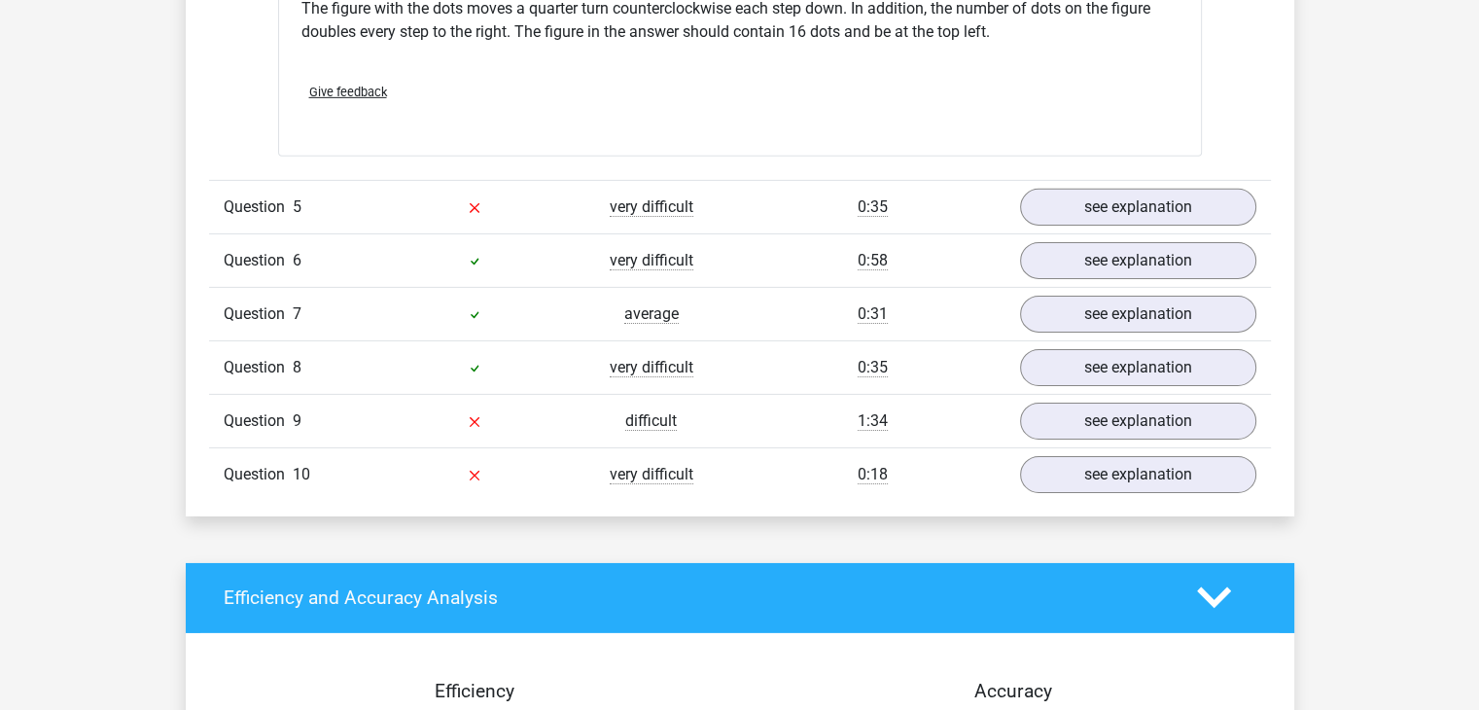
scroll to position [6263, 0]
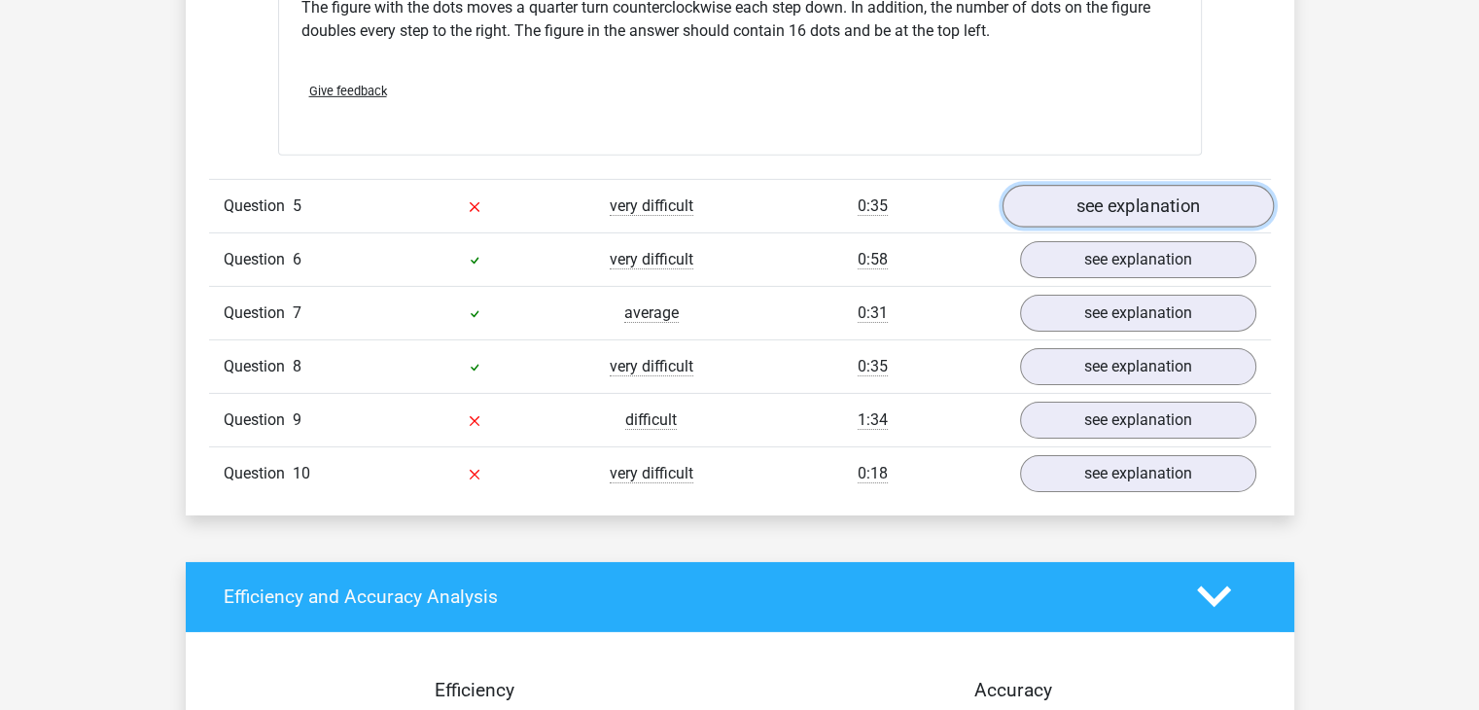
click at [1065, 205] on link "see explanation" at bounding box center [1137, 206] width 271 height 43
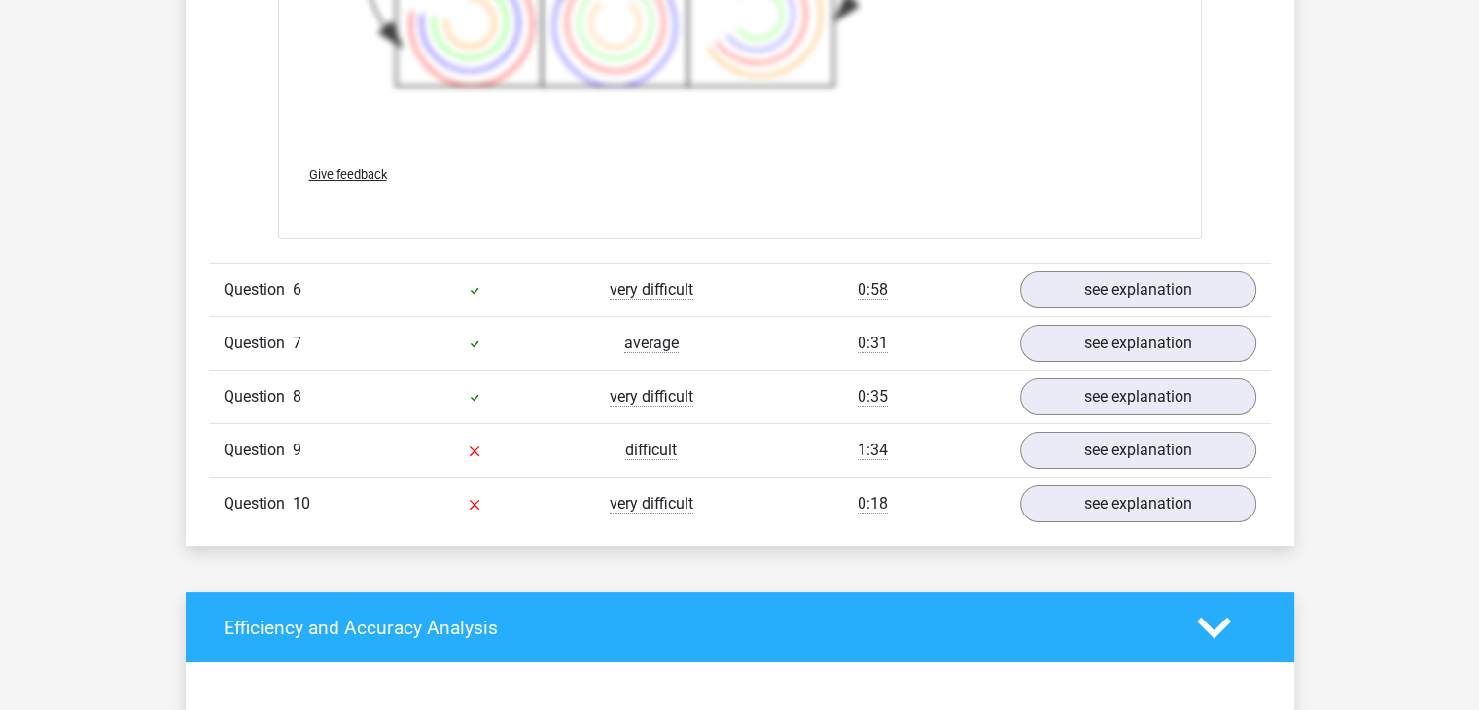
scroll to position [7536, 0]
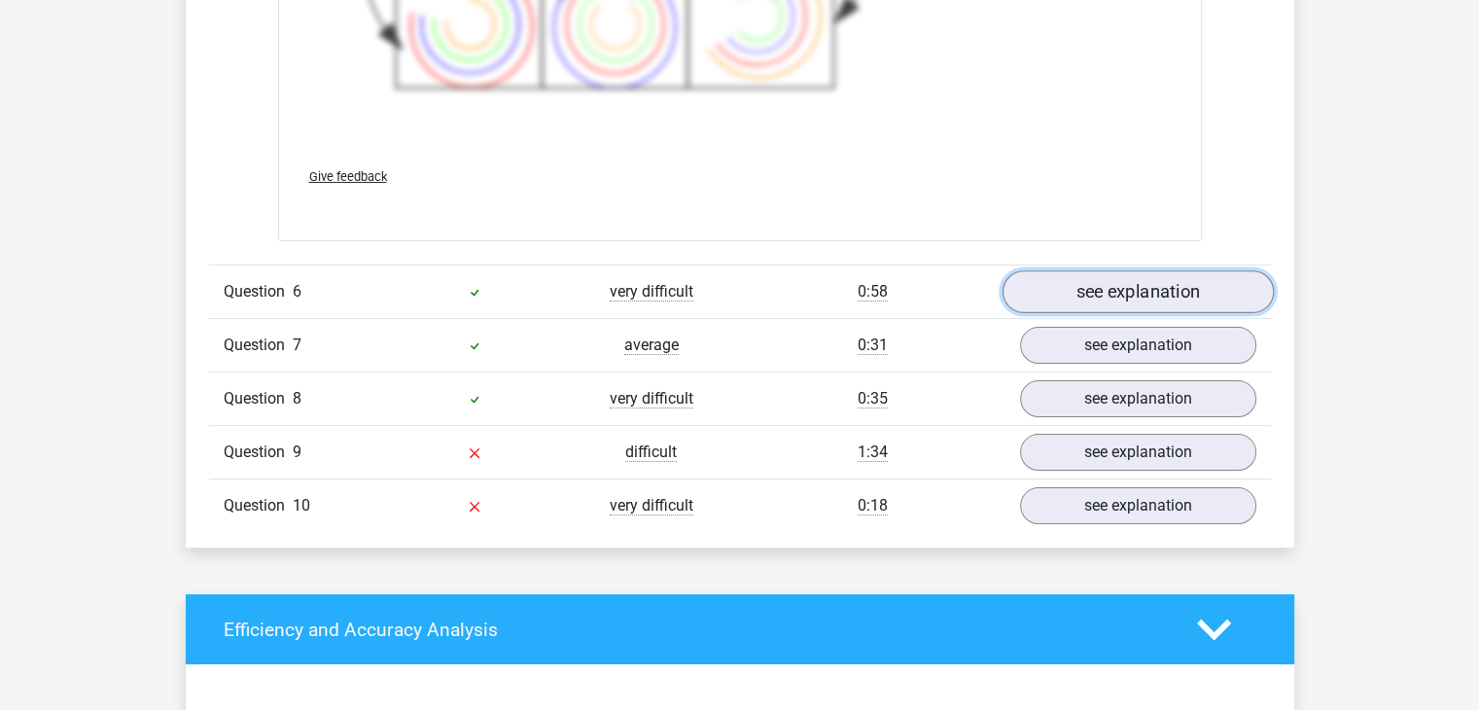
click at [1186, 301] on link "see explanation" at bounding box center [1137, 291] width 271 height 43
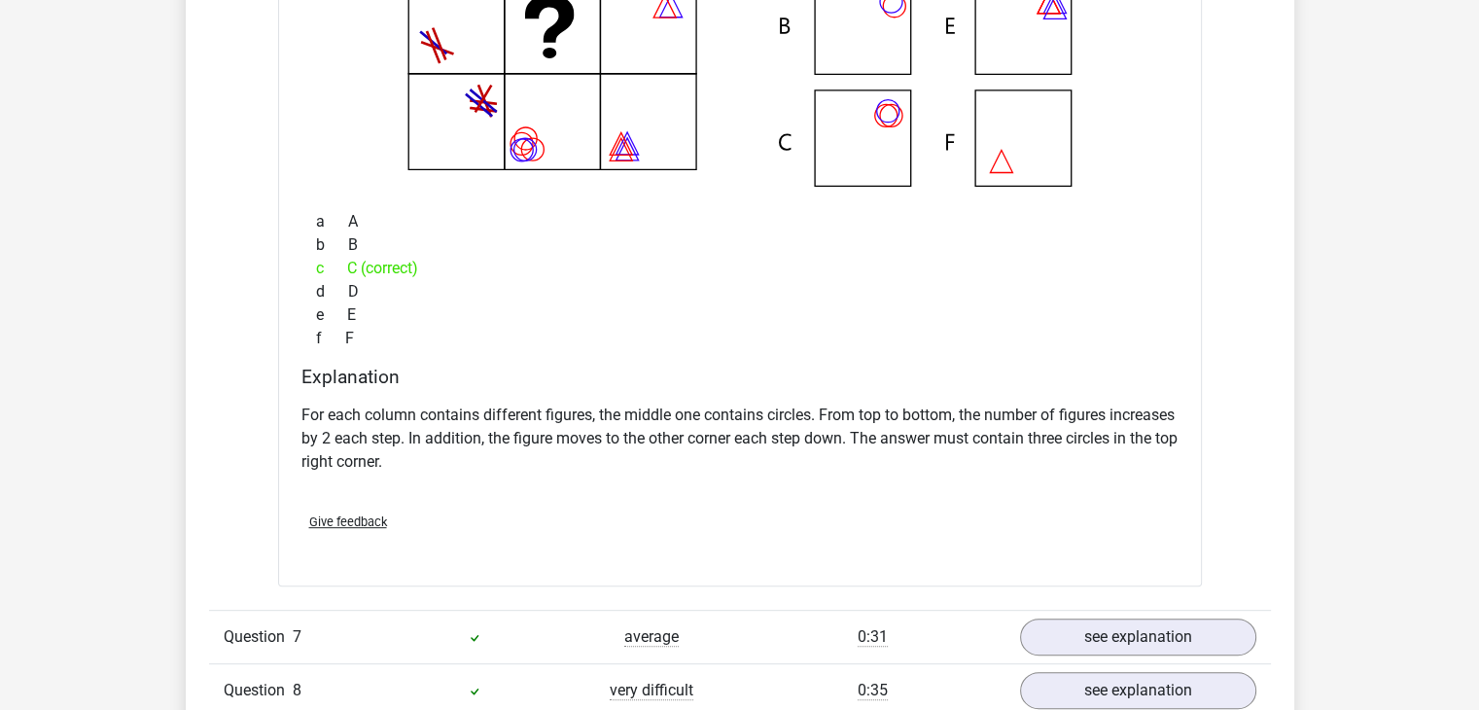
scroll to position [8388, 0]
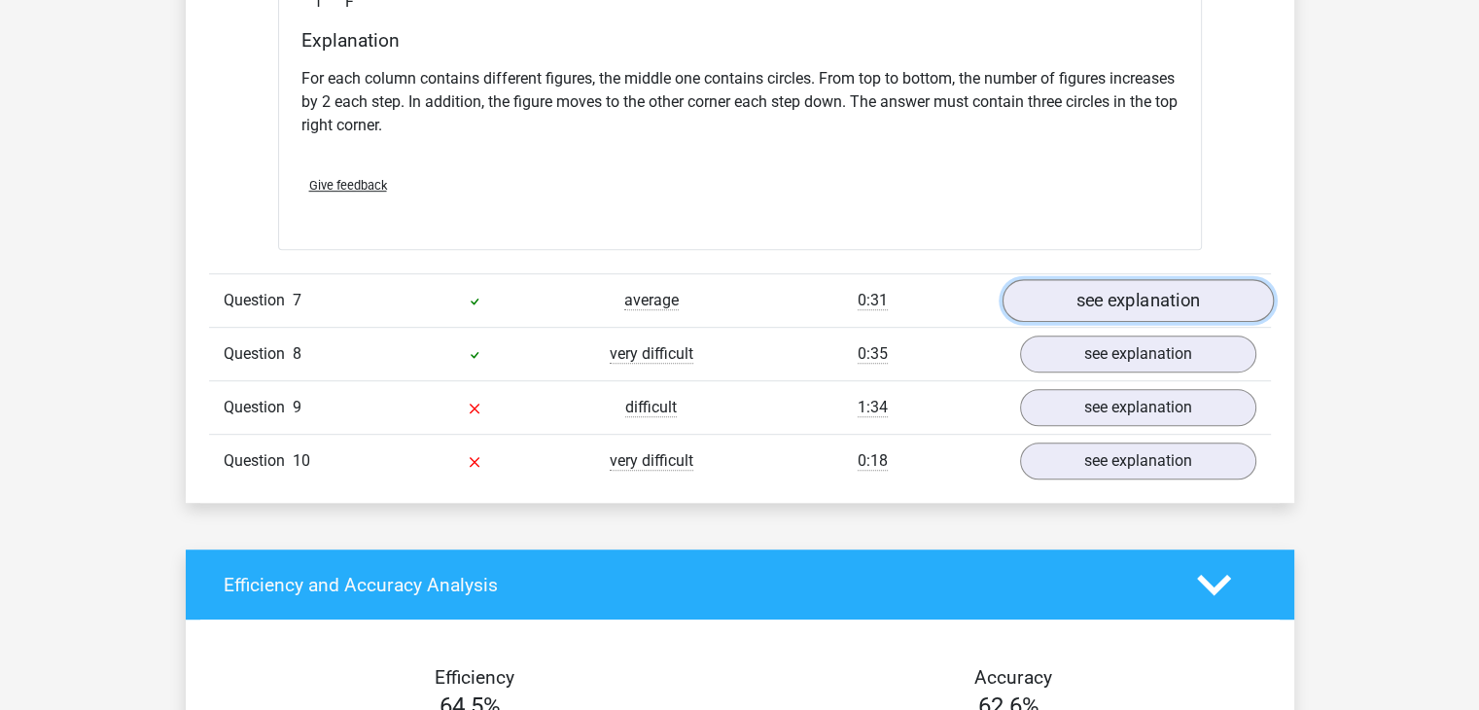
click at [1147, 305] on link "see explanation" at bounding box center [1137, 300] width 271 height 43
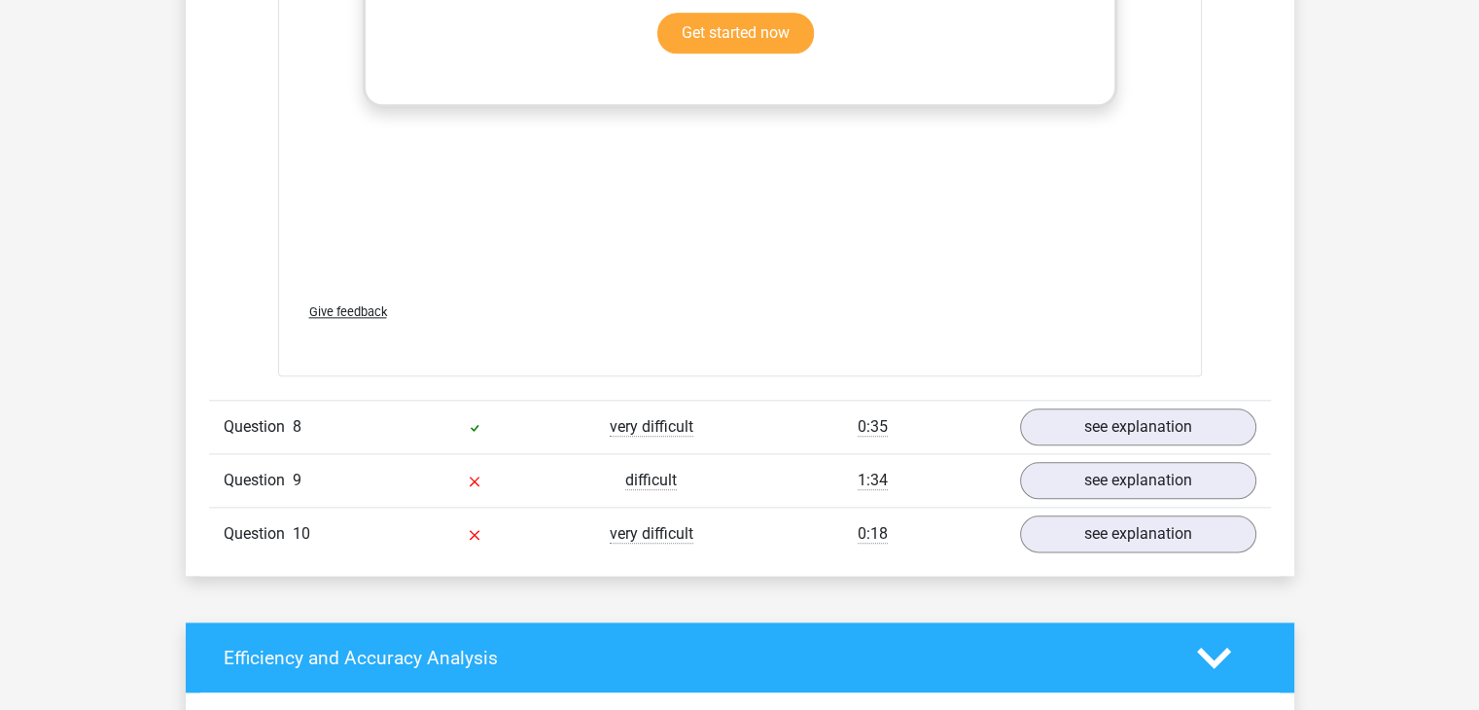
scroll to position [9602, 0]
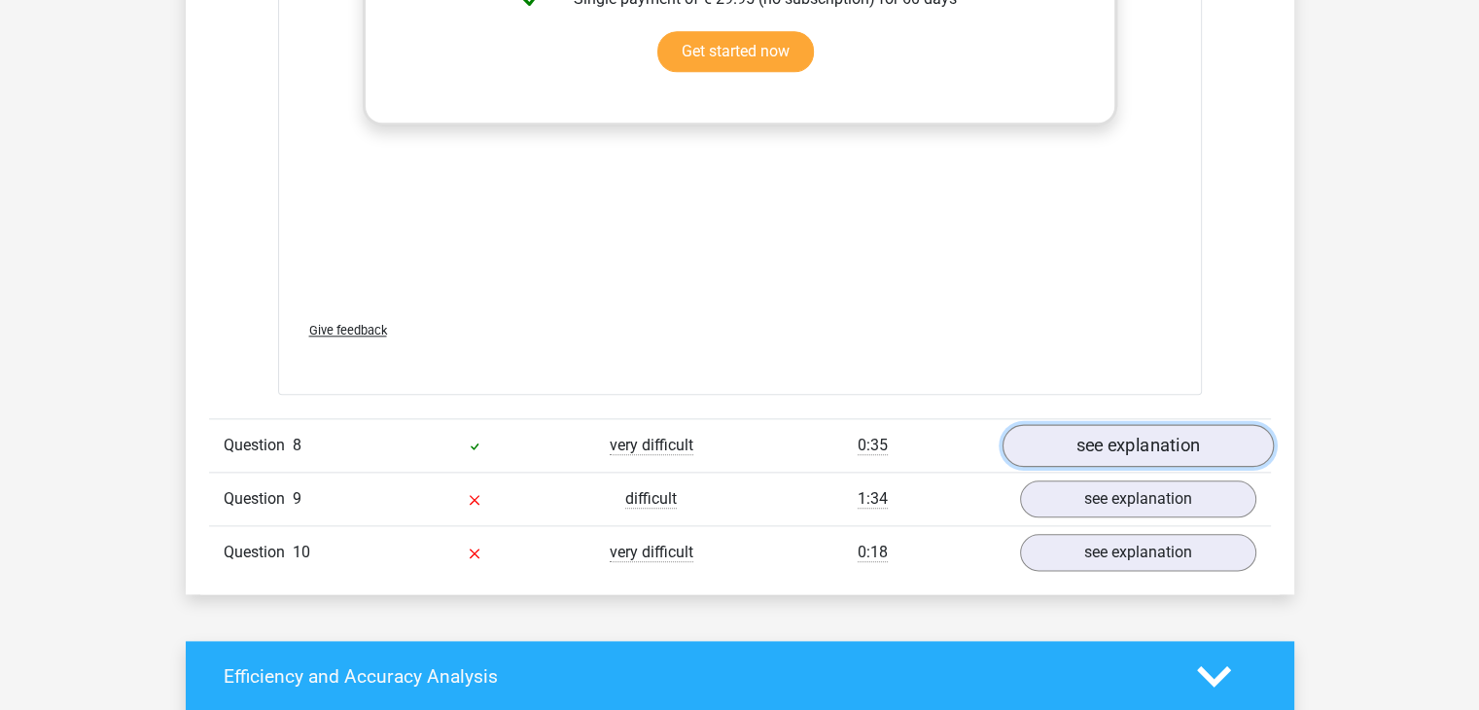
click at [1180, 444] on link "see explanation" at bounding box center [1137, 446] width 271 height 43
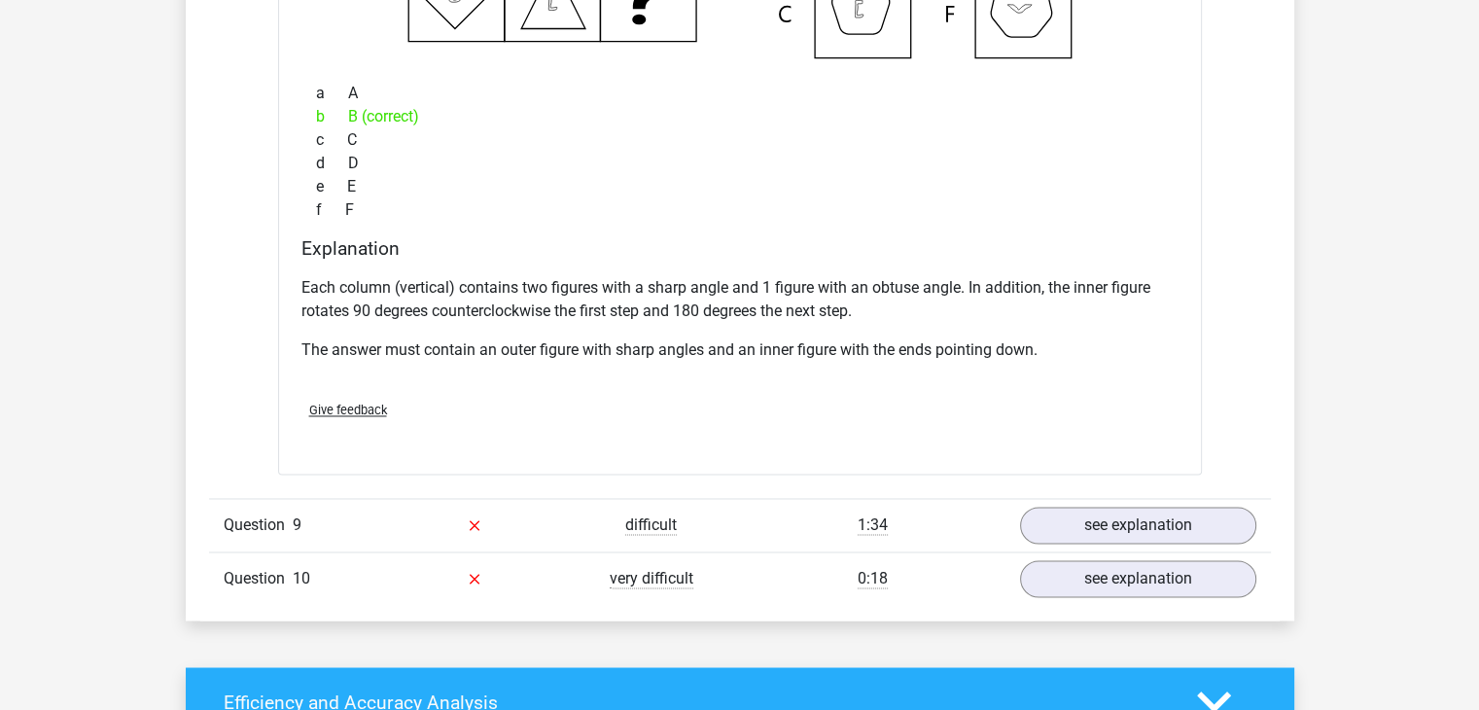
scroll to position [10398, 0]
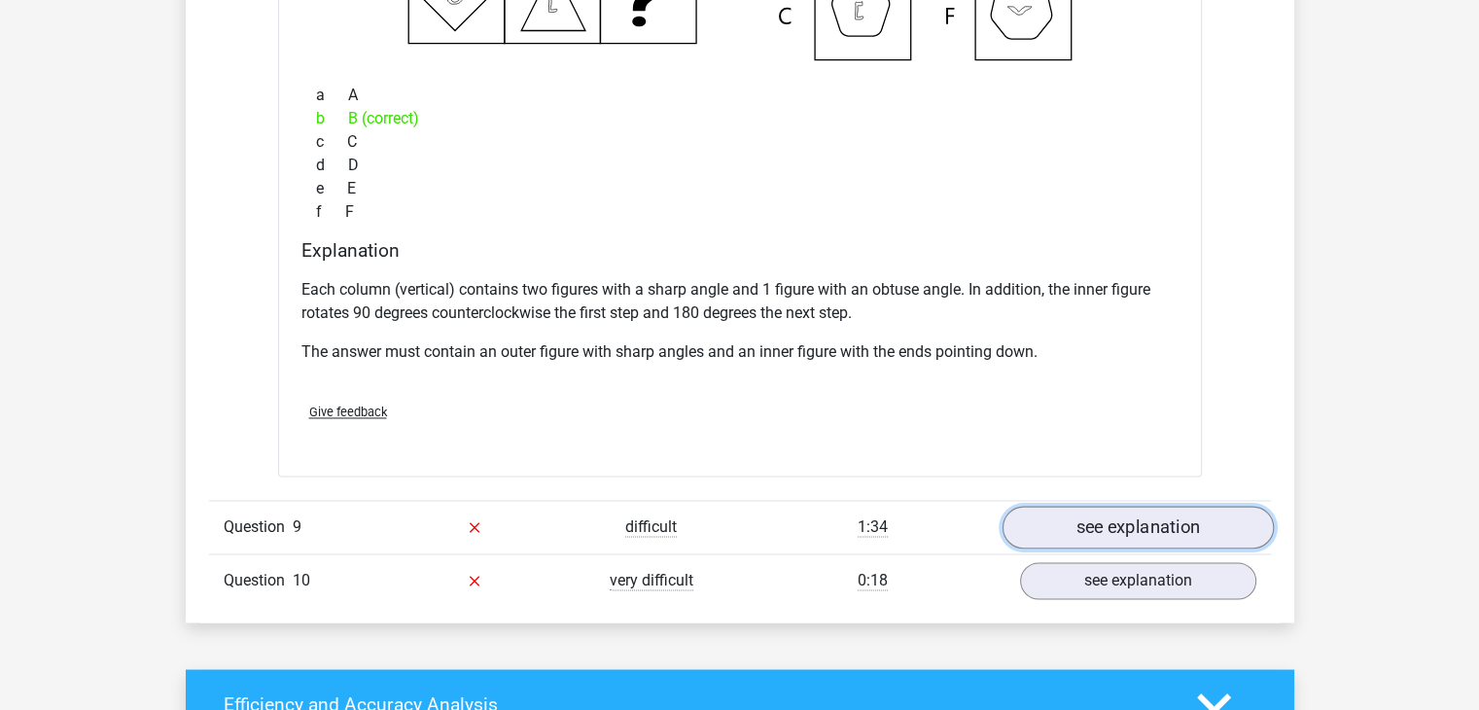
click at [1167, 523] on link "see explanation" at bounding box center [1137, 527] width 271 height 43
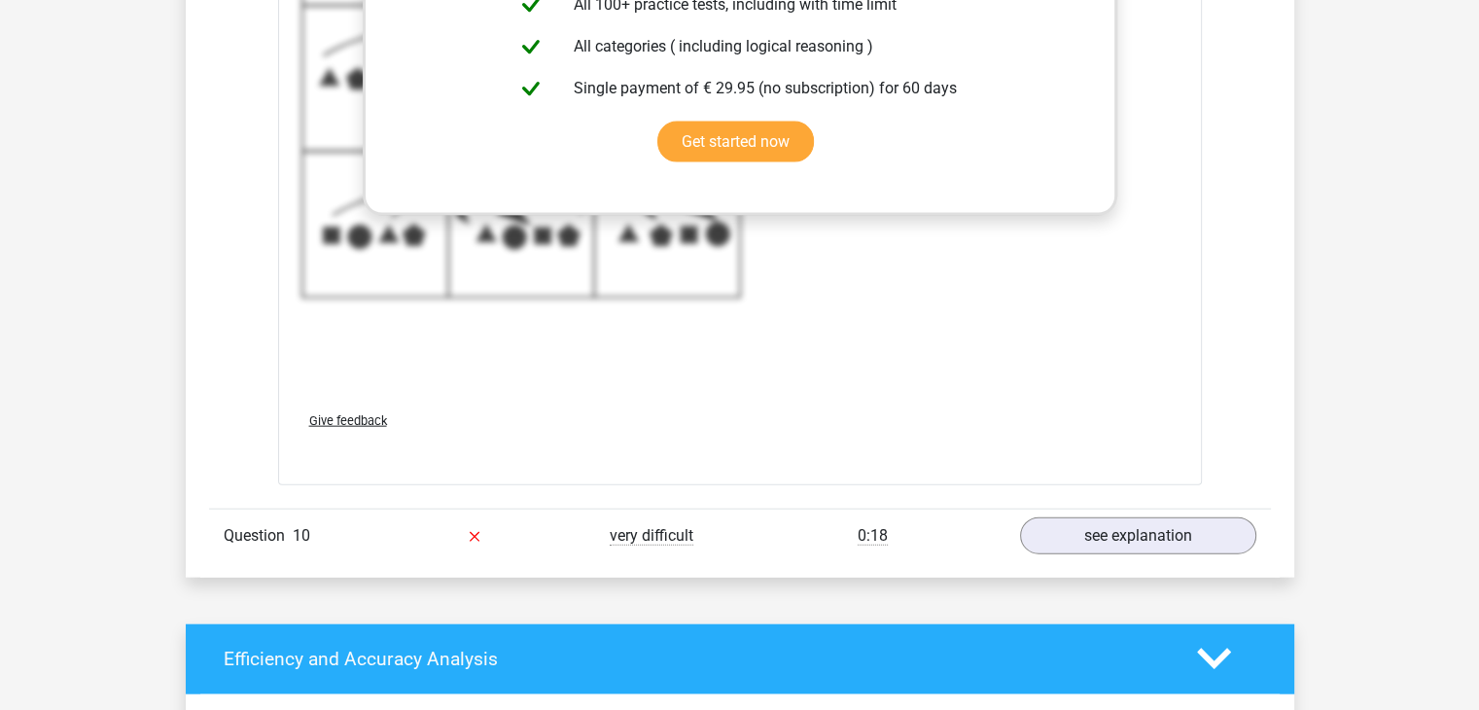
scroll to position [11780, 0]
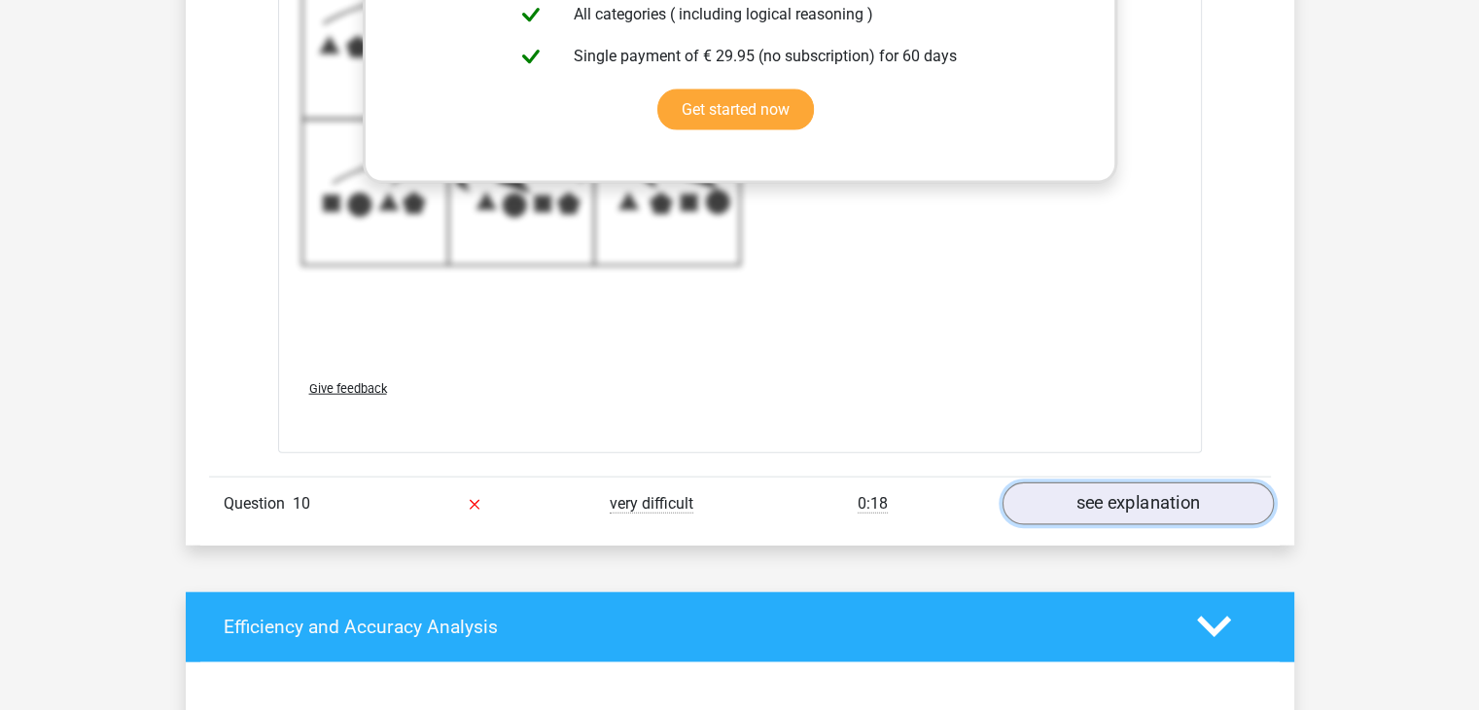
click at [1159, 500] on link "see explanation" at bounding box center [1137, 503] width 271 height 43
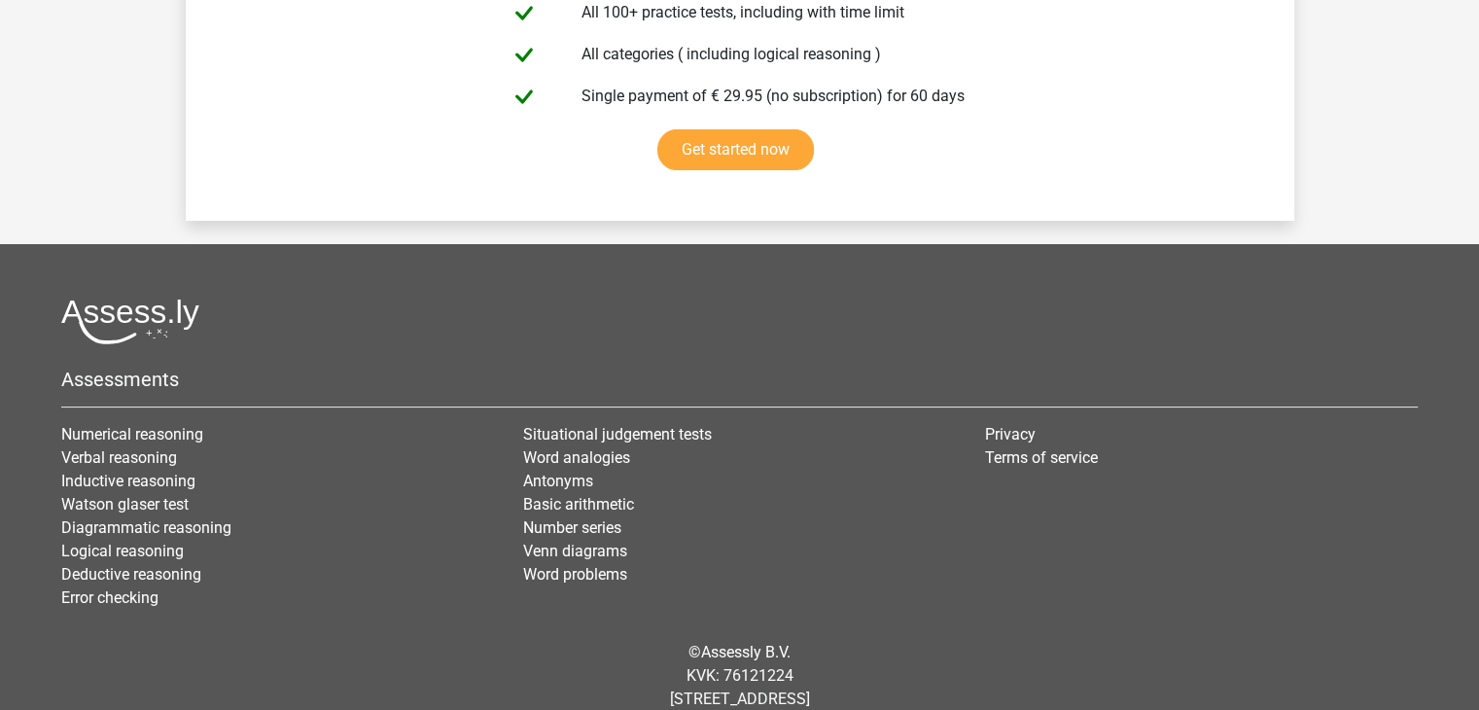
scroll to position [14860, 0]
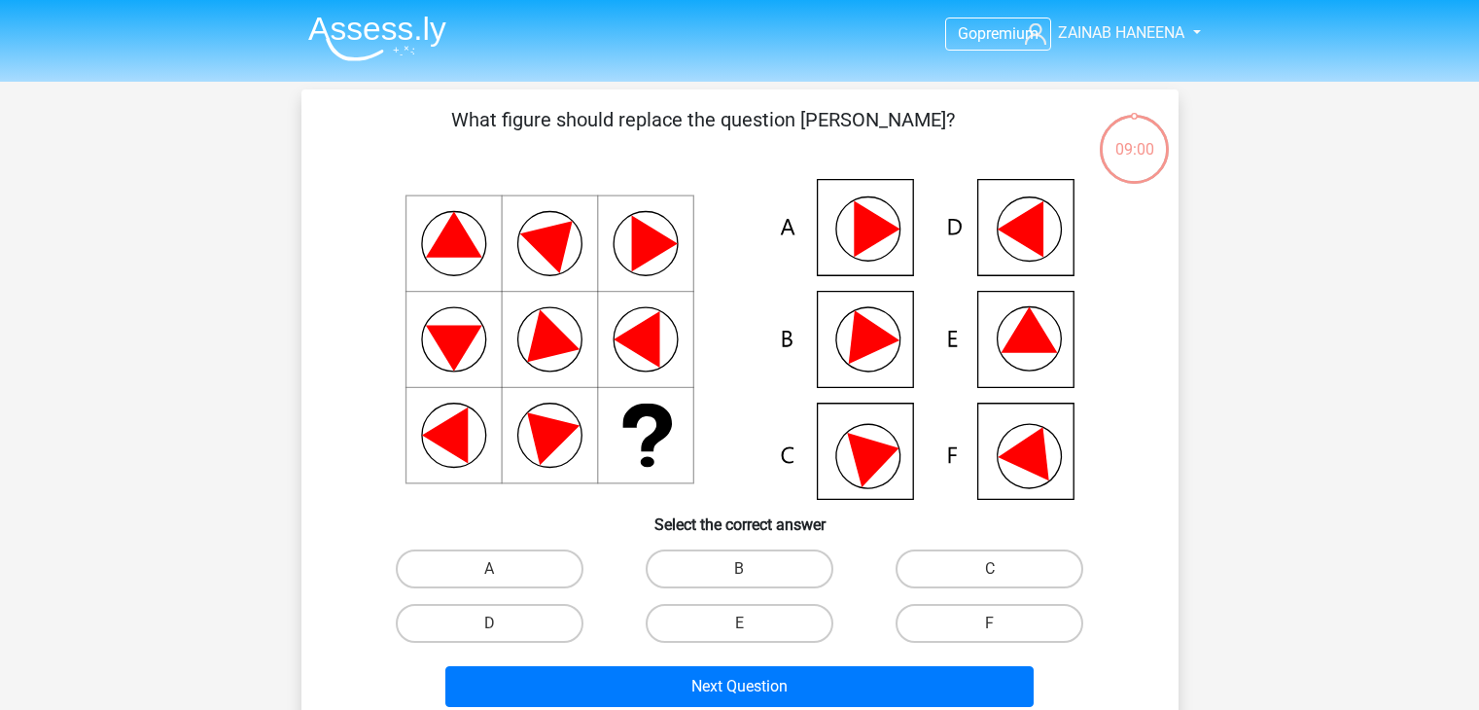
scroll to position [77, 0]
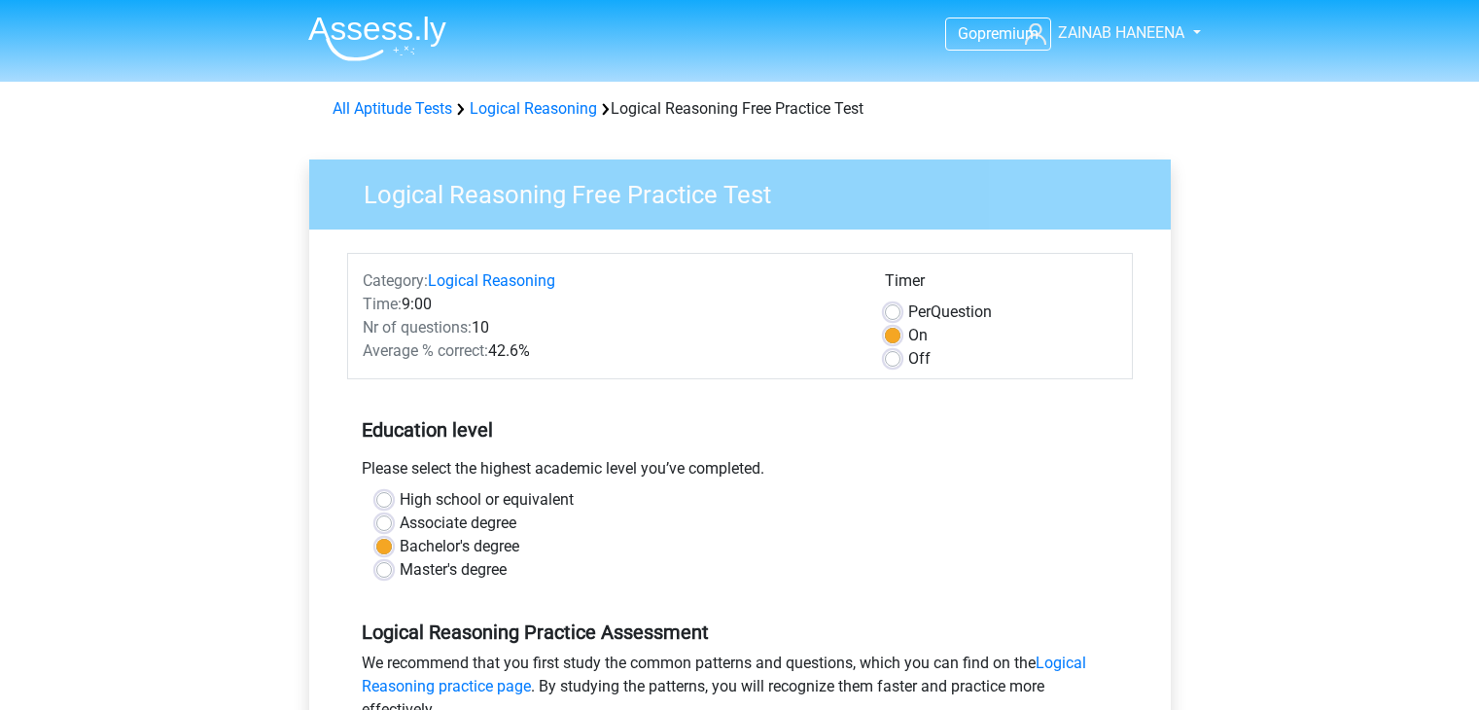
scroll to position [300, 0]
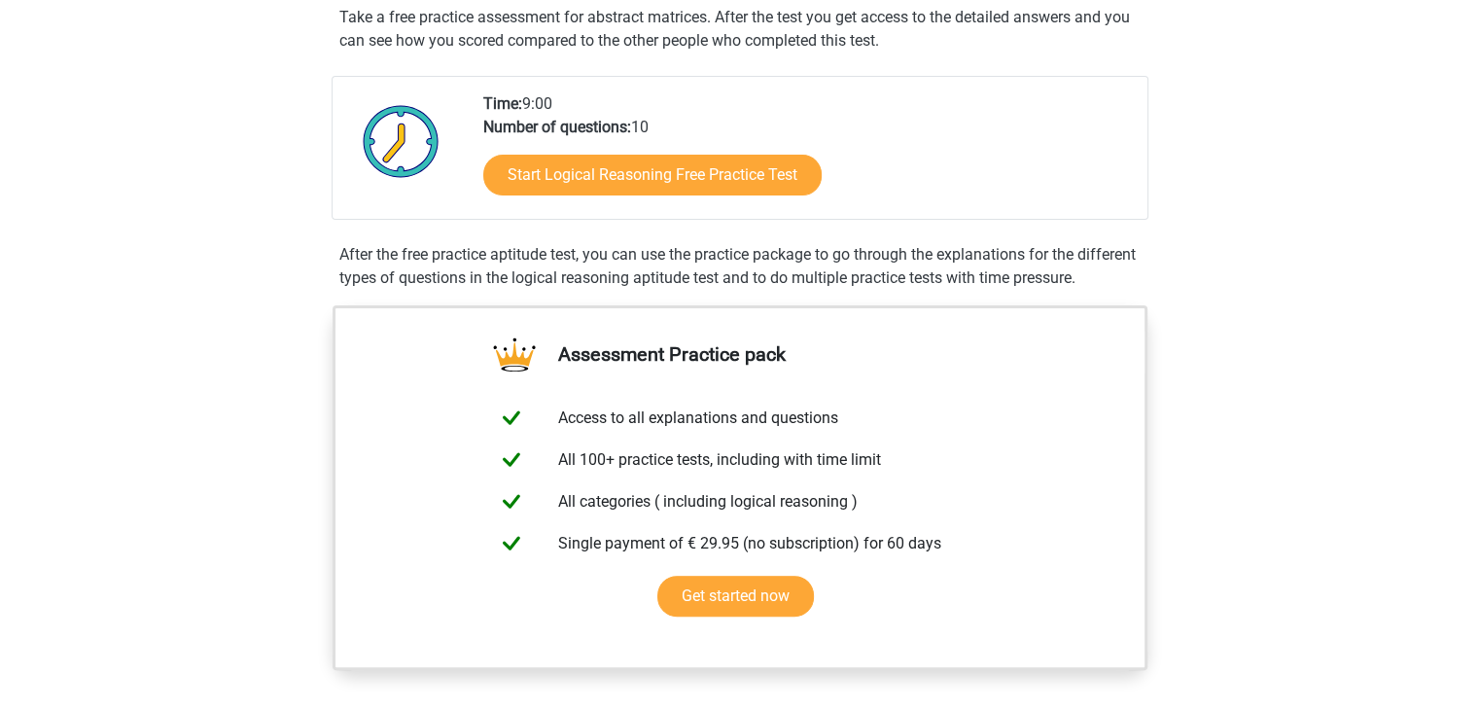
scroll to position [381, 0]
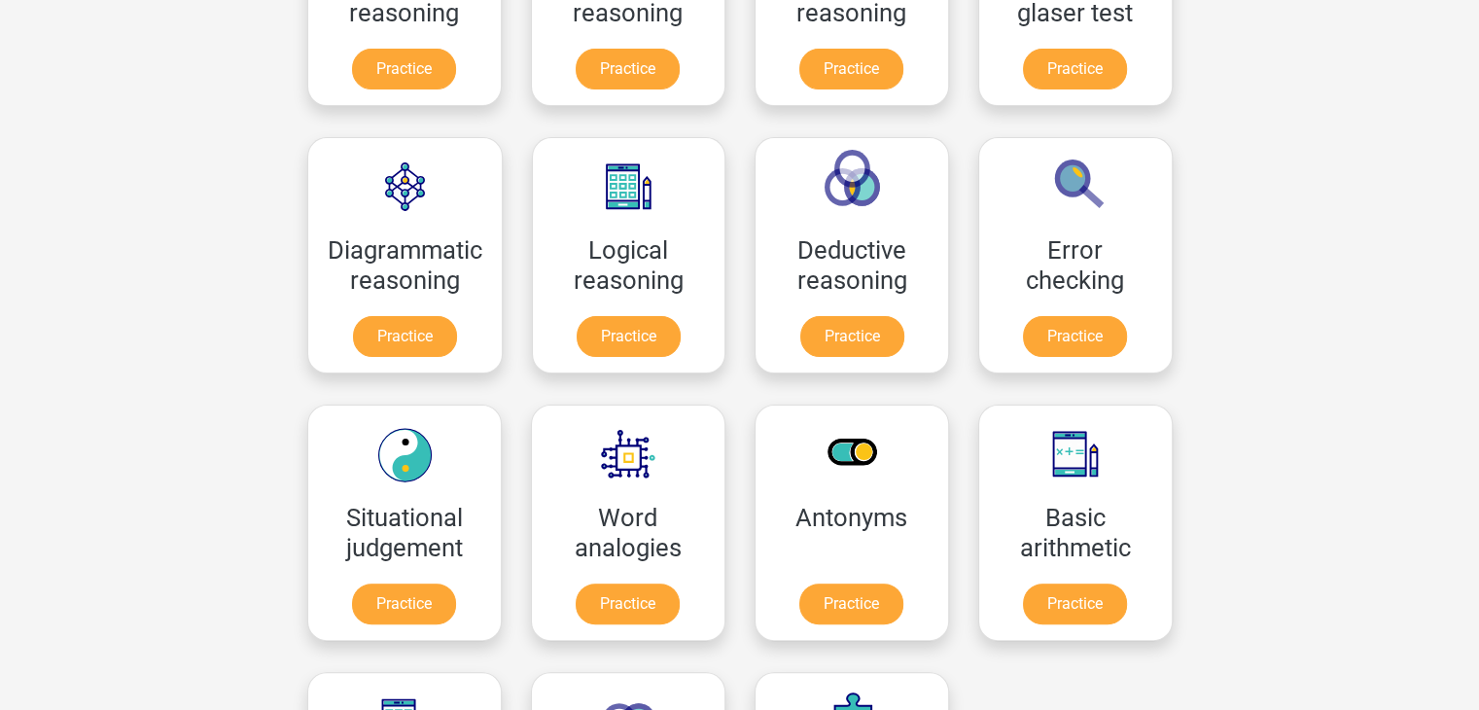
scroll to position [480, 0]
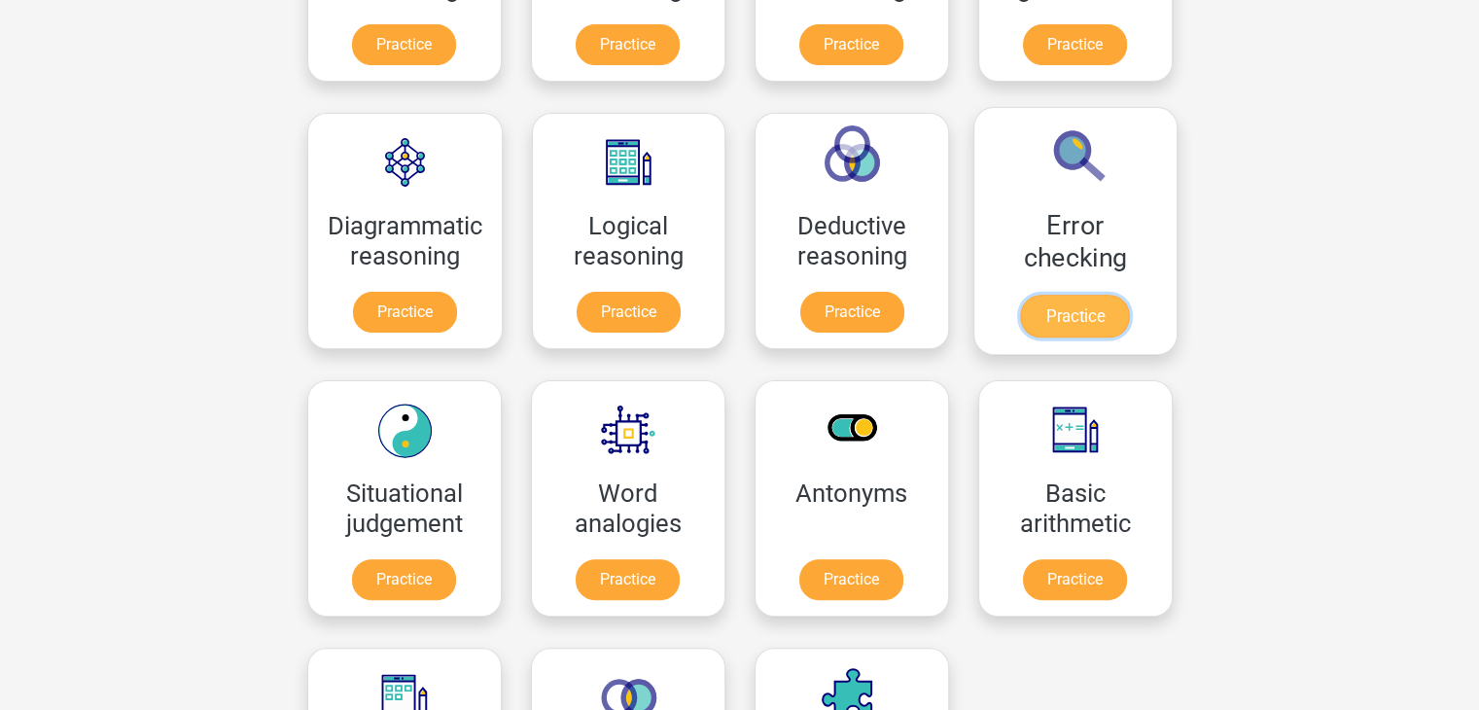
click at [1114, 302] on link "Practice" at bounding box center [1074, 316] width 109 height 43
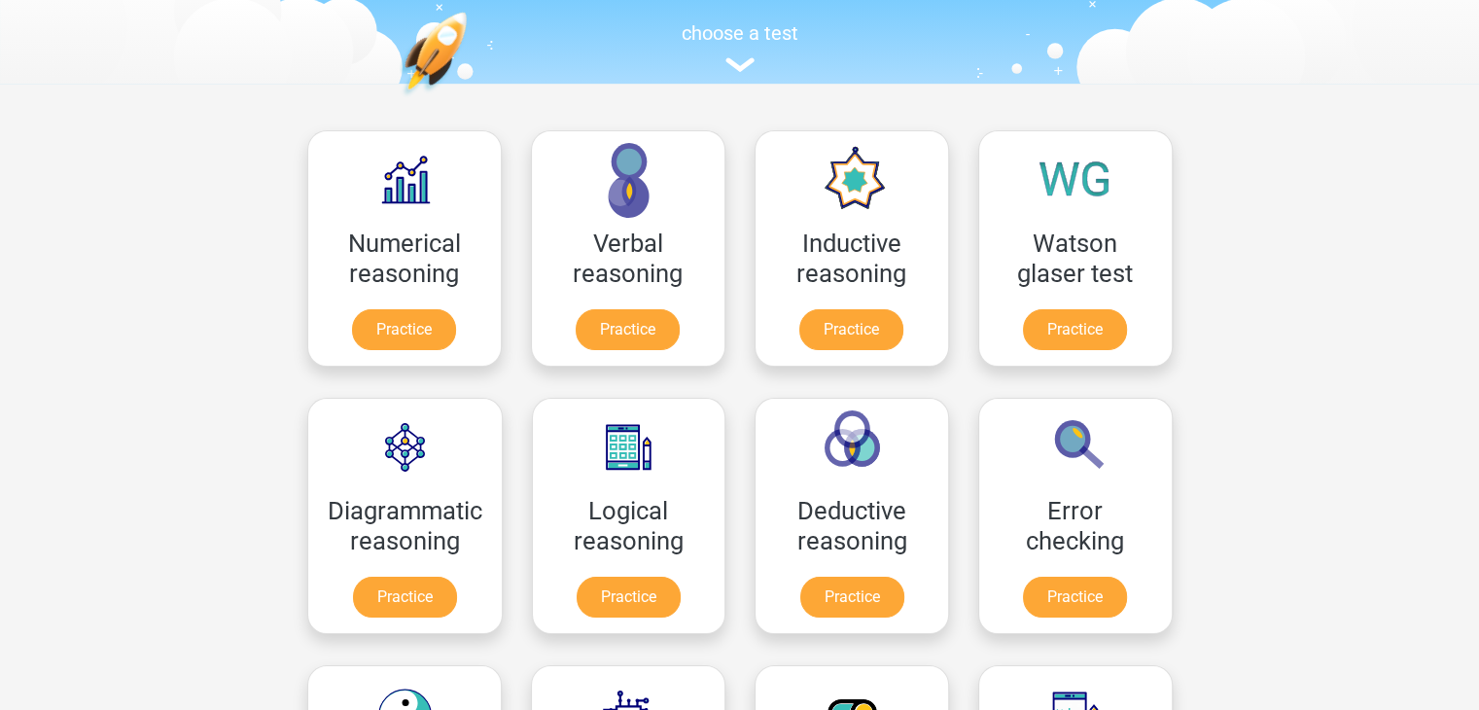
scroll to position [0, 0]
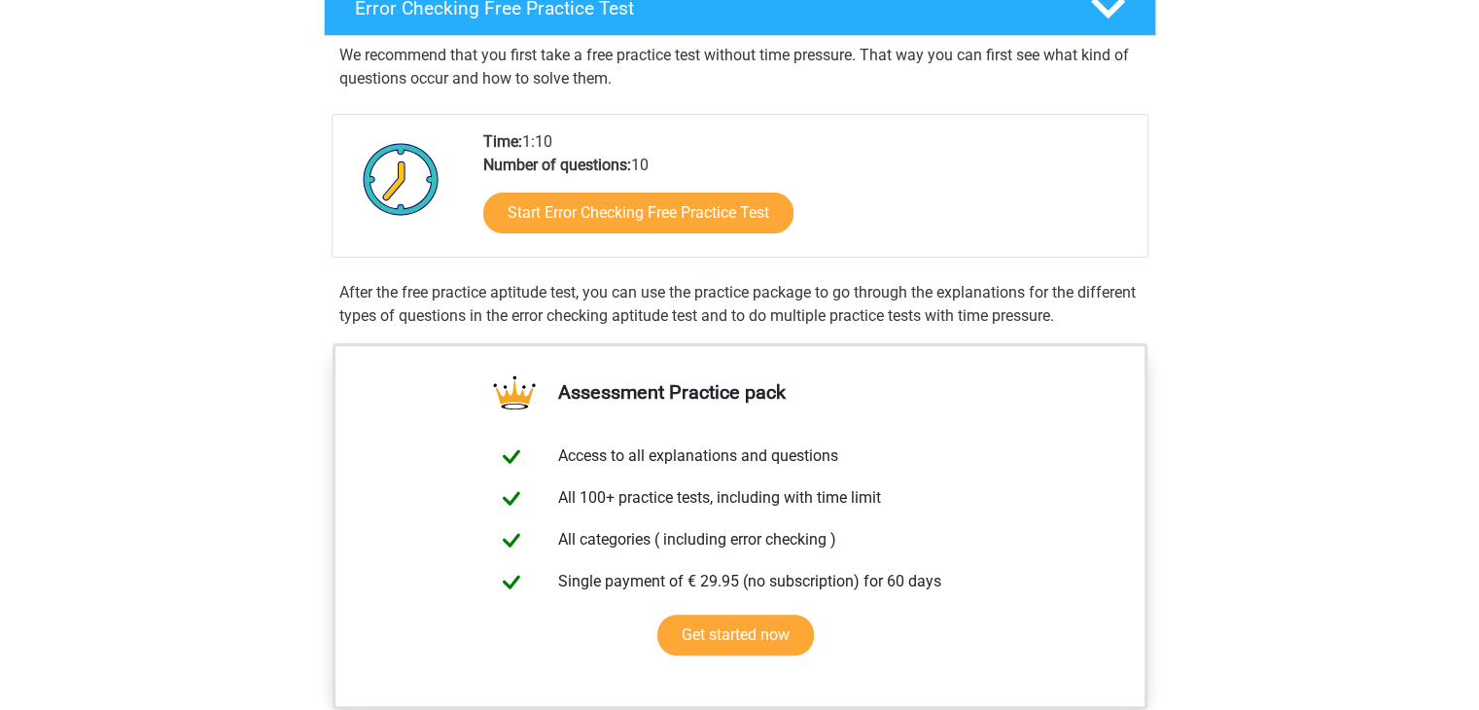
scroll to position [338, 0]
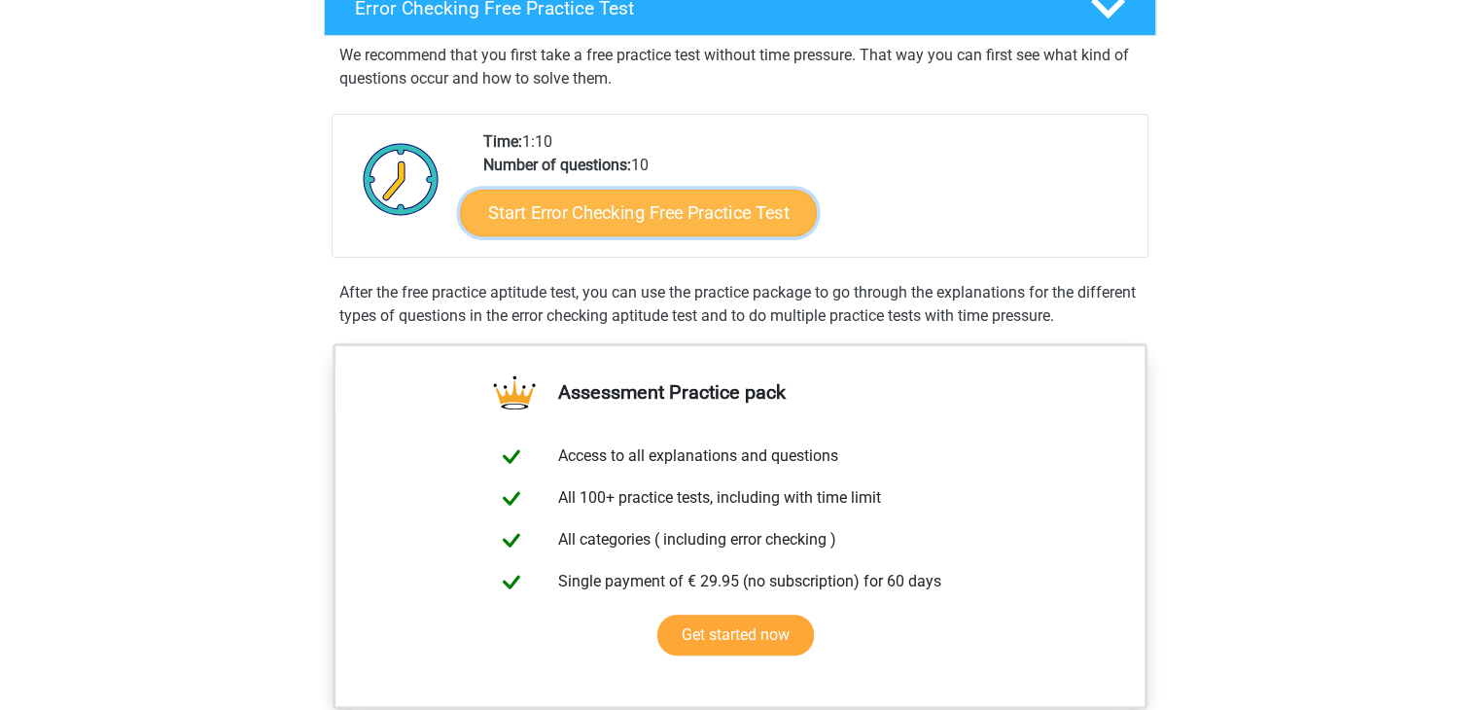
click at [582, 224] on link "Start Error Checking Free Practice Test" at bounding box center [638, 213] width 357 height 47
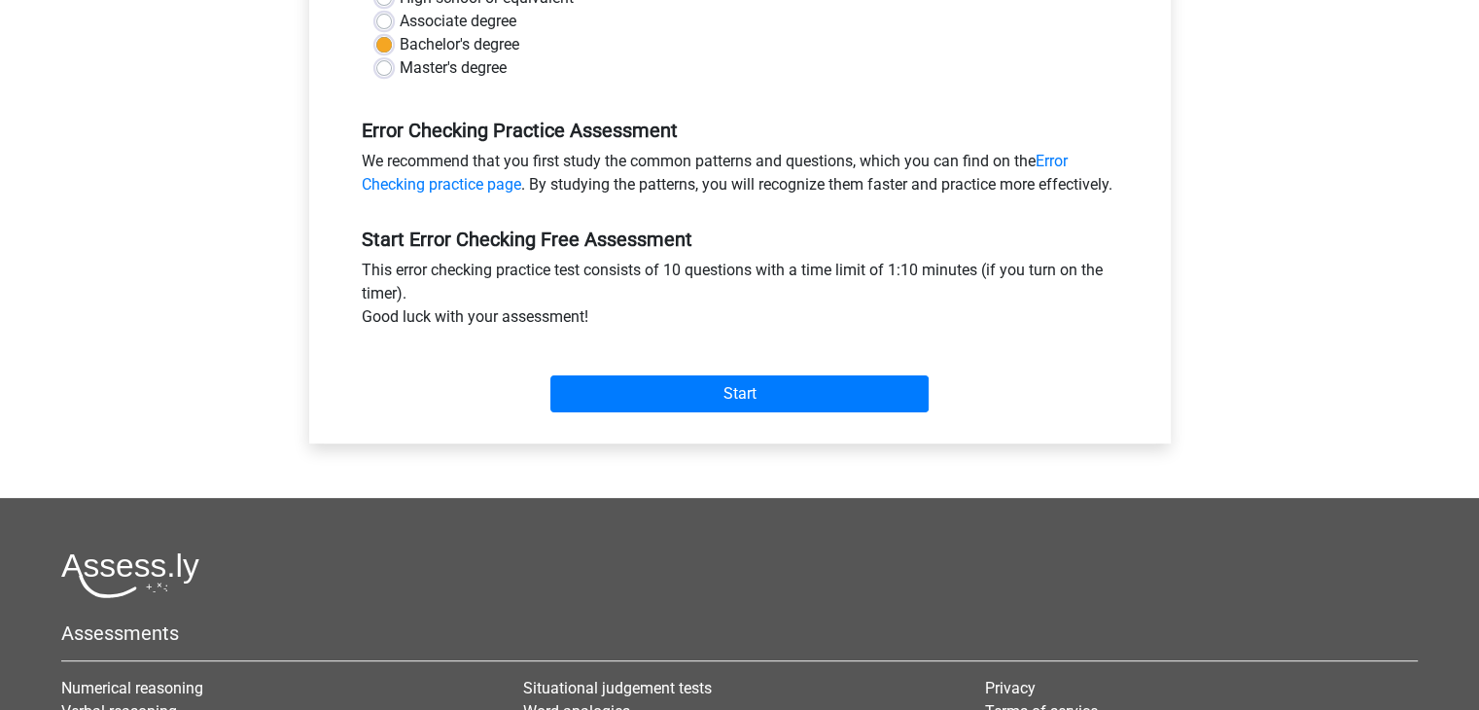
scroll to position [521, 0]
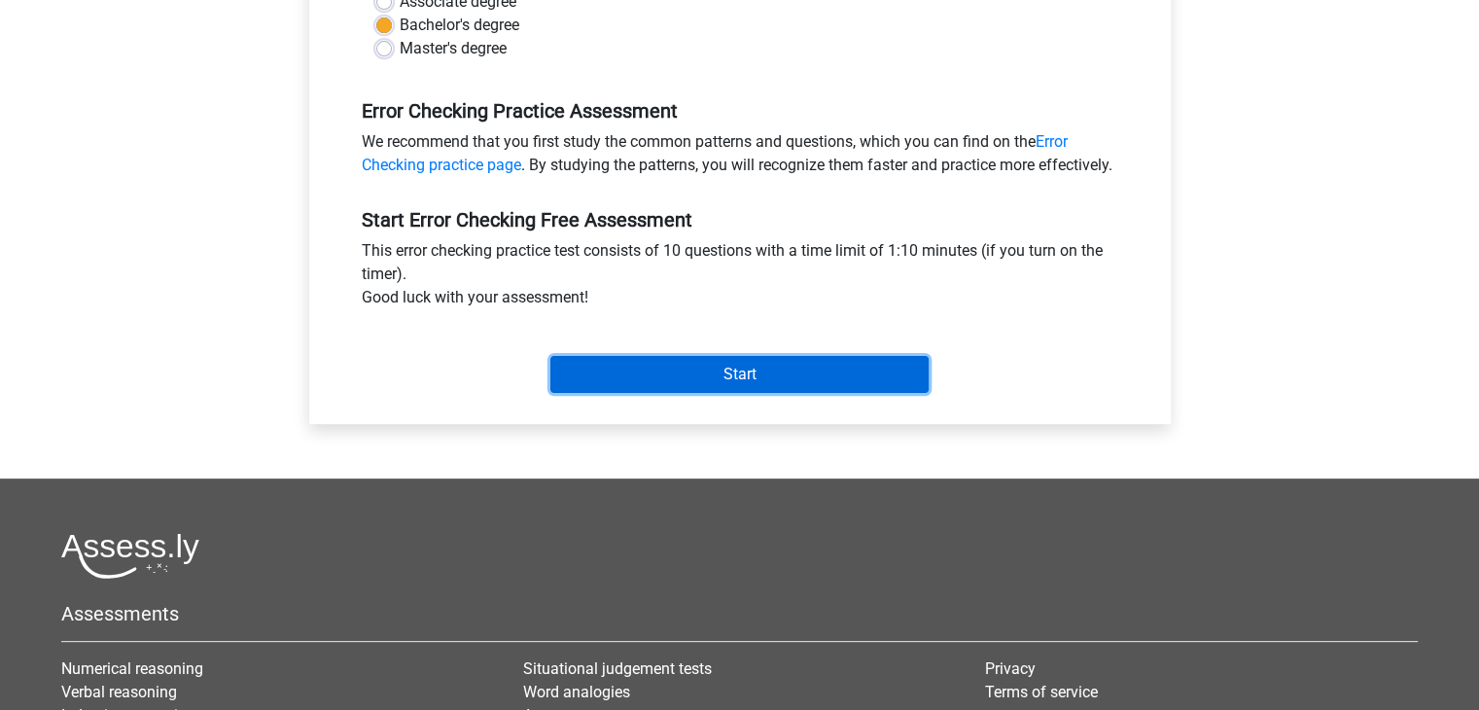
click at [820, 378] on input "Start" at bounding box center [740, 374] width 378 height 37
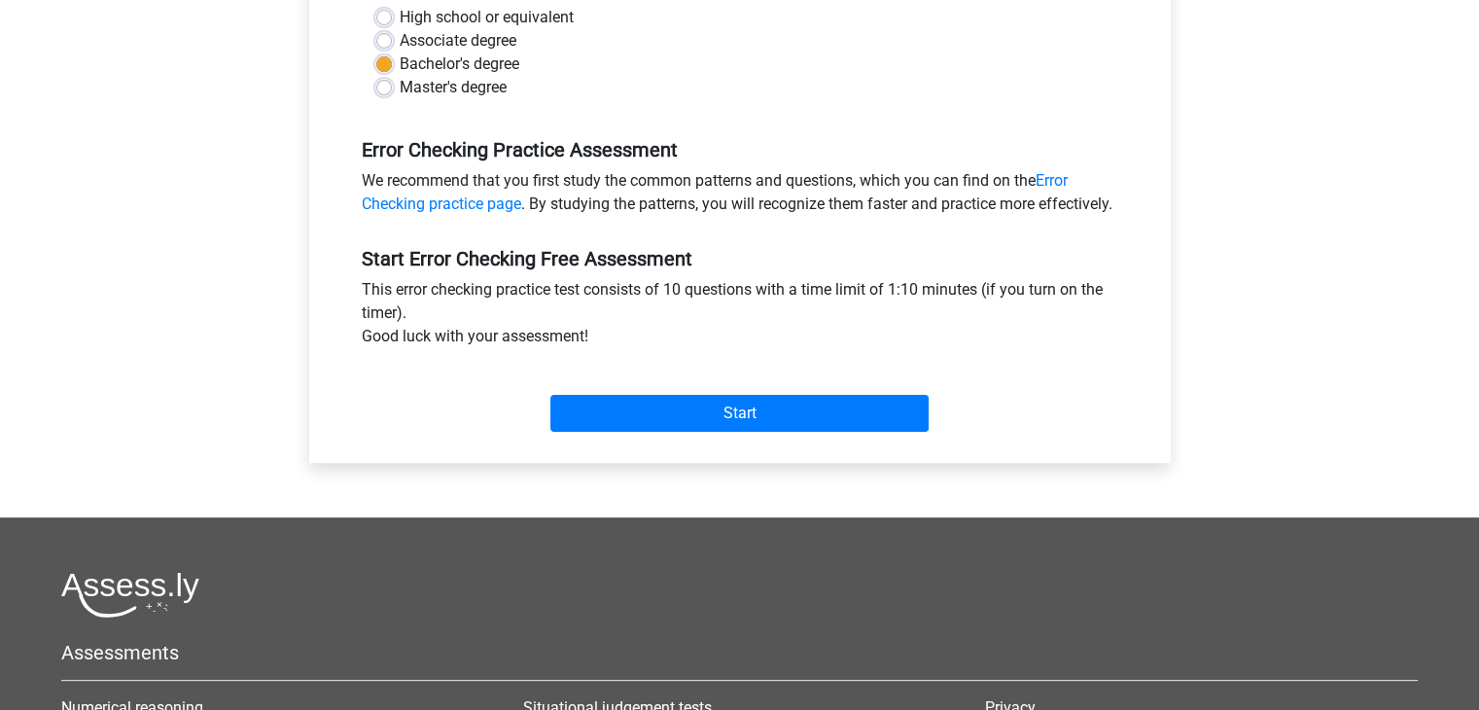
scroll to position [529, 0]
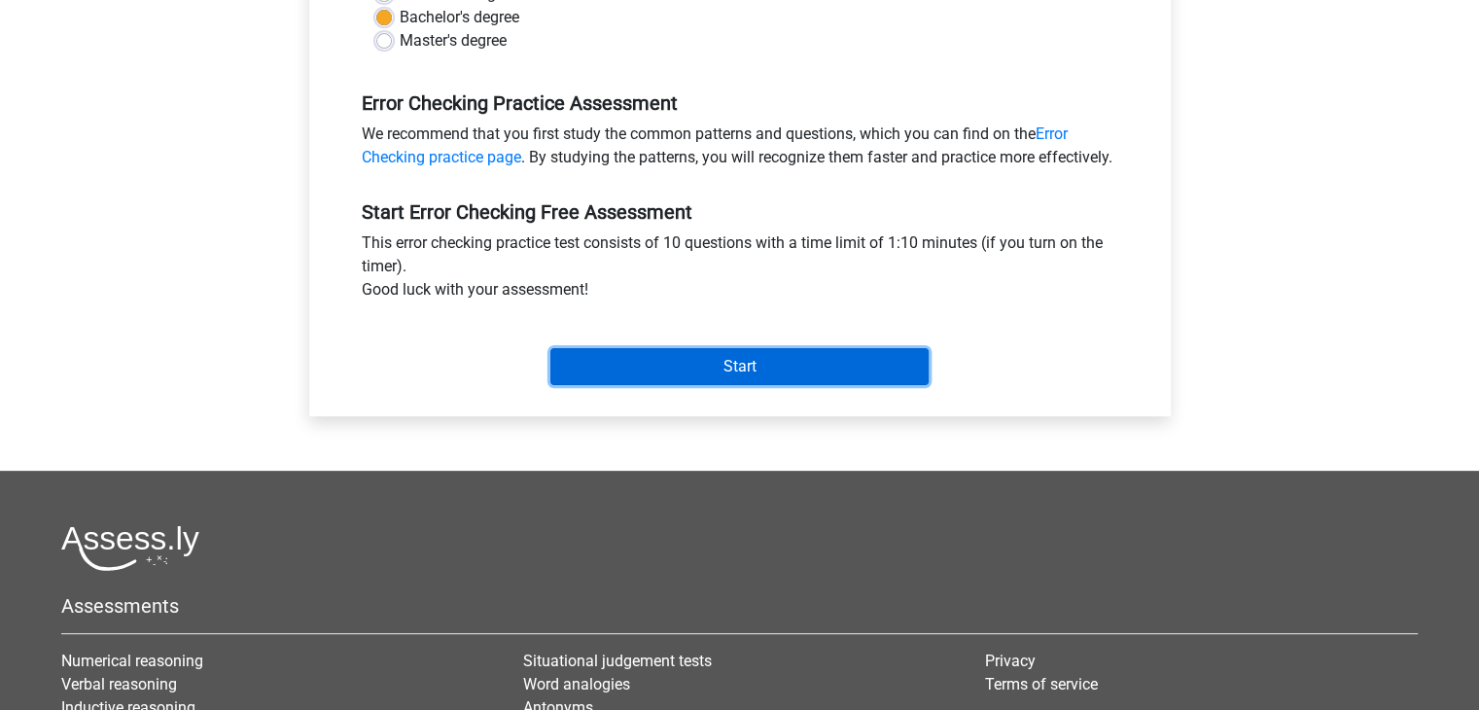
click at [616, 385] on input "Start" at bounding box center [740, 366] width 378 height 37
click at [904, 378] on input "Start" at bounding box center [740, 366] width 378 height 37
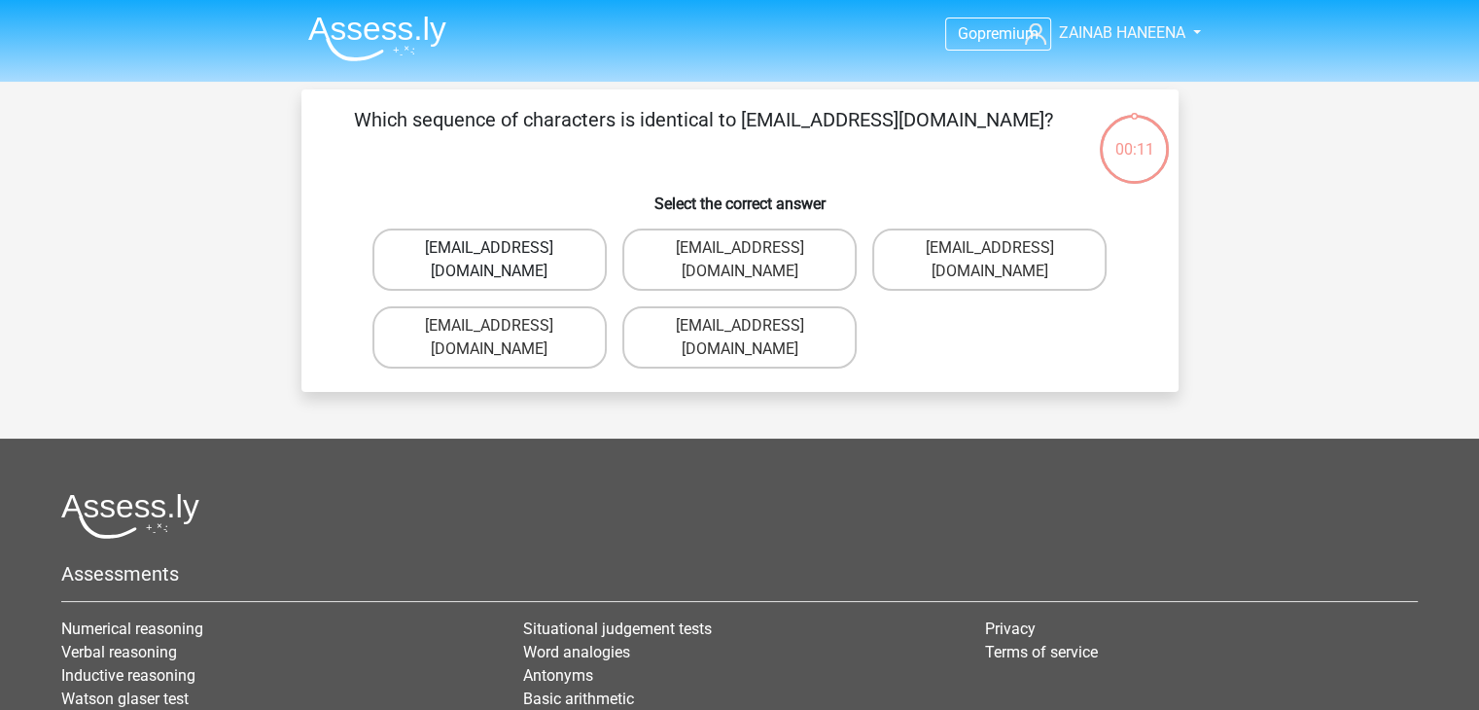
click at [566, 251] on label "[EMAIL_ADDRESS][DOMAIN_NAME]" at bounding box center [490, 260] width 234 height 62
click at [502, 251] on input "[EMAIL_ADDRESS][DOMAIN_NAME]" at bounding box center [495, 254] width 13 height 13
radio input "true"
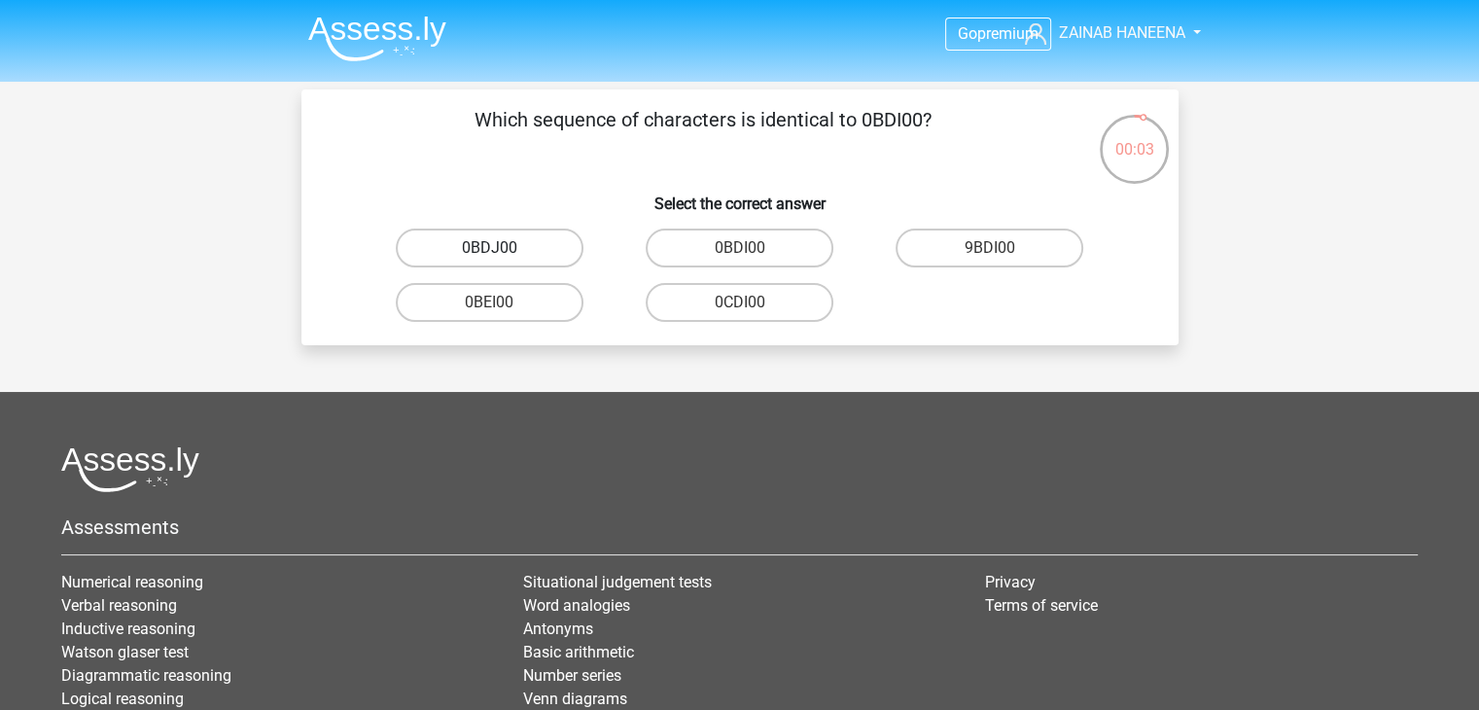
click at [541, 248] on label "0BDJ00" at bounding box center [490, 248] width 188 height 39
click at [502, 248] on input "0BDJ00" at bounding box center [495, 254] width 13 height 13
radio input "true"
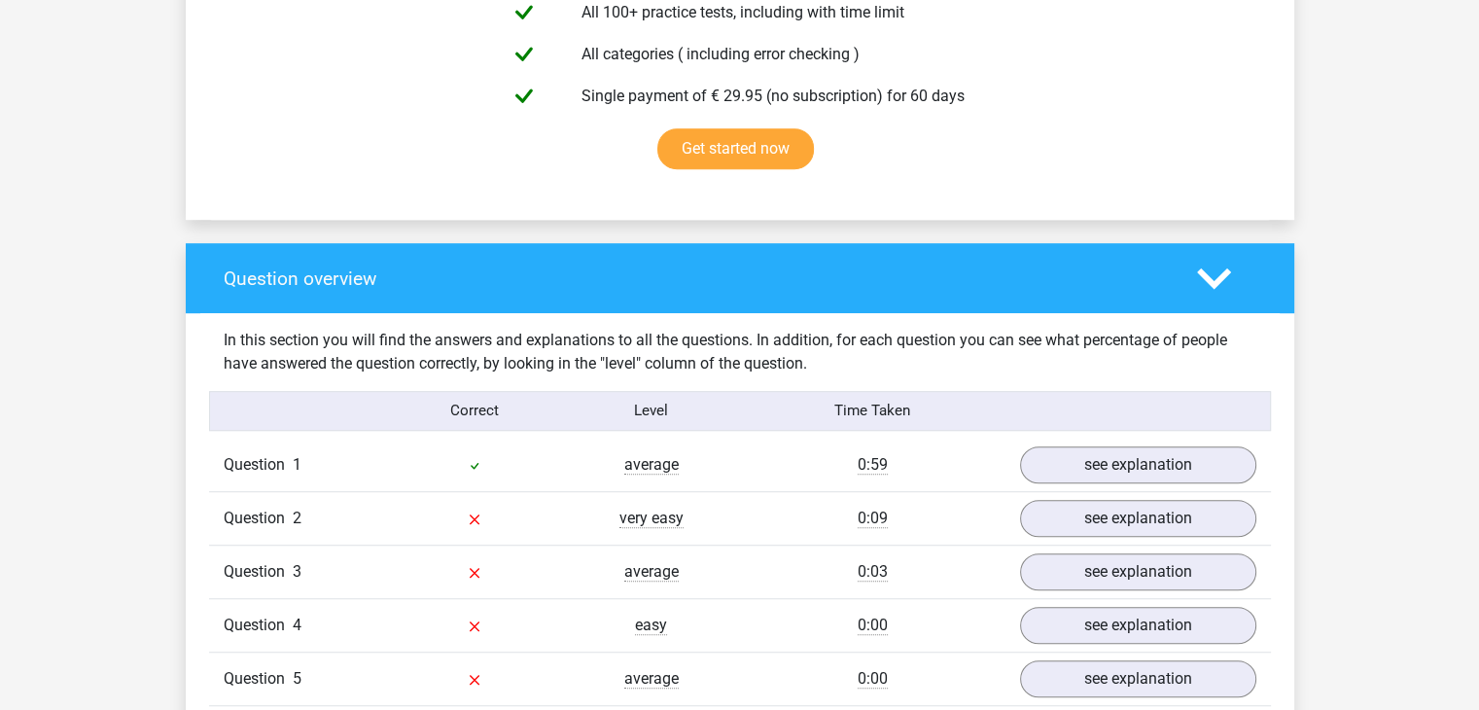
scroll to position [1200, 0]
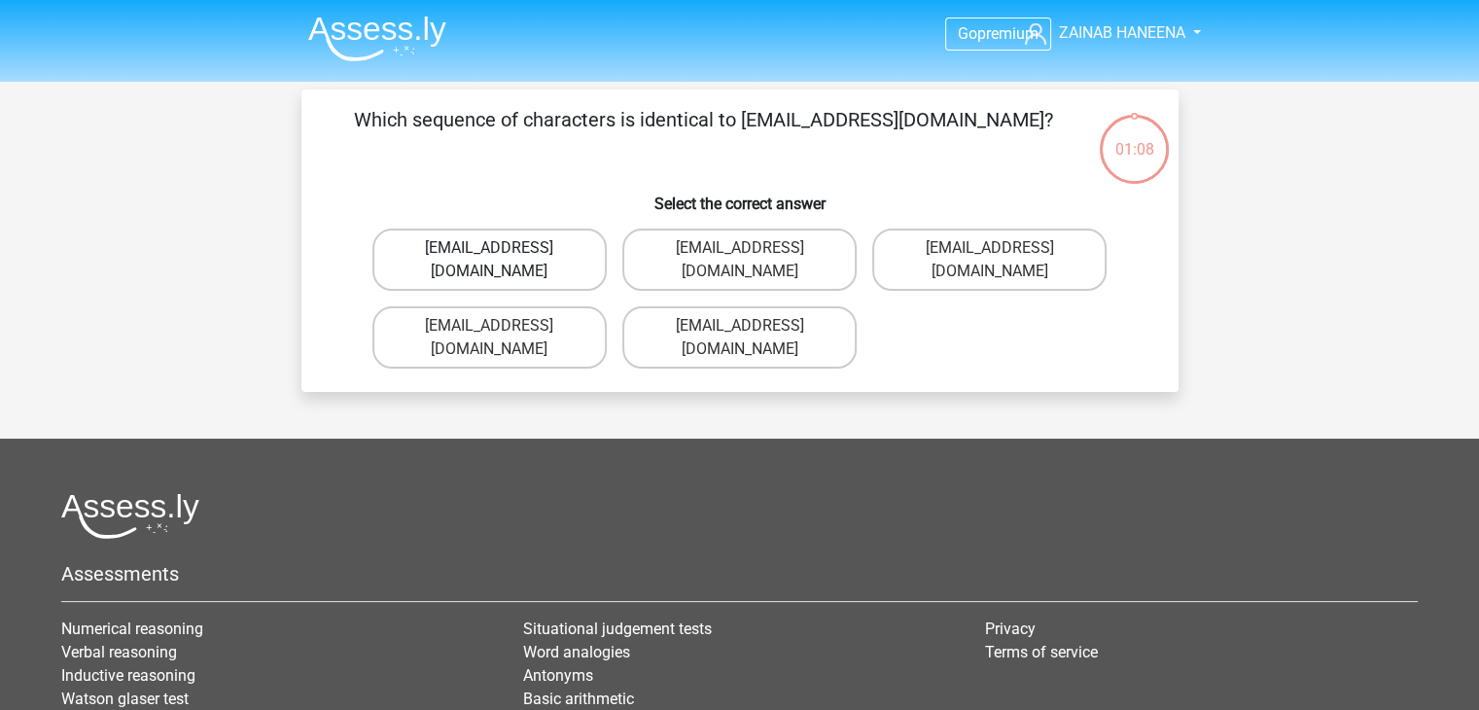
click at [564, 250] on label "[EMAIL_ADDRESS][DOMAIN_NAME]" at bounding box center [490, 260] width 234 height 62
click at [502, 250] on input "[EMAIL_ADDRESS][DOMAIN_NAME]" at bounding box center [495, 254] width 13 height 13
radio input "true"
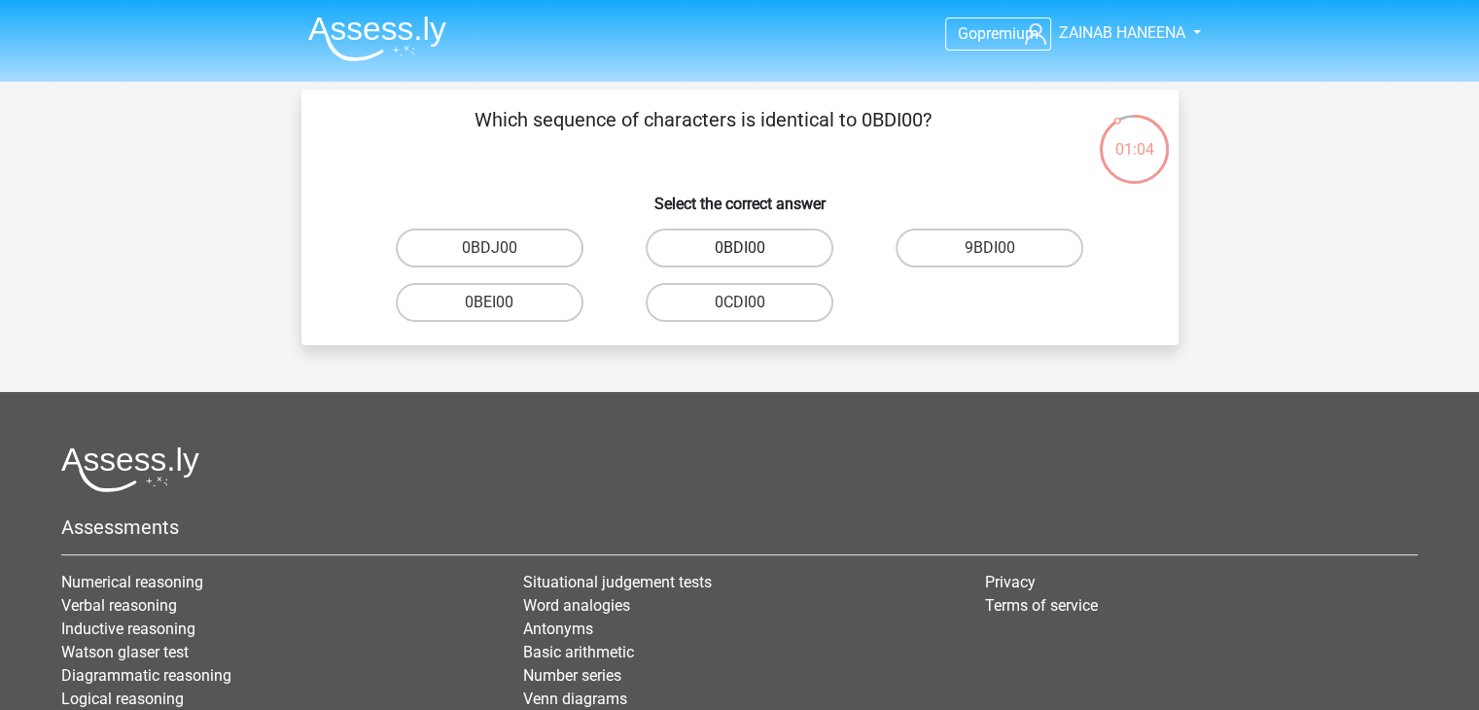
click at [751, 241] on label "0BDI00" at bounding box center [740, 248] width 188 height 39
click at [751, 248] on input "0BDI00" at bounding box center [745, 254] width 13 height 13
radio input "true"
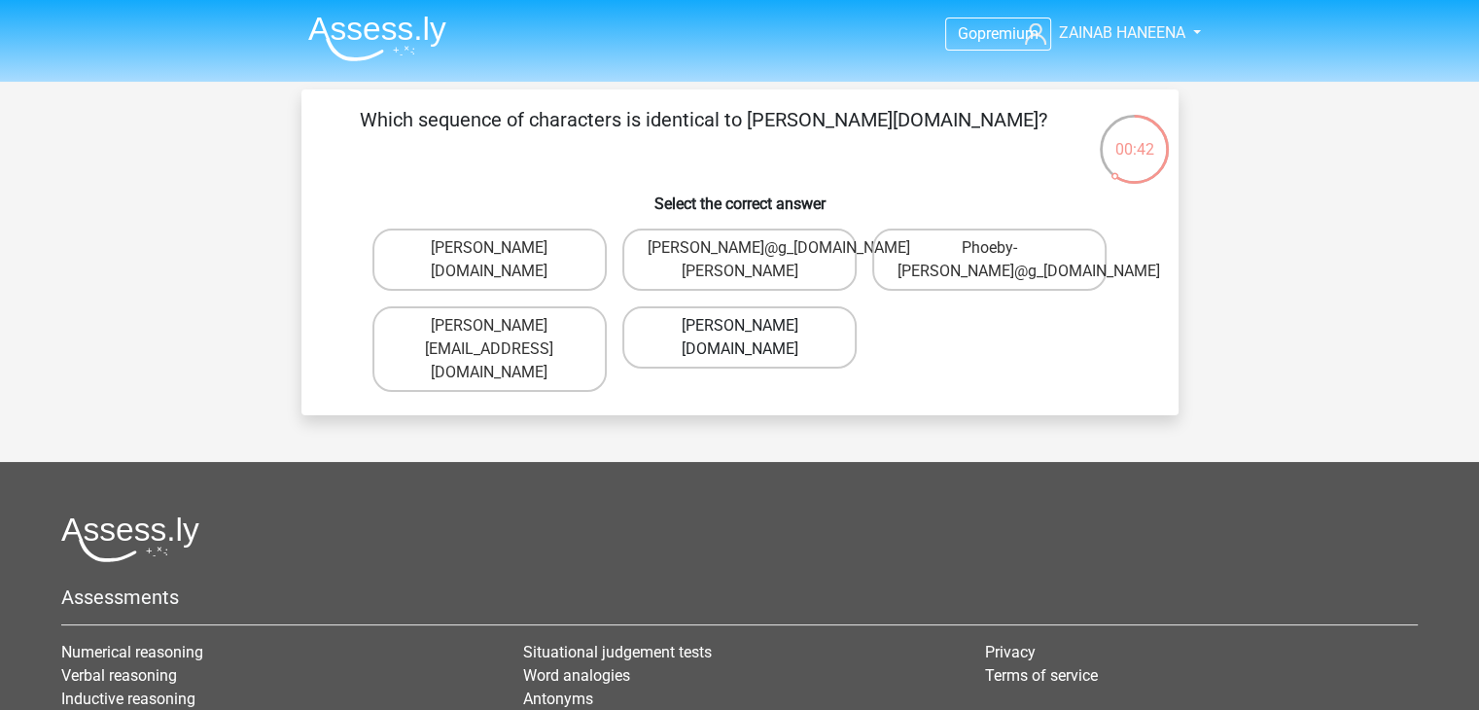
click at [688, 344] on label "[PERSON_NAME][DOMAIN_NAME]" at bounding box center [739, 337] width 234 height 62
click at [739, 338] on input "Phoebe-Patterson@g_mail.gr" at bounding box center [745, 332] width 13 height 13
radio input "true"
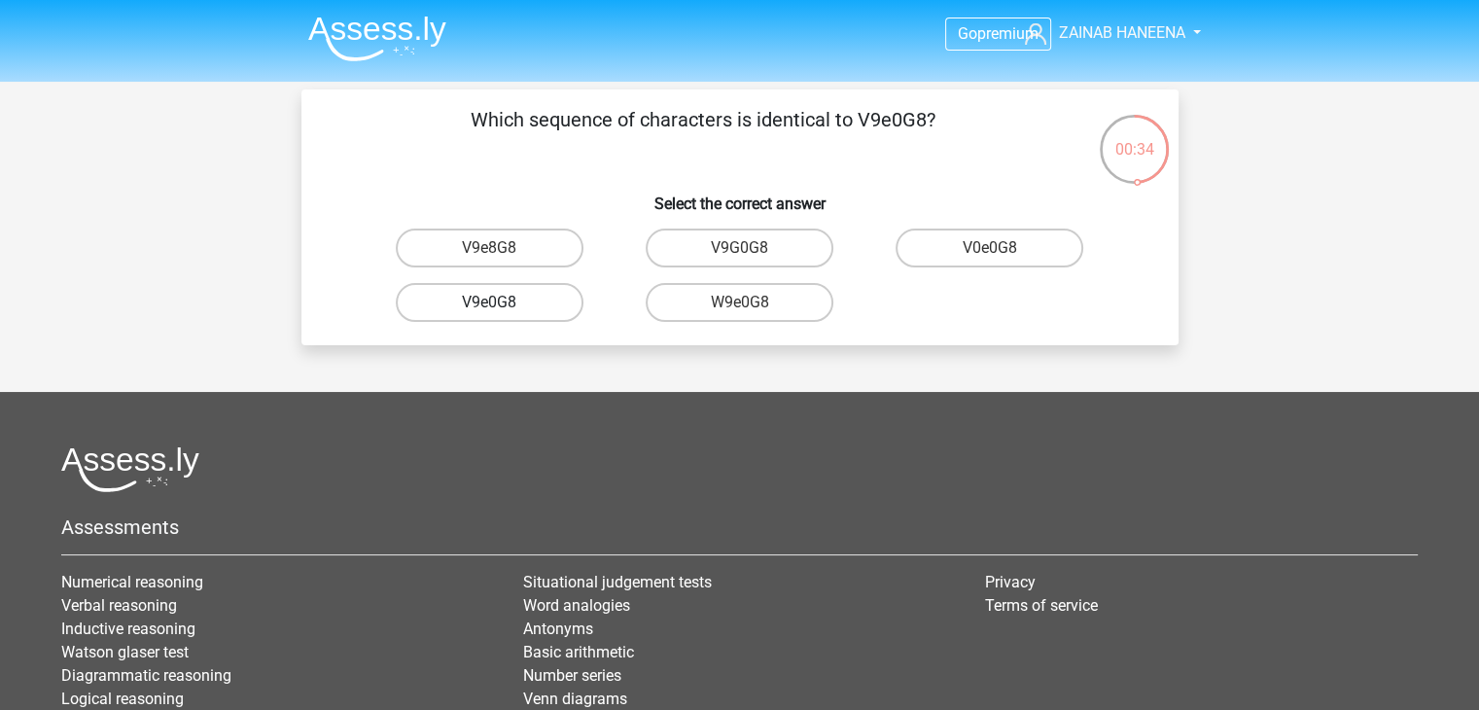
click at [545, 301] on label "V9e0G8" at bounding box center [490, 302] width 188 height 39
click at [502, 302] on input "V9e0G8" at bounding box center [495, 308] width 13 height 13
radio input "true"
click at [1007, 241] on label "91051S" at bounding box center [990, 248] width 188 height 39
click at [1003, 248] on input "91051S" at bounding box center [996, 254] width 13 height 13
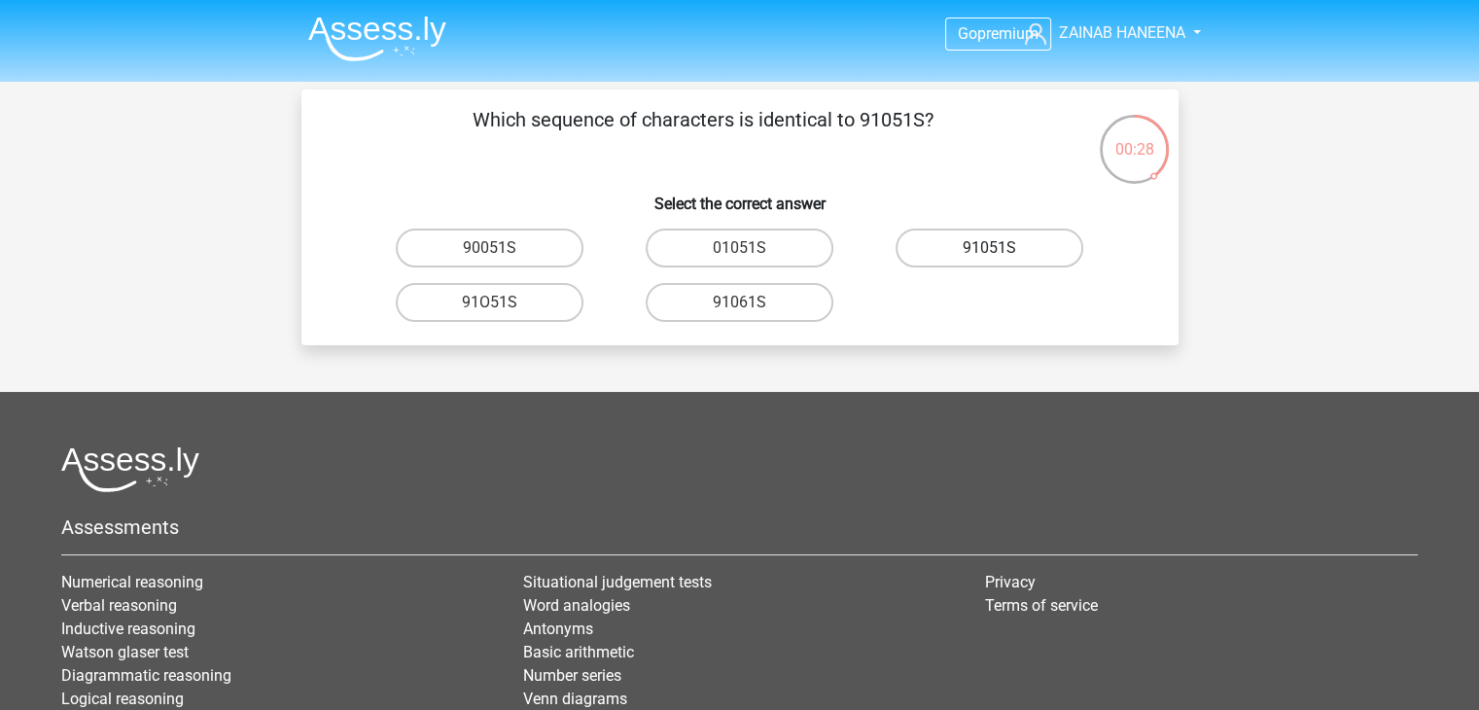
radio input "true"
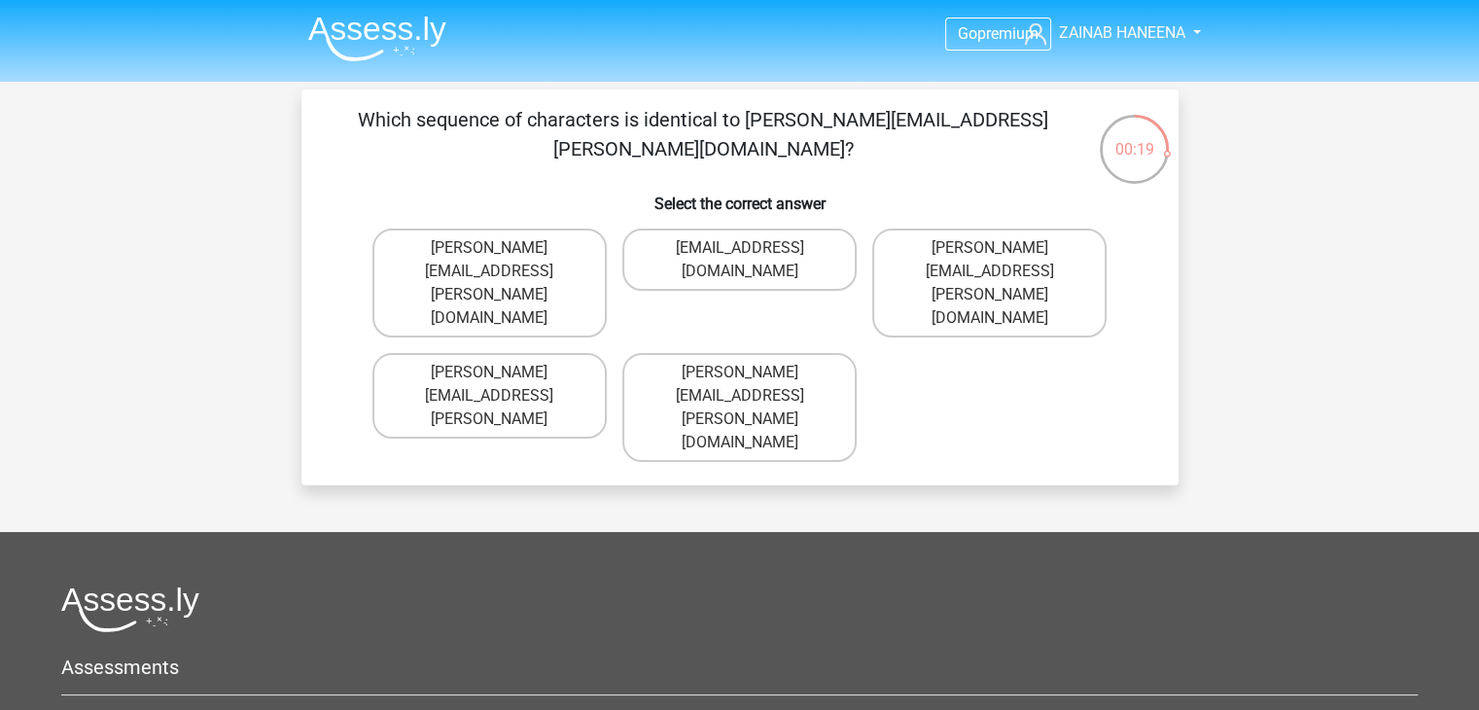
click at [743, 257] on input "Conor.Paterson@mailme.com" at bounding box center [745, 254] width 13 height 13
radio input "true"
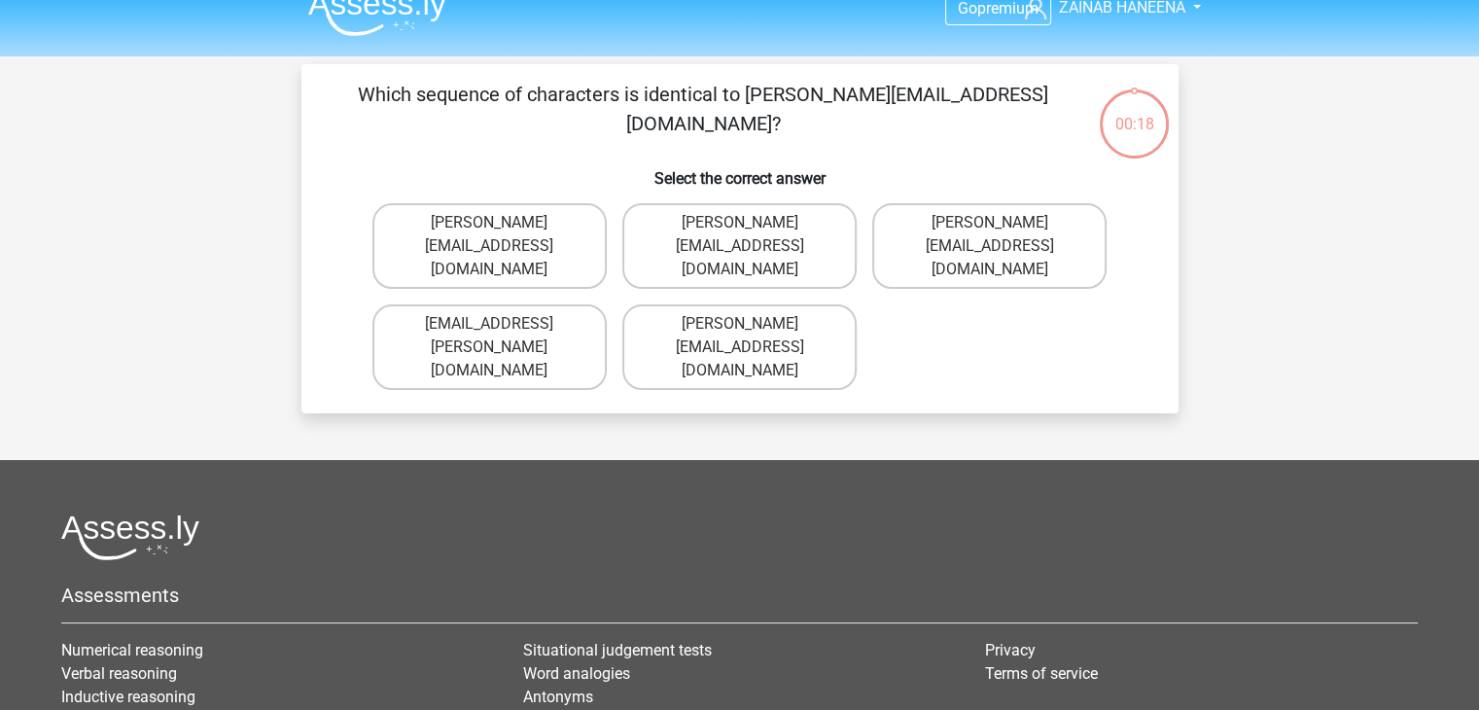
scroll to position [24, 0]
click at [574, 238] on label "Ava-Carroll@mailme.uk.com" at bounding box center [490, 247] width 234 height 86
click at [502, 236] on input "Ava-Carroll@mailme.uk.com" at bounding box center [495, 230] width 13 height 13
radio input "true"
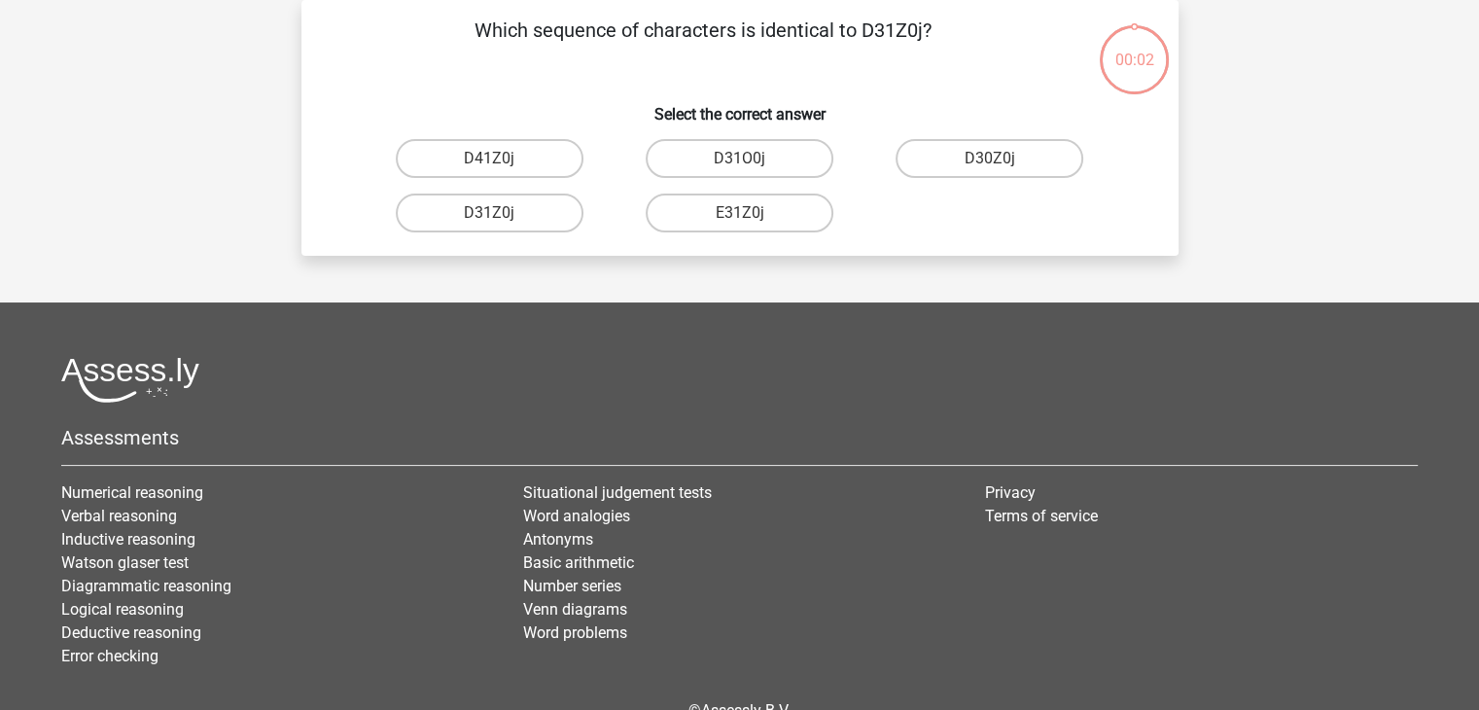
scroll to position [0, 0]
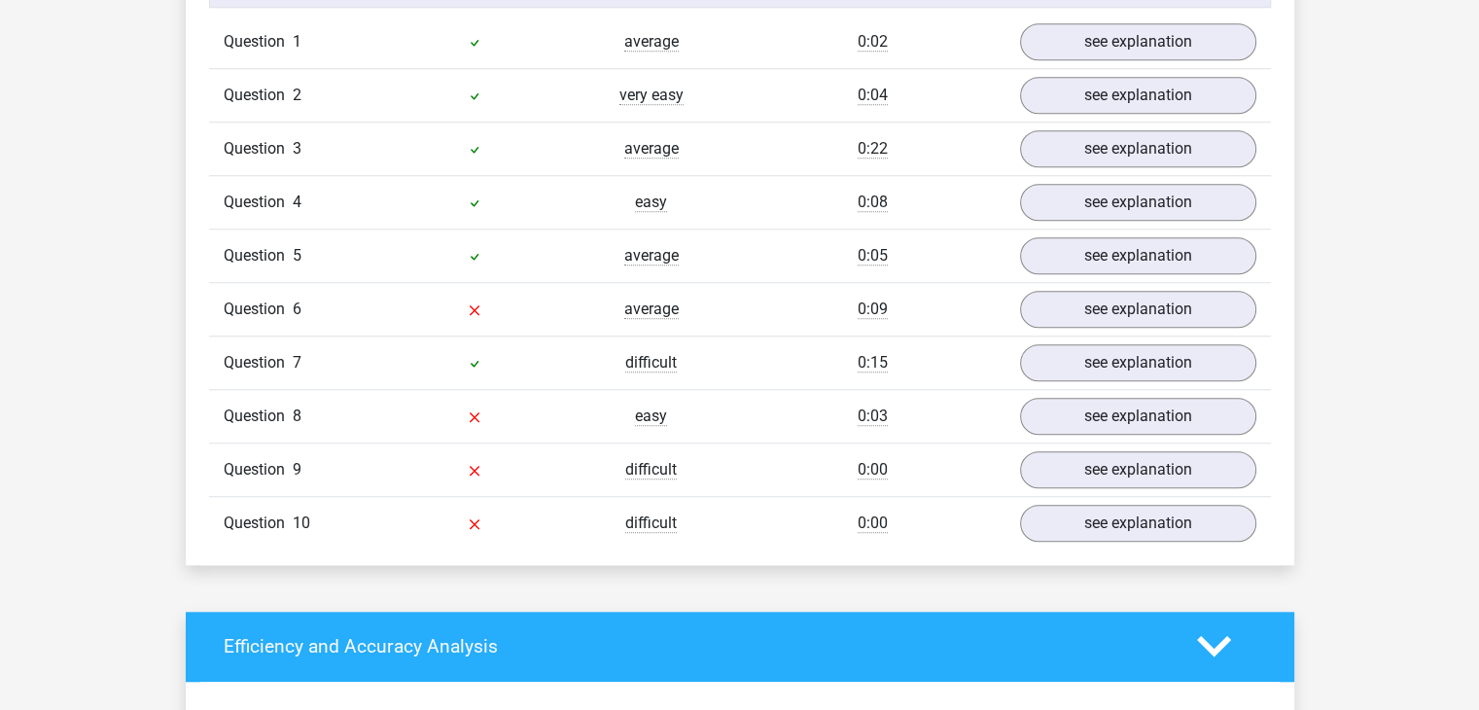
scroll to position [1617, 0]
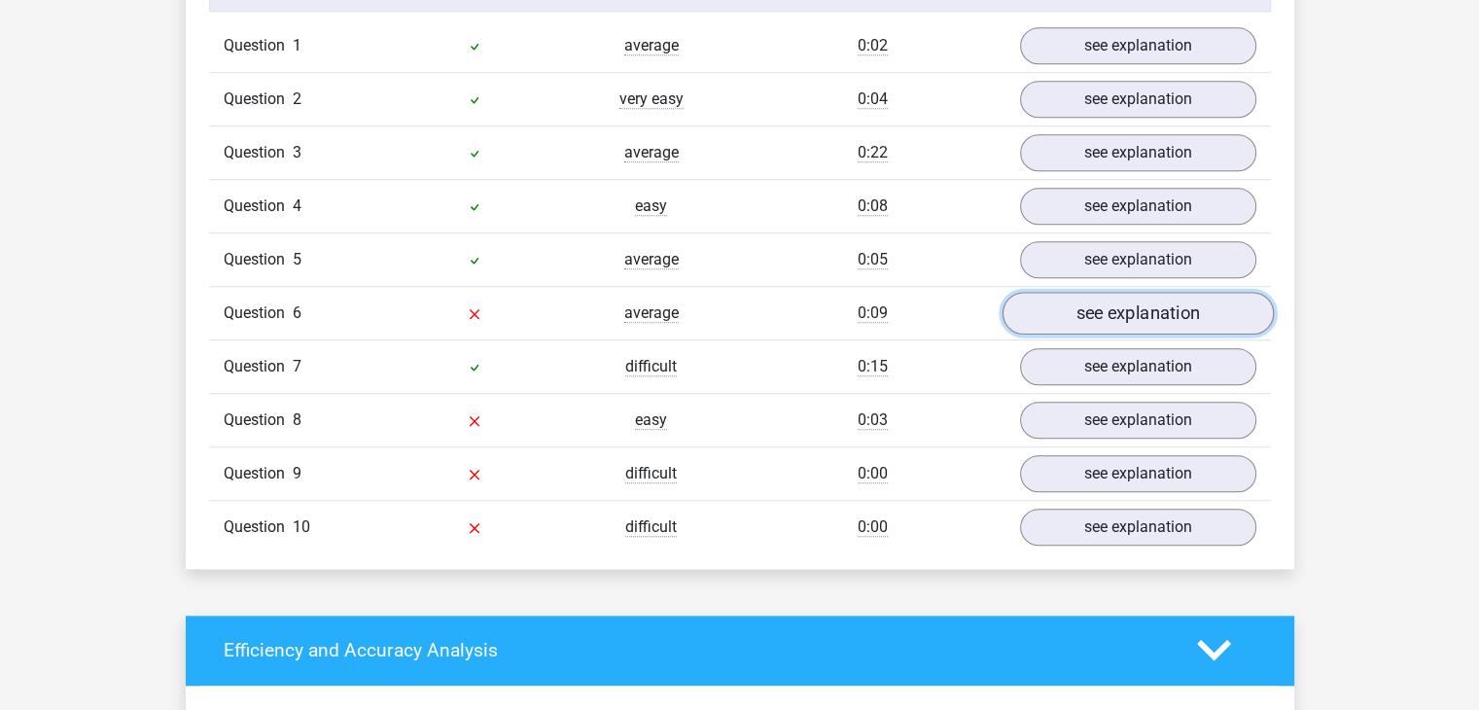
click at [1082, 311] on link "see explanation" at bounding box center [1137, 313] width 271 height 43
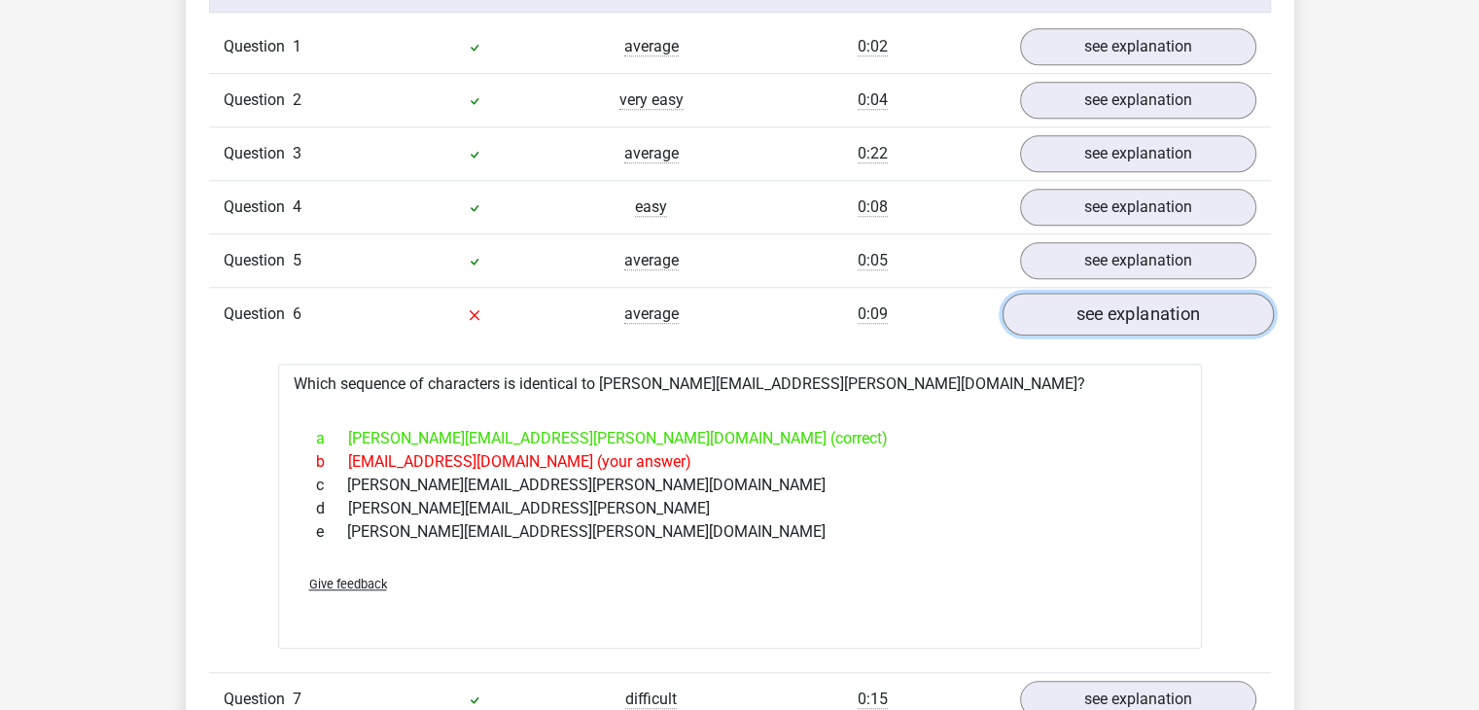
scroll to position [1589, 0]
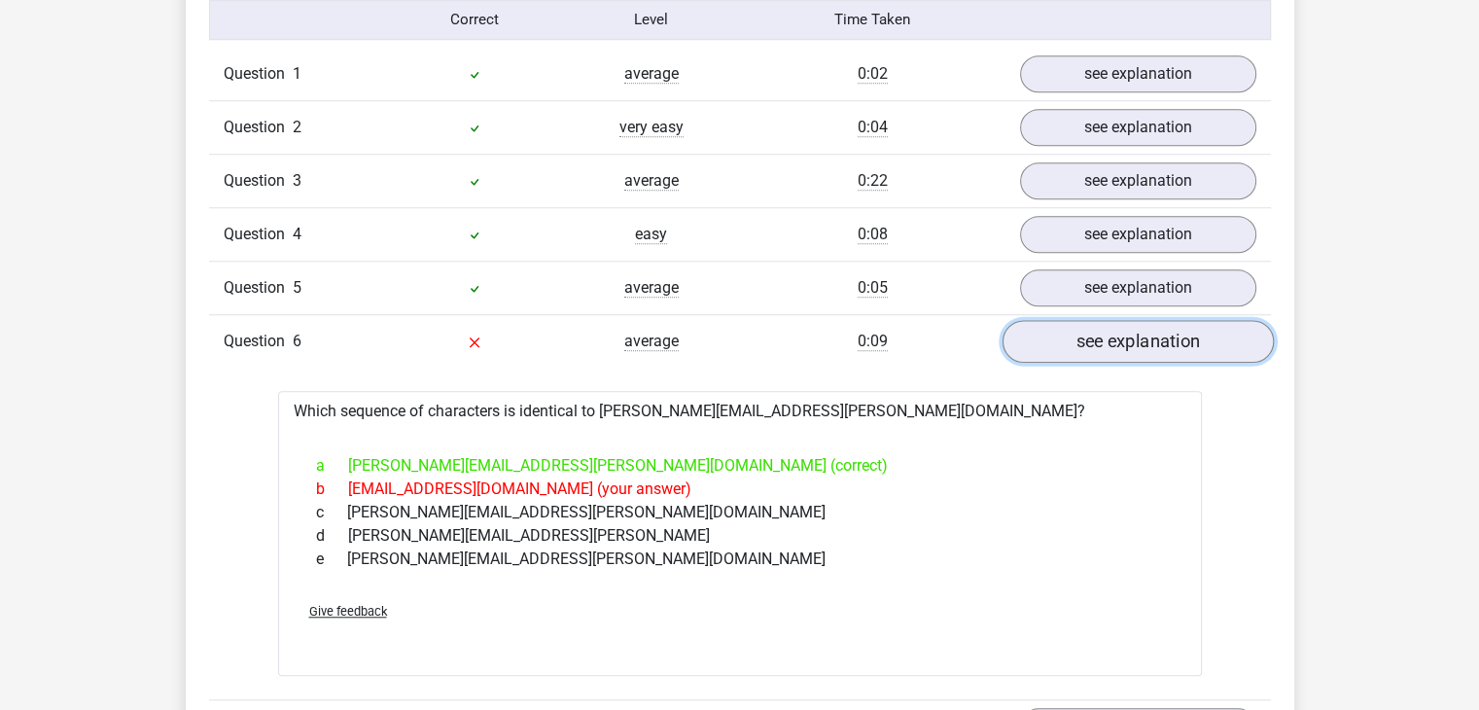
click at [1134, 358] on link "see explanation" at bounding box center [1137, 341] width 271 height 43
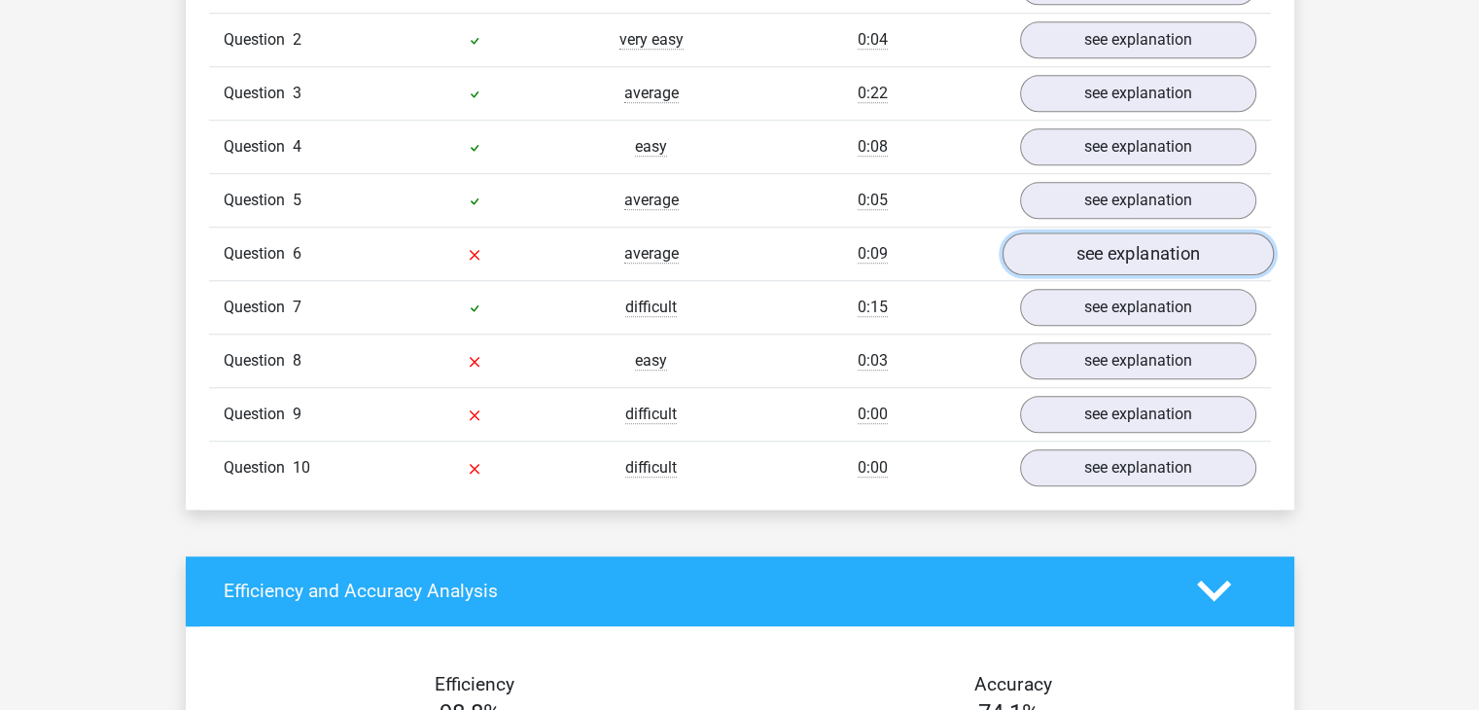
scroll to position [1676, 0]
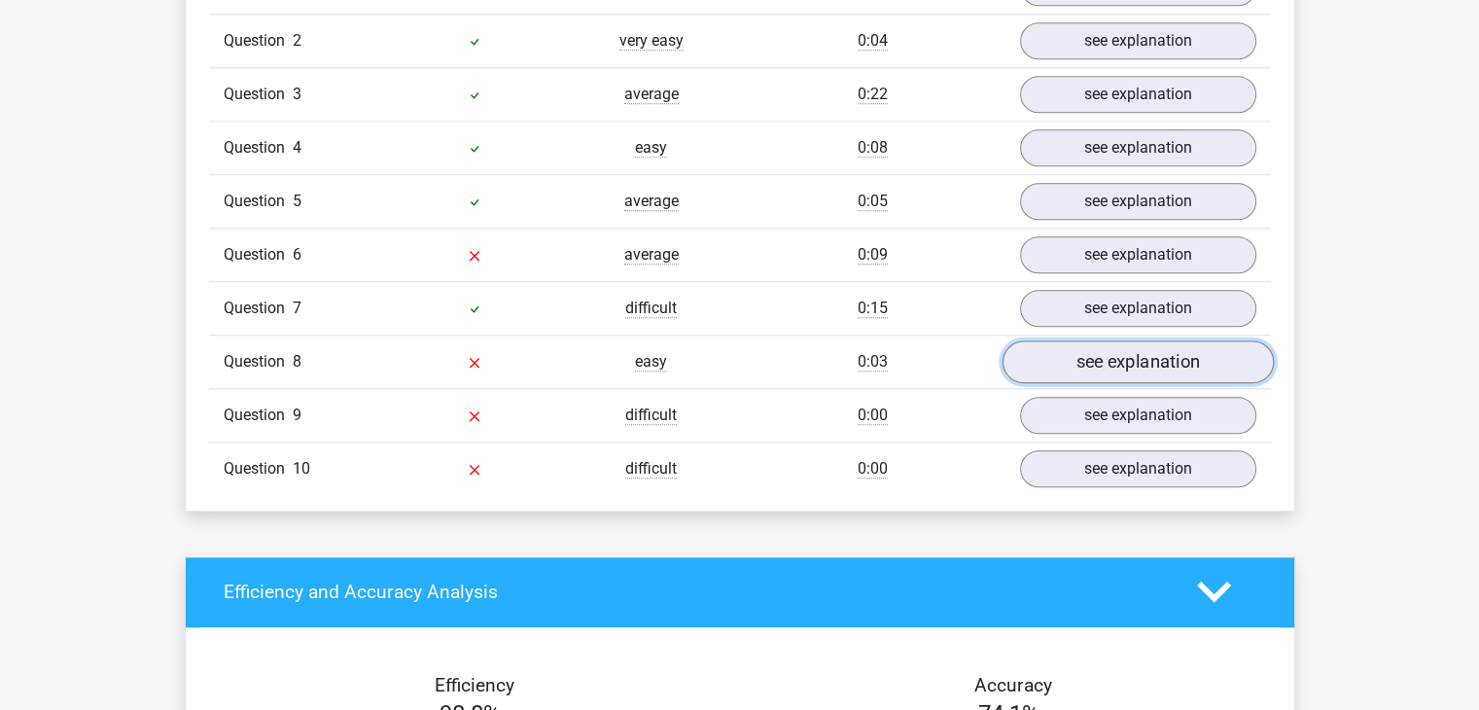
click at [1180, 356] on link "see explanation" at bounding box center [1137, 361] width 271 height 43
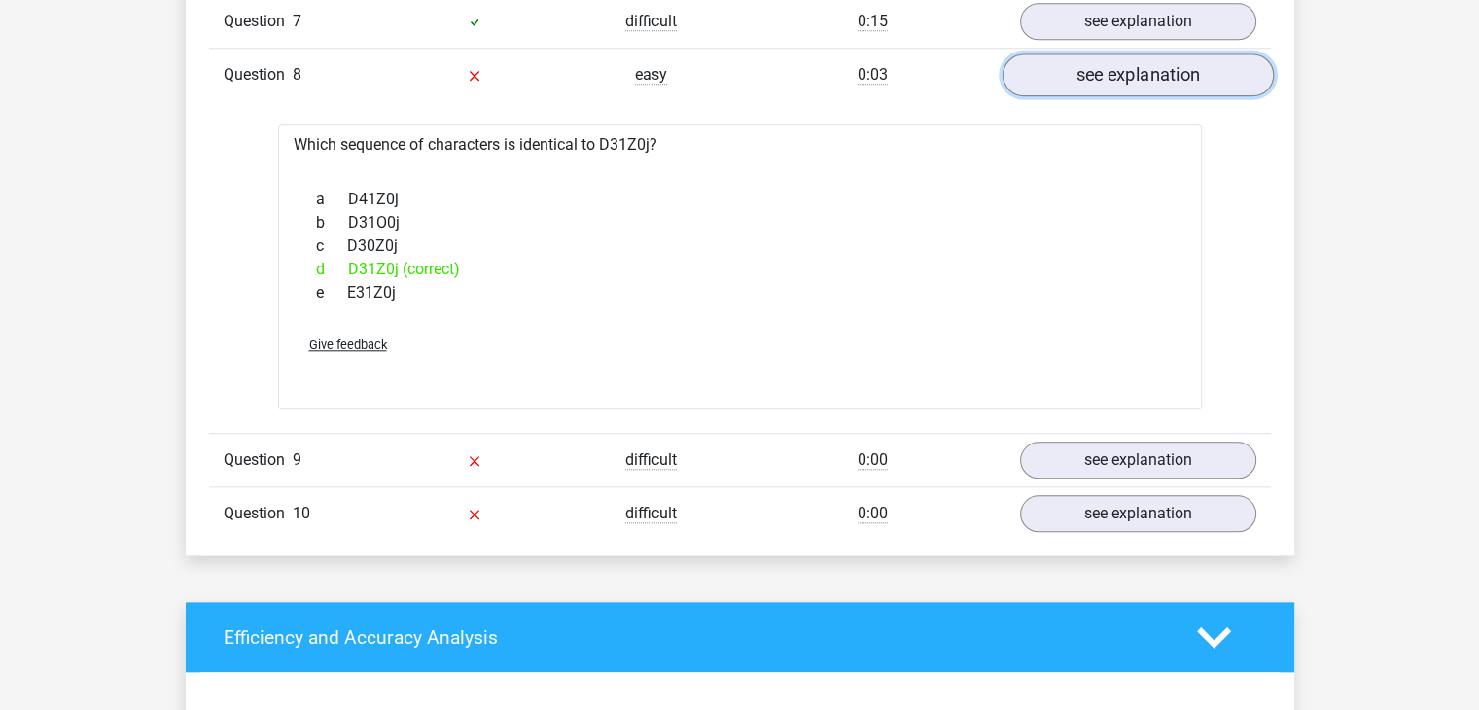
scroll to position [1965, 0]
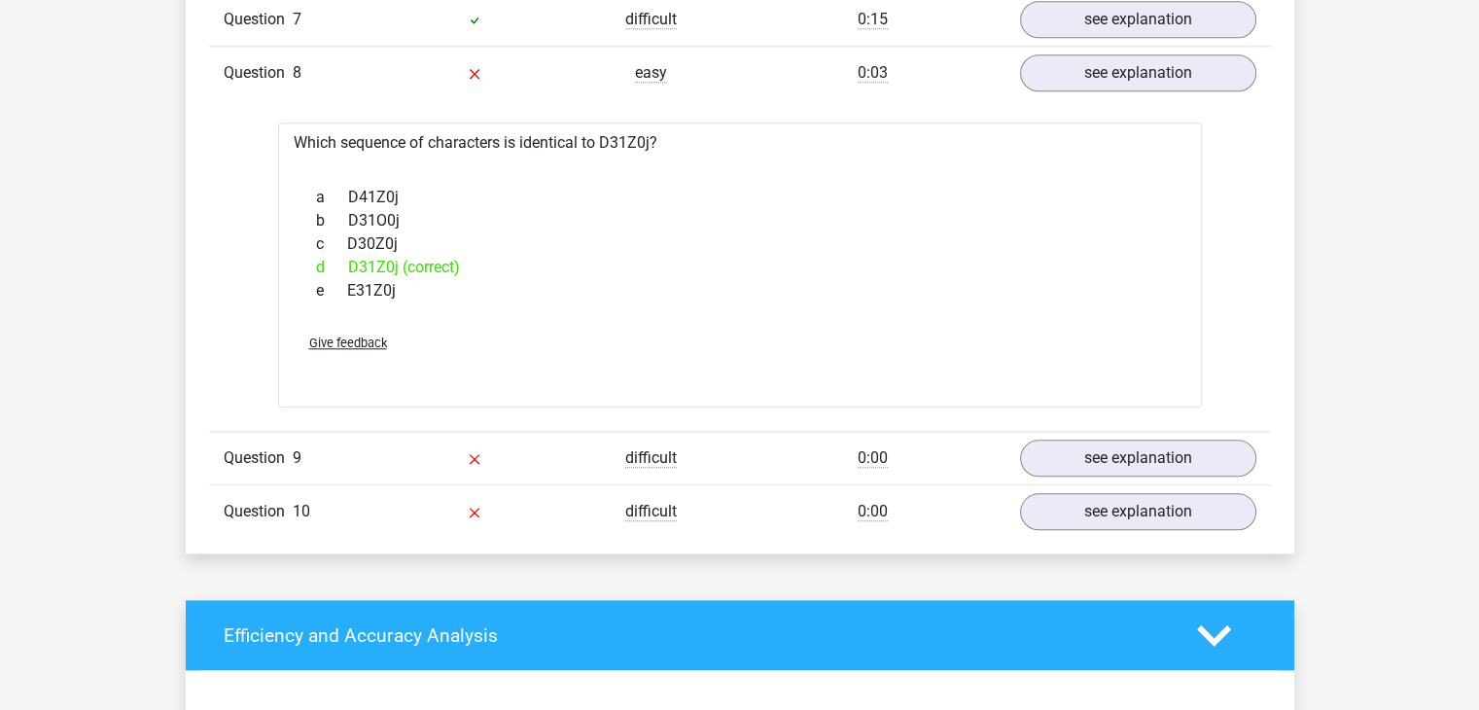
drag, startPoint x: 1180, startPoint y: 356, endPoint x: 1071, endPoint y: 311, distance: 117.8
click at [1071, 311] on div "Which sequence of characters is identical to D31Z0j? a D41Z0j b D31O0j c D30Z0j…" at bounding box center [740, 265] width 924 height 285
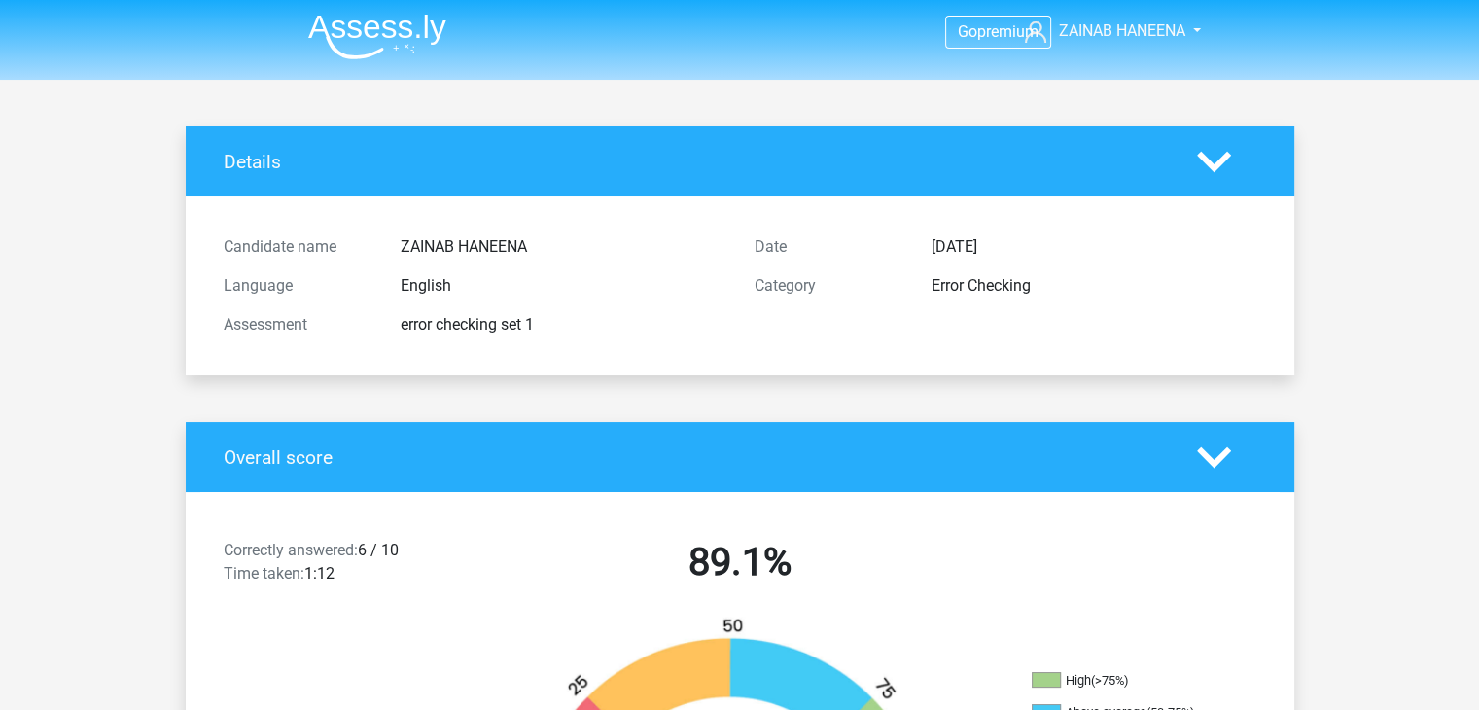
scroll to position [0, 0]
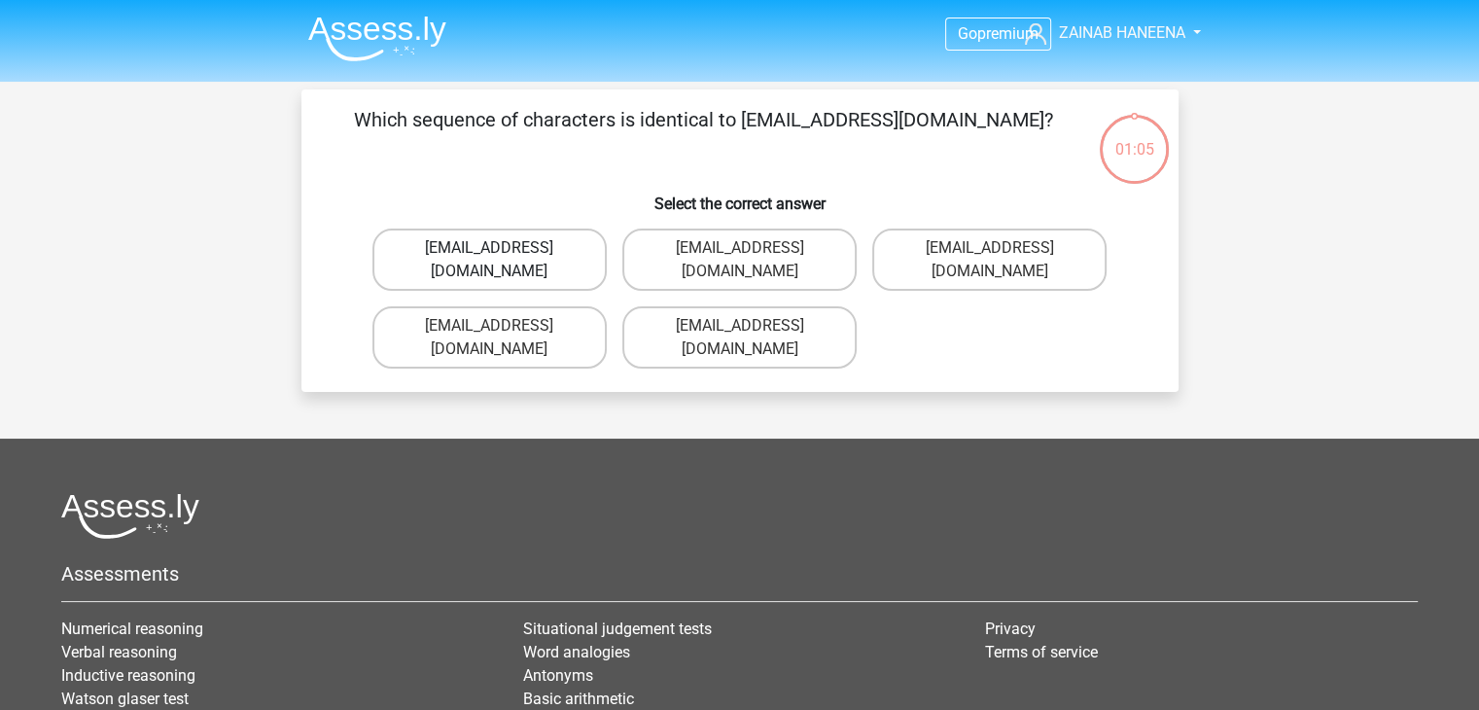
click at [476, 246] on label "[EMAIL_ADDRESS][DOMAIN_NAME]" at bounding box center [490, 260] width 234 height 62
click at [489, 248] on input "[EMAIL_ADDRESS][DOMAIN_NAME]" at bounding box center [495, 254] width 13 height 13
radio input "true"
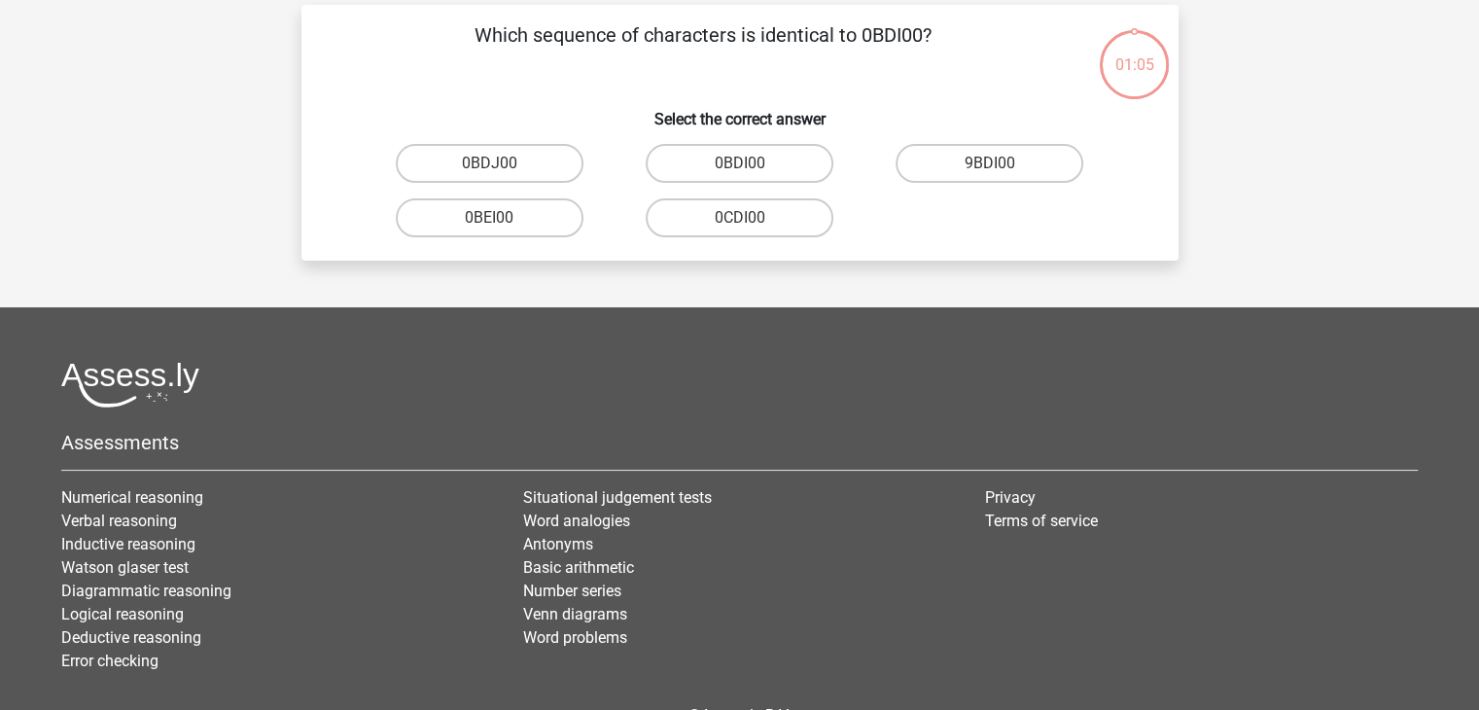
scroll to position [89, 0]
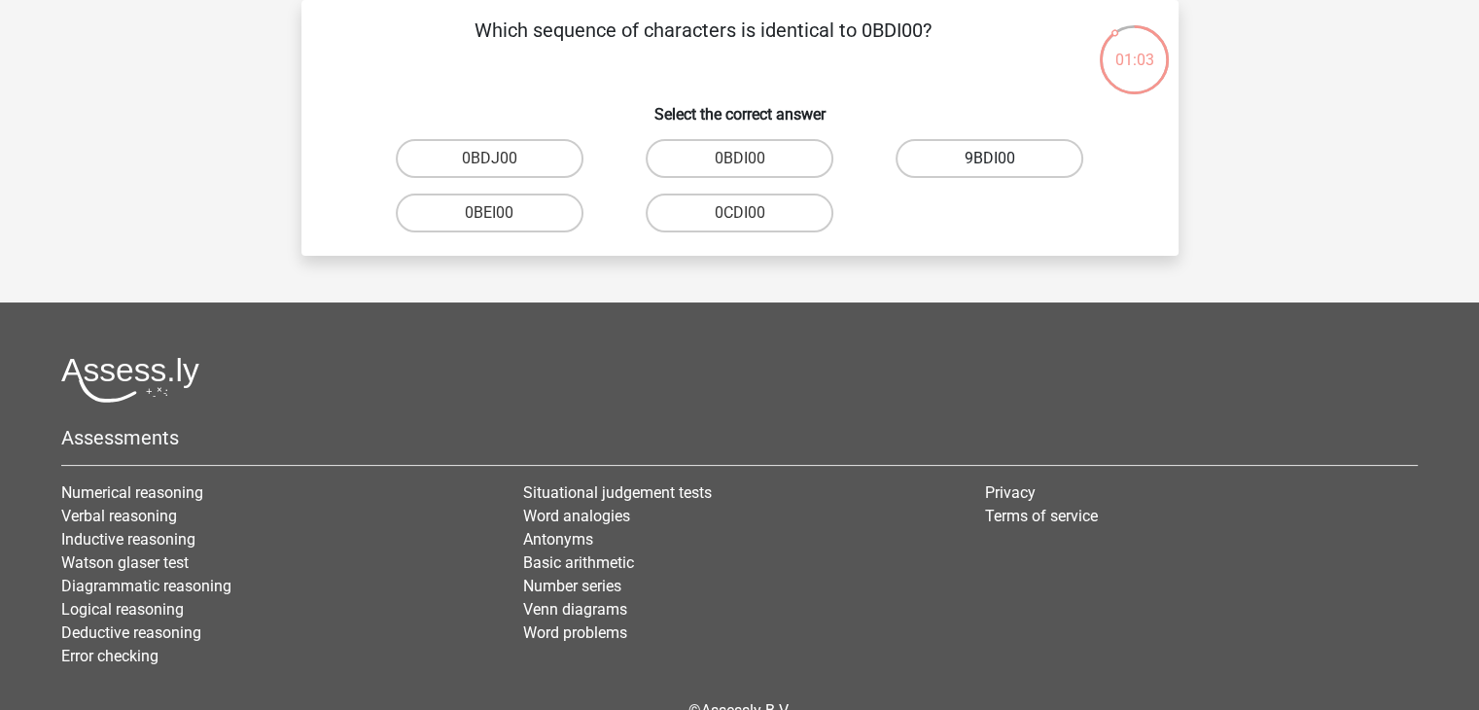
click at [978, 156] on label "9BDI00" at bounding box center [990, 158] width 188 height 39
click at [990, 159] on input "9BDI00" at bounding box center [996, 165] width 13 height 13
radio input "true"
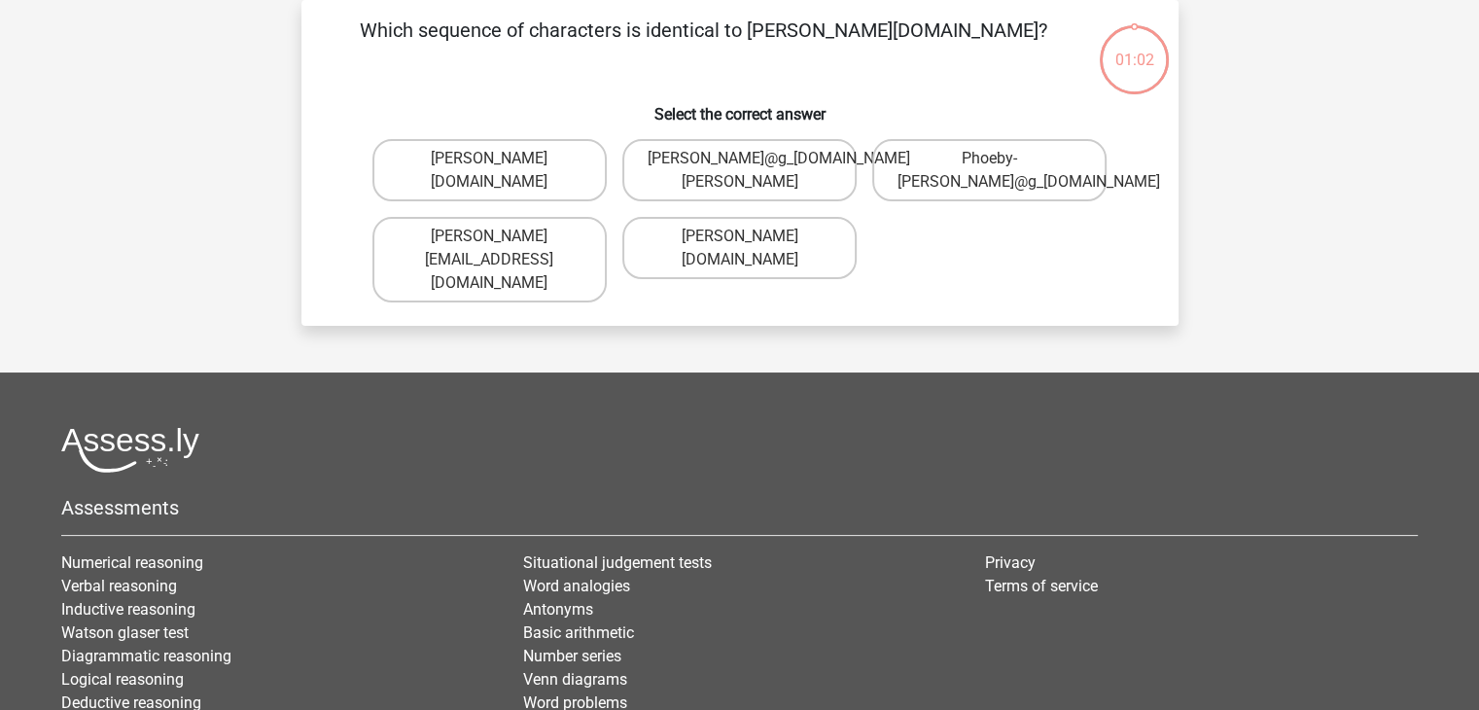
scroll to position [0, 0]
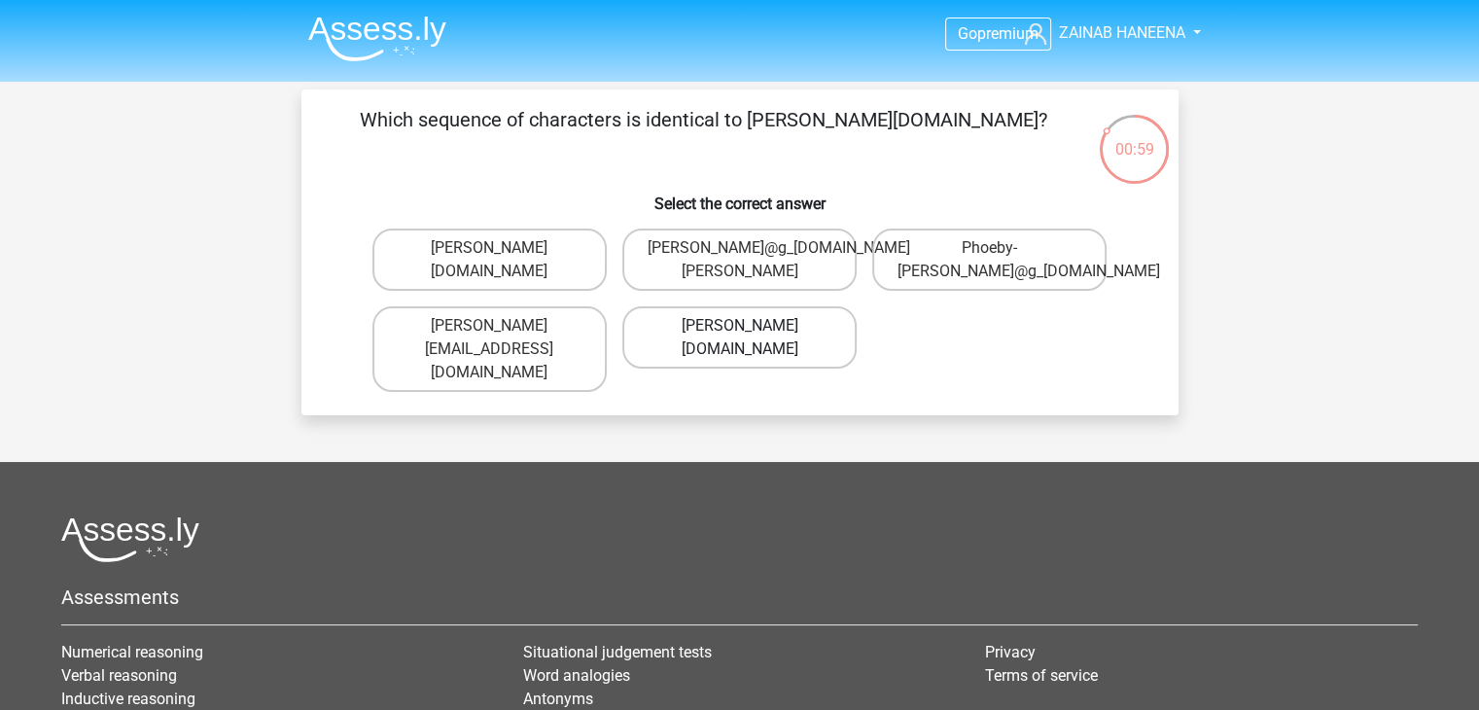
click at [762, 348] on label "[PERSON_NAME][DOMAIN_NAME]" at bounding box center [739, 337] width 234 height 62
click at [752, 338] on input "[PERSON_NAME][DOMAIN_NAME]" at bounding box center [745, 332] width 13 height 13
radio input "true"
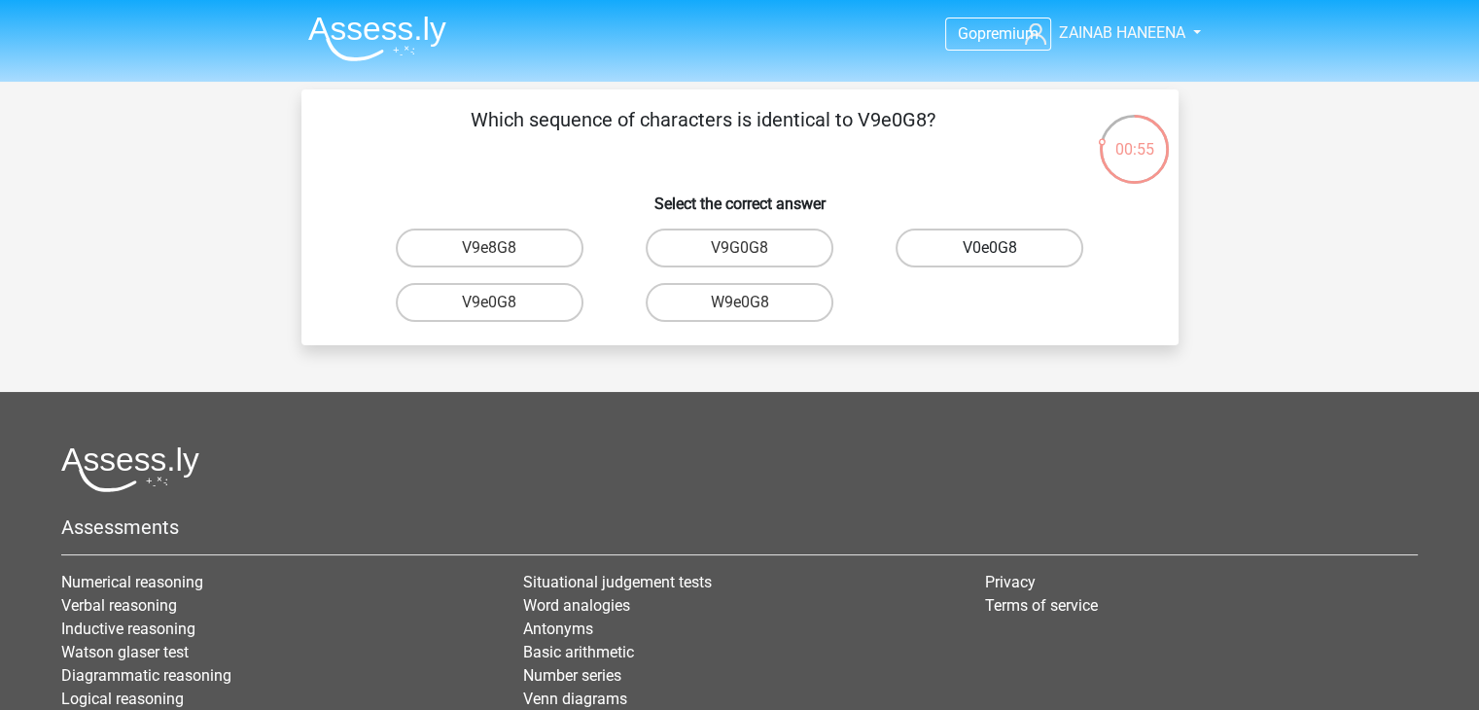
click at [982, 247] on label "V0e0G8" at bounding box center [990, 248] width 188 height 39
click at [990, 248] on input "V0e0G8" at bounding box center [996, 254] width 13 height 13
radio input "true"
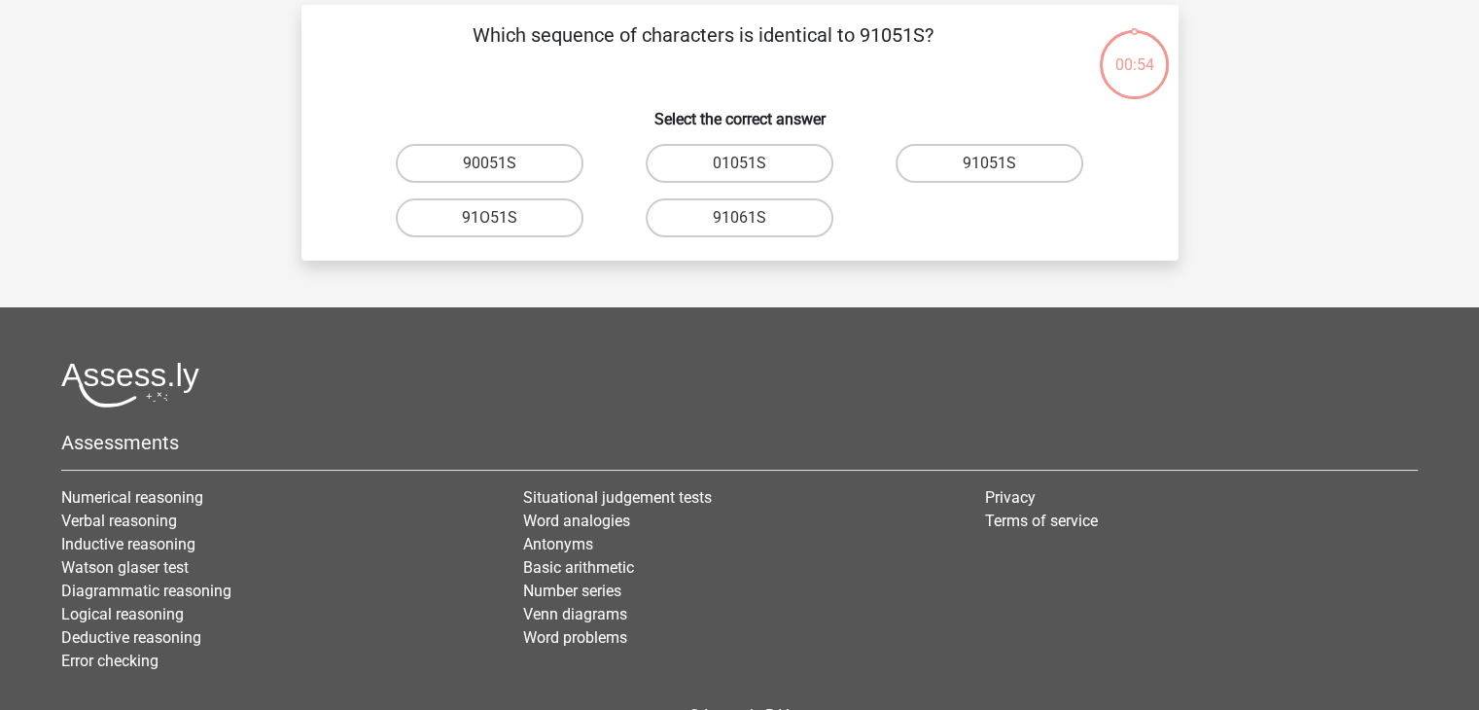
scroll to position [89, 0]
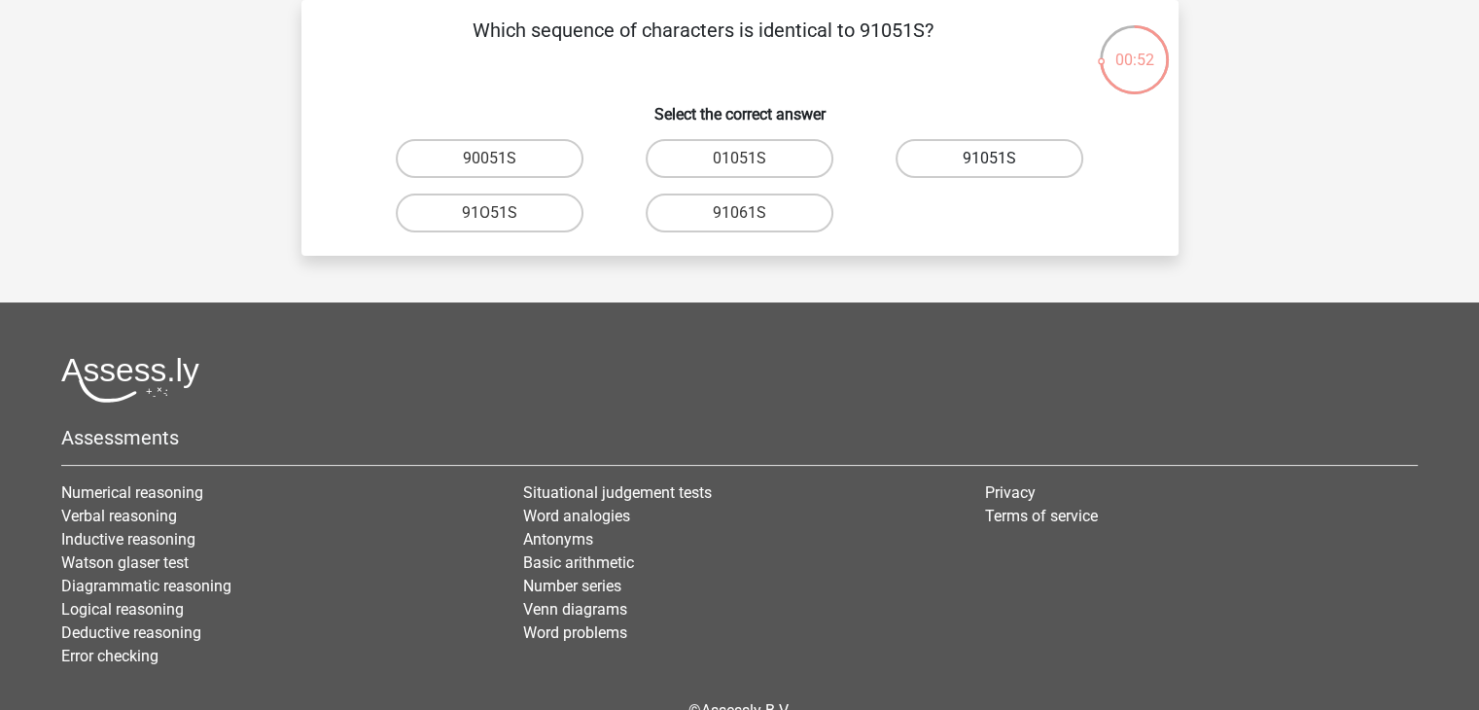
click at [982, 164] on label "91051S" at bounding box center [990, 158] width 188 height 39
click at [990, 164] on input "91051S" at bounding box center [996, 165] width 13 height 13
radio input "true"
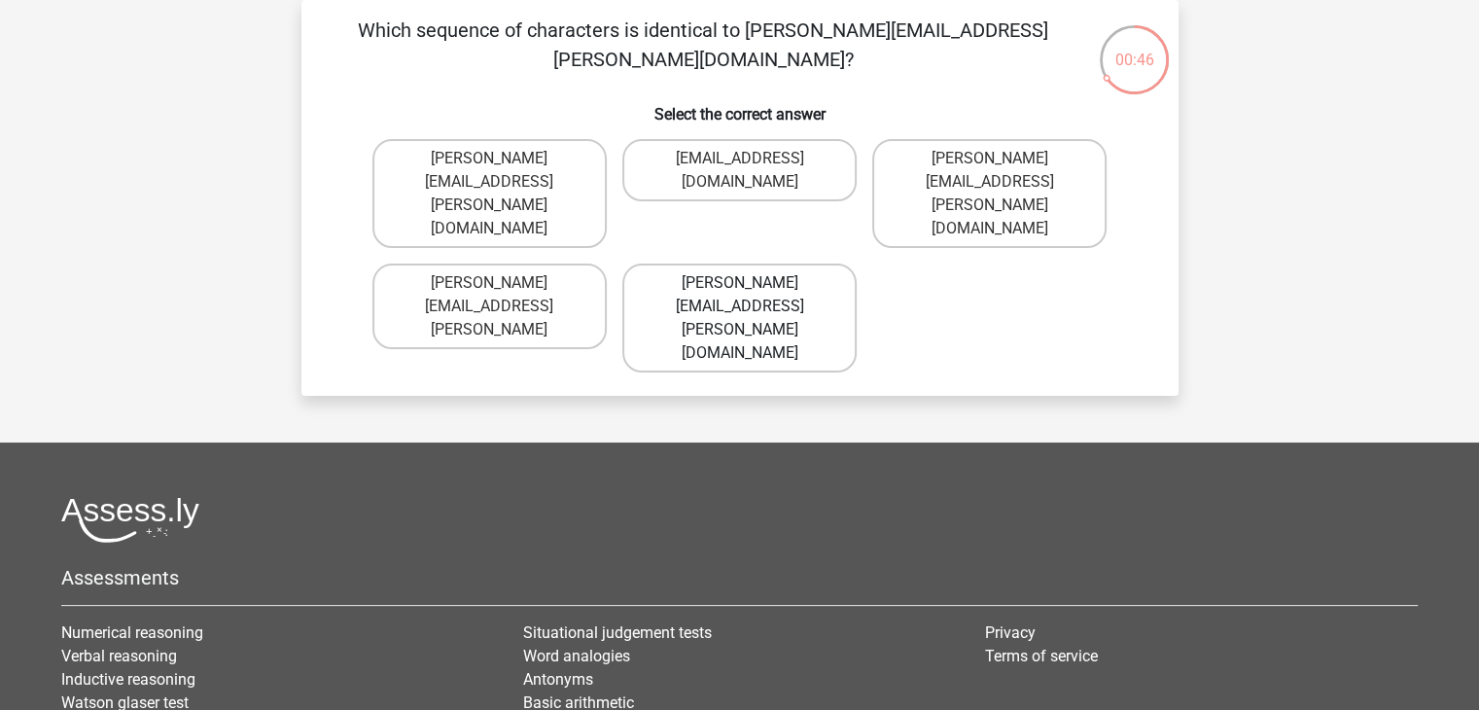
click at [680, 264] on label "[PERSON_NAME][EMAIL_ADDRESS][PERSON_NAME][DOMAIN_NAME]" at bounding box center [739, 318] width 234 height 109
click at [739, 283] on input "[PERSON_NAME][EMAIL_ADDRESS][PERSON_NAME][DOMAIN_NAME]" at bounding box center [745, 289] width 13 height 13
radio input "true"
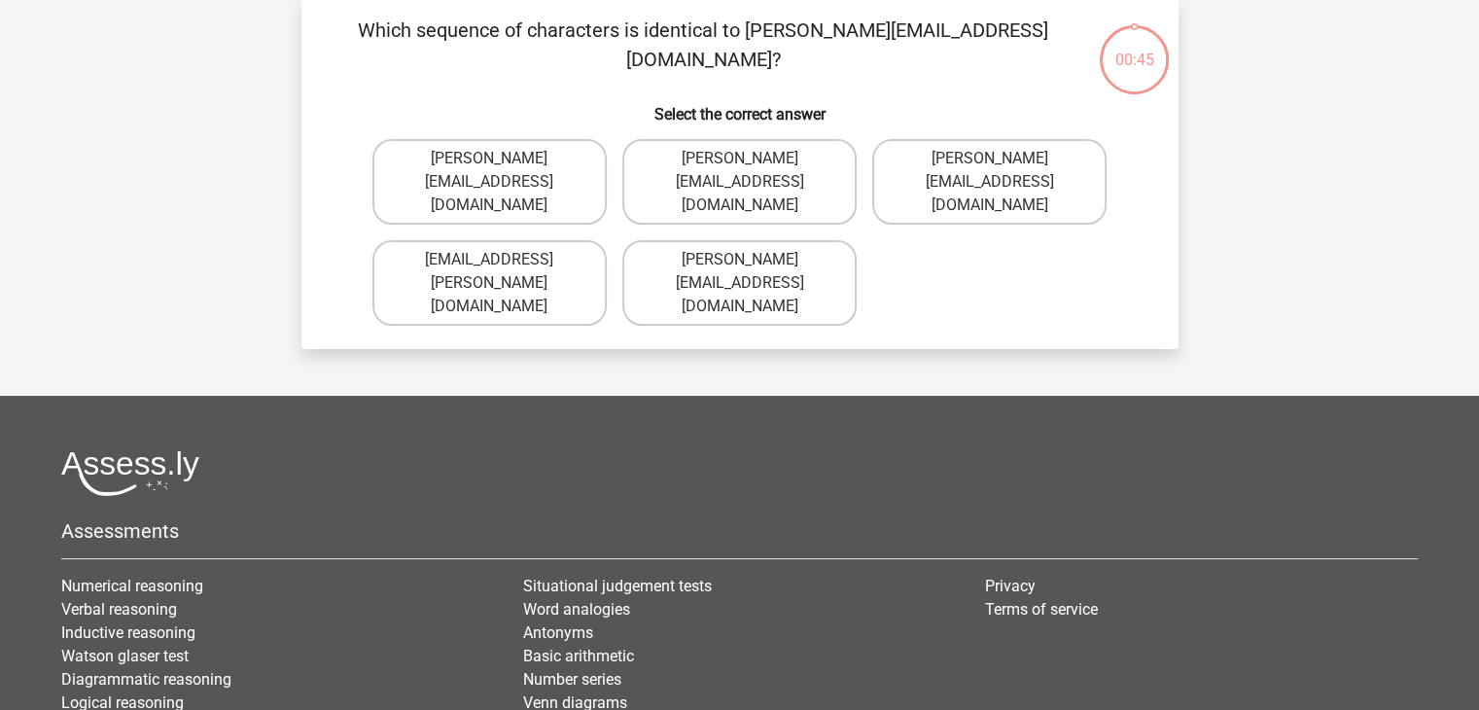
scroll to position [31, 0]
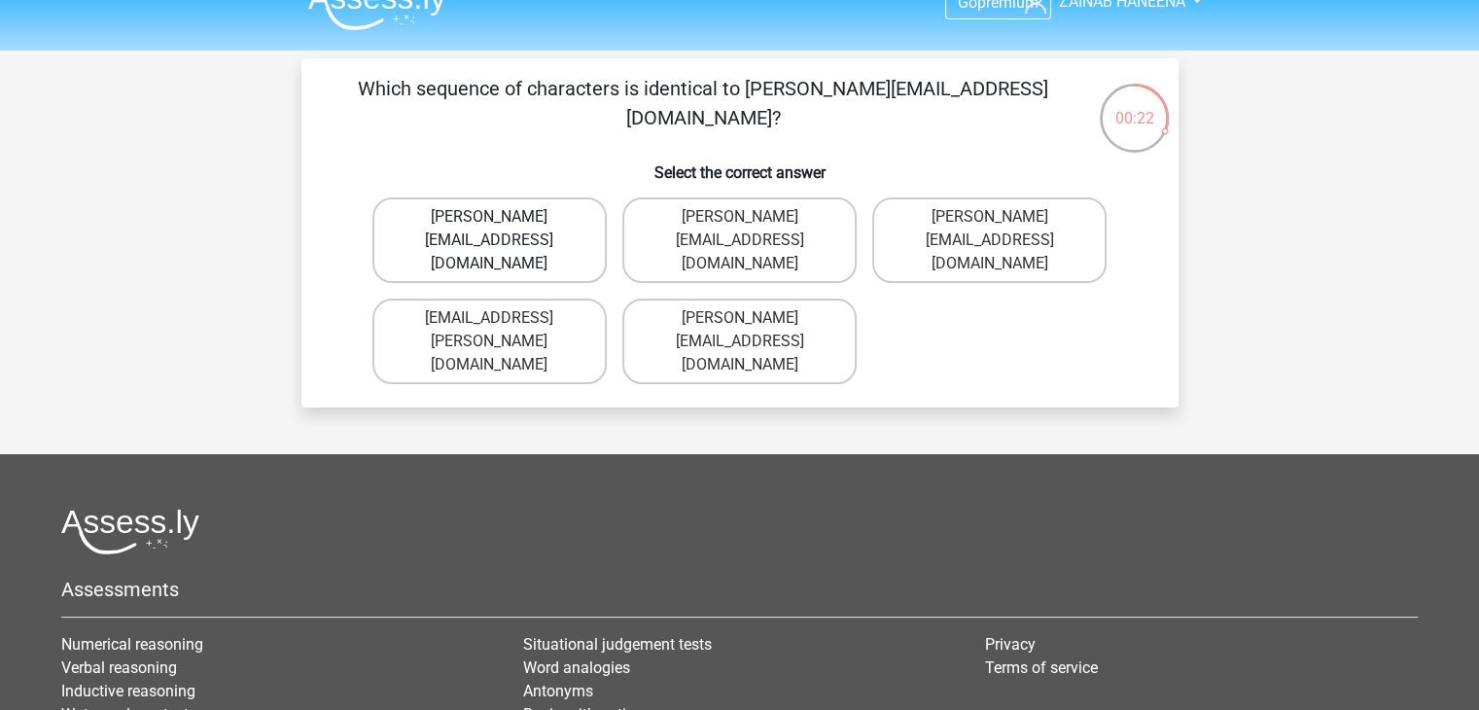
click at [556, 214] on label "[PERSON_NAME][EMAIL_ADDRESS][DOMAIN_NAME]" at bounding box center [490, 240] width 234 height 86
click at [502, 217] on input "[PERSON_NAME][EMAIL_ADDRESS][DOMAIN_NAME]" at bounding box center [495, 223] width 13 height 13
radio input "true"
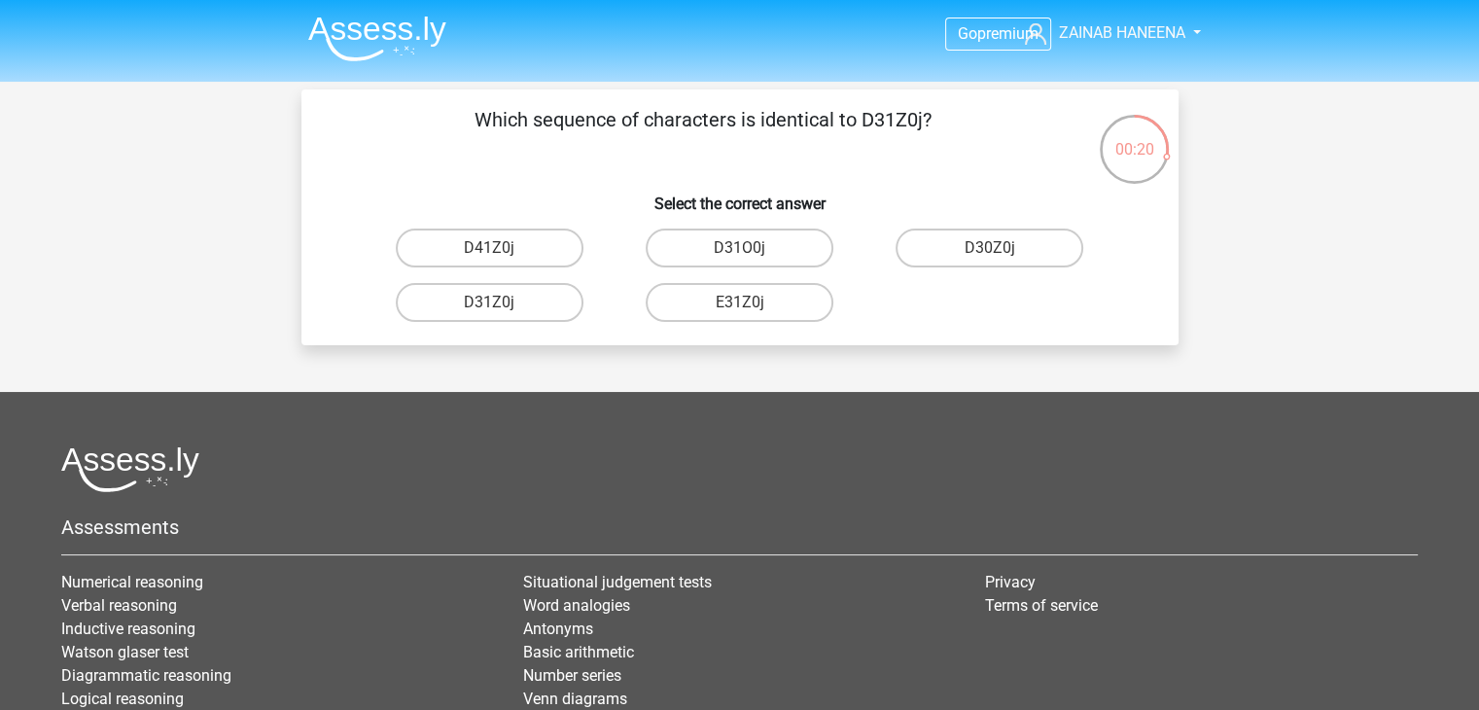
scroll to position [0, 0]
click at [518, 302] on label "D31Z0j" at bounding box center [490, 302] width 188 height 39
click at [502, 302] on input "D31Z0j" at bounding box center [495, 308] width 13 height 13
radio input "true"
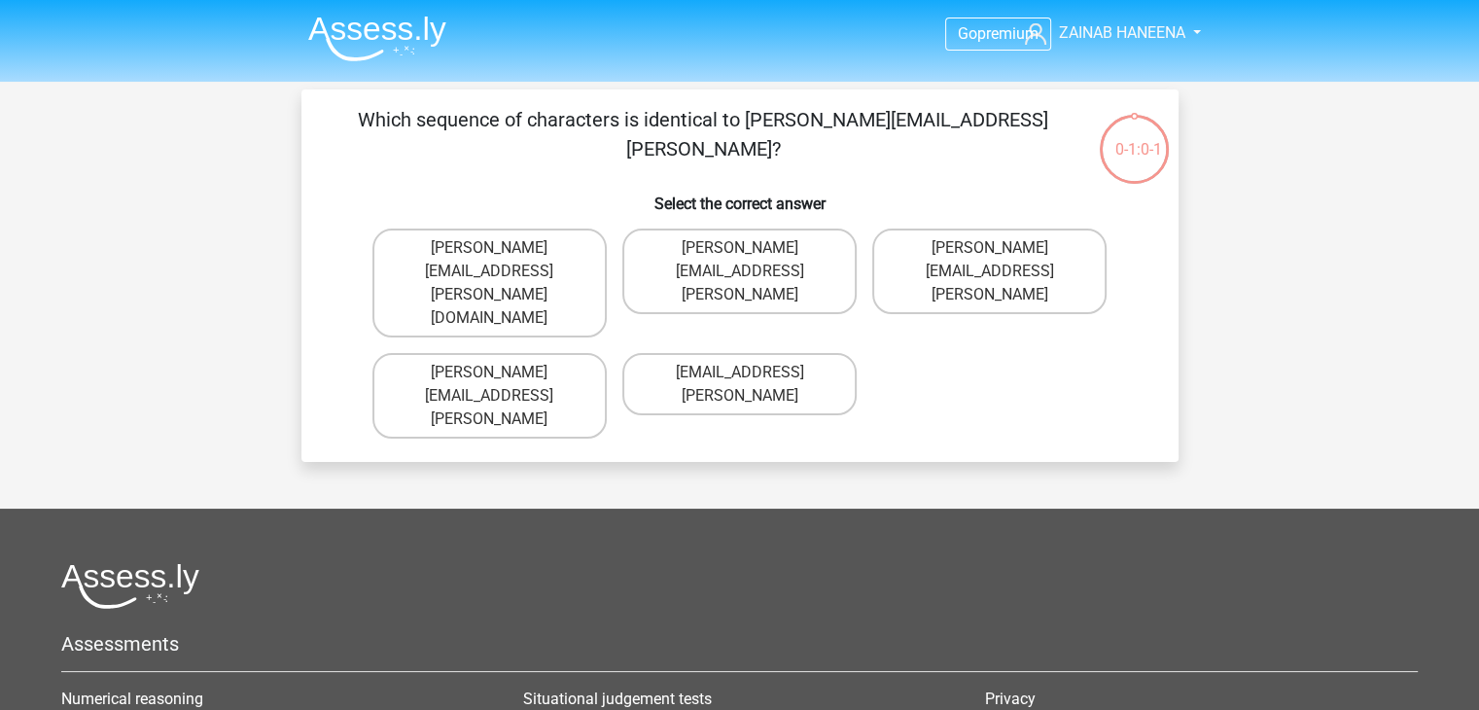
click at [830, 244] on label "[PERSON_NAME][EMAIL_ADDRESS][PERSON_NAME]" at bounding box center [739, 272] width 234 height 86
click at [752, 248] on input "[PERSON_NAME][EMAIL_ADDRESS][PERSON_NAME]" at bounding box center [745, 254] width 13 height 13
radio input "true"
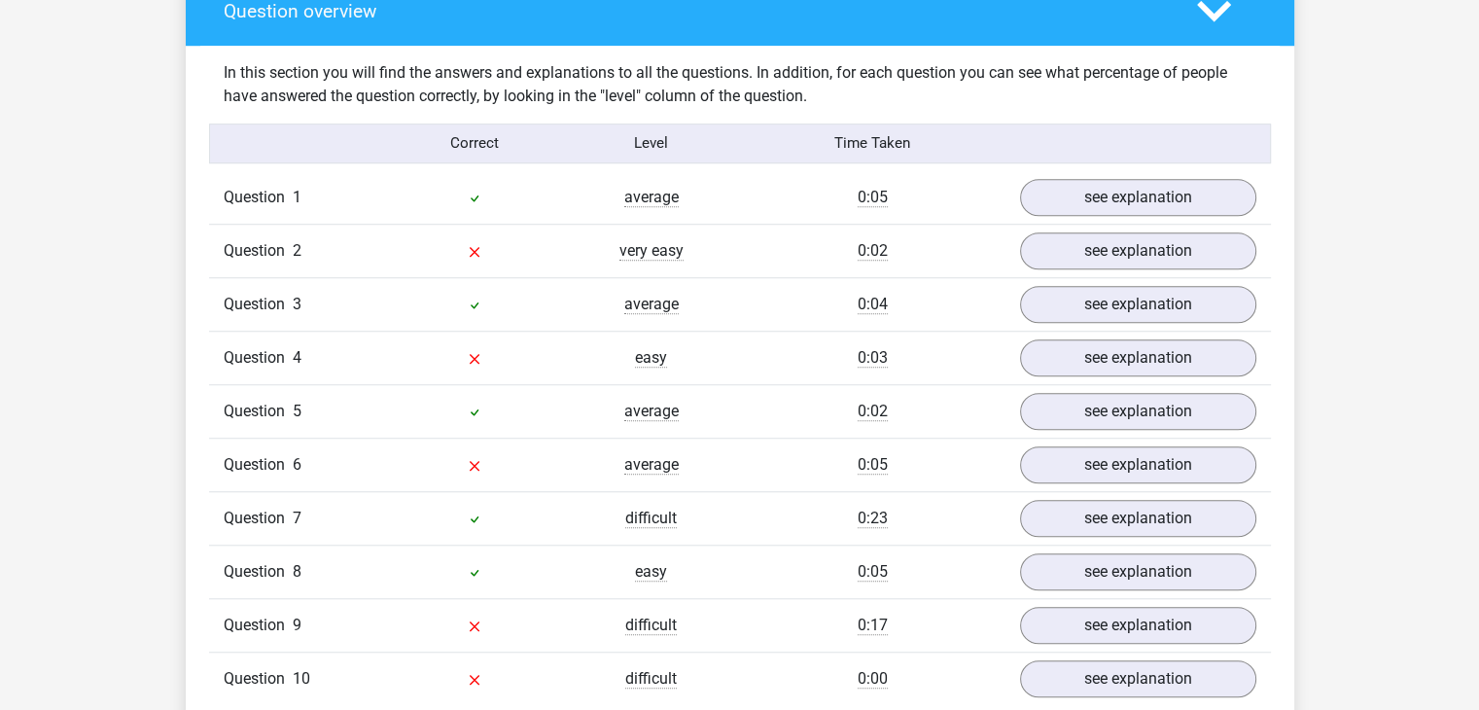
scroll to position [1455, 0]
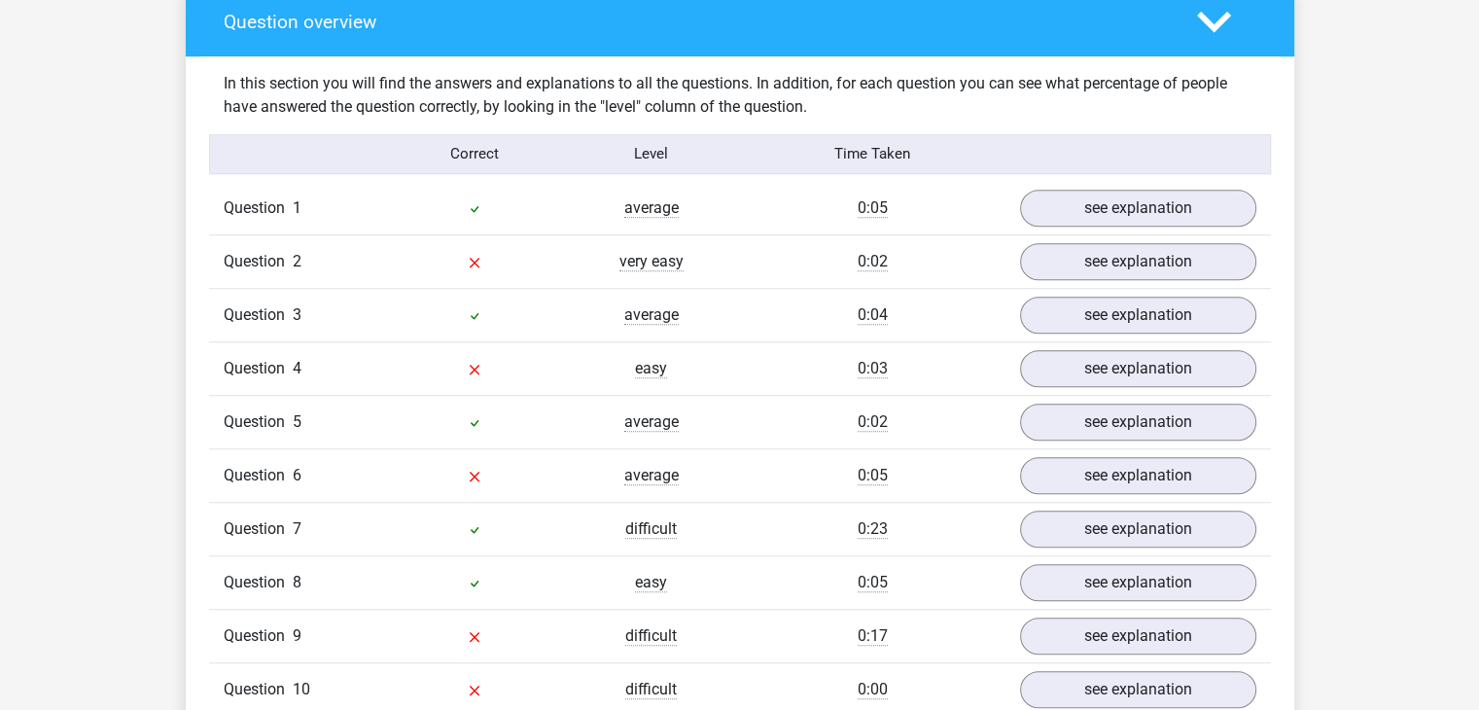
click at [1097, 237] on div "Question 2 very easy 0:02 see explanation" at bounding box center [740, 260] width 1062 height 53
click at [1094, 254] on link "see explanation" at bounding box center [1137, 261] width 271 height 43
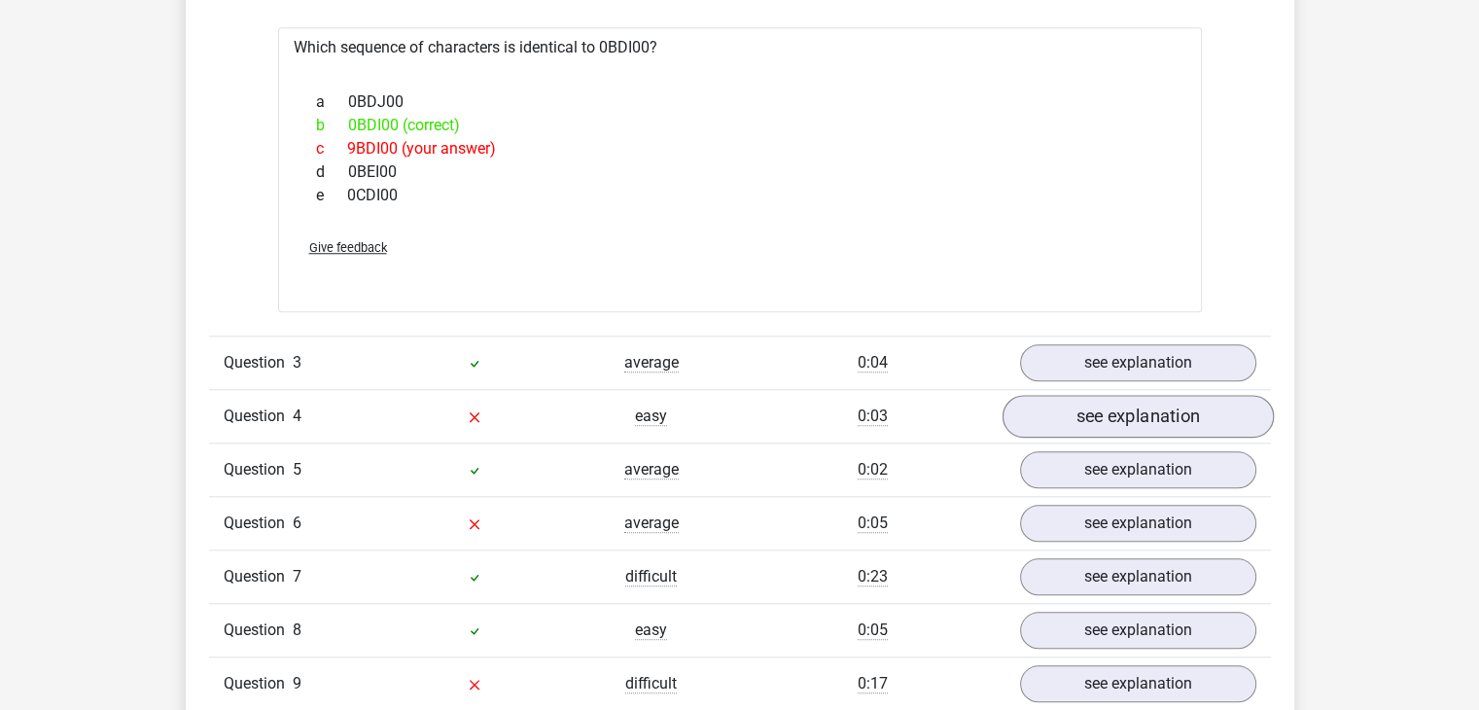
scroll to position [1761, 0]
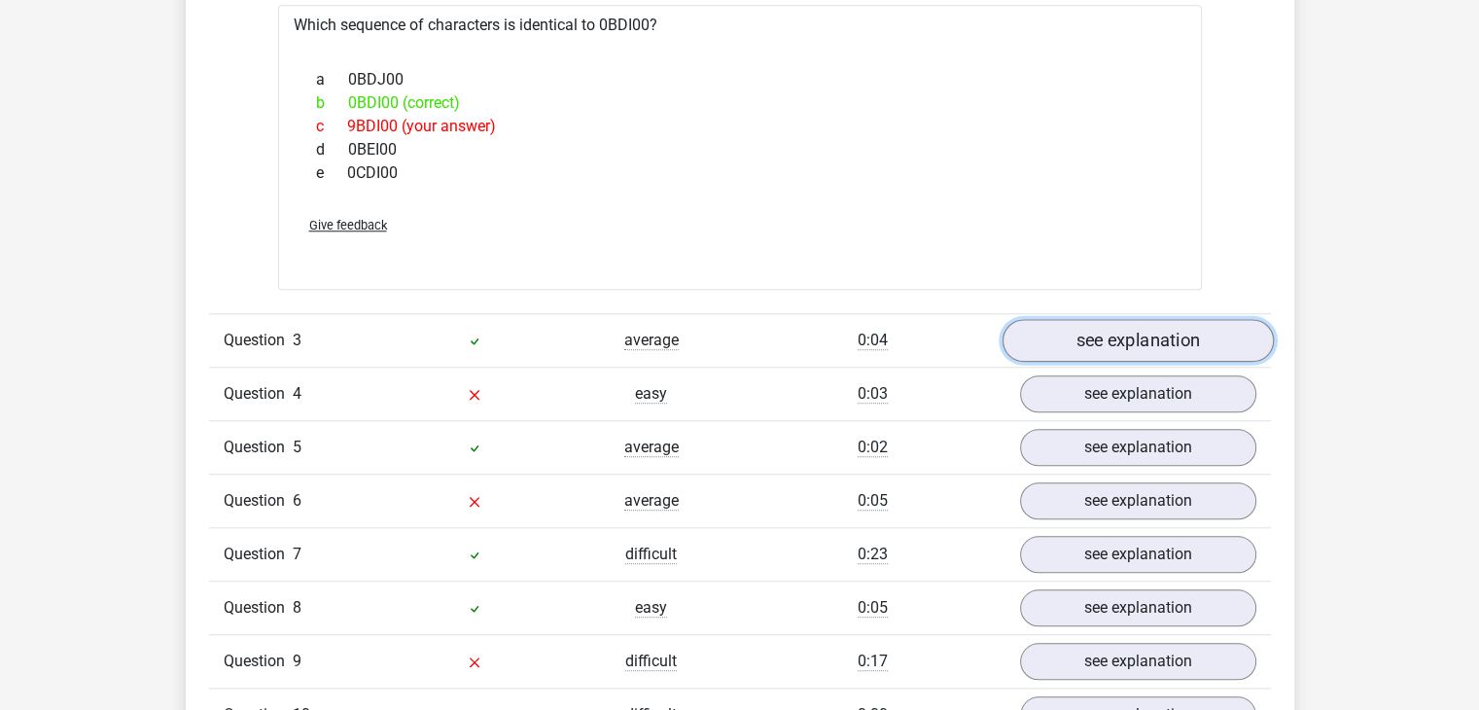
click at [1112, 332] on link "see explanation" at bounding box center [1137, 340] width 271 height 43
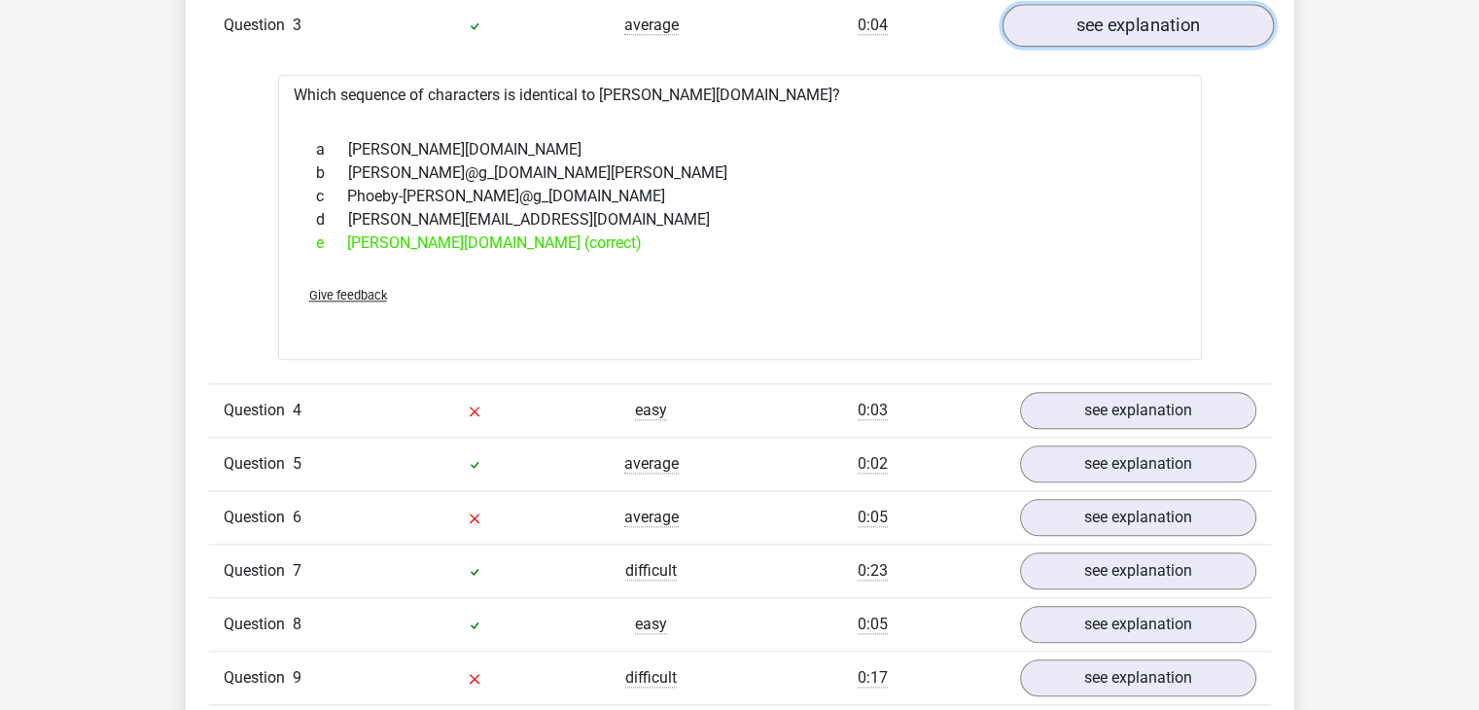
scroll to position [2081, 0]
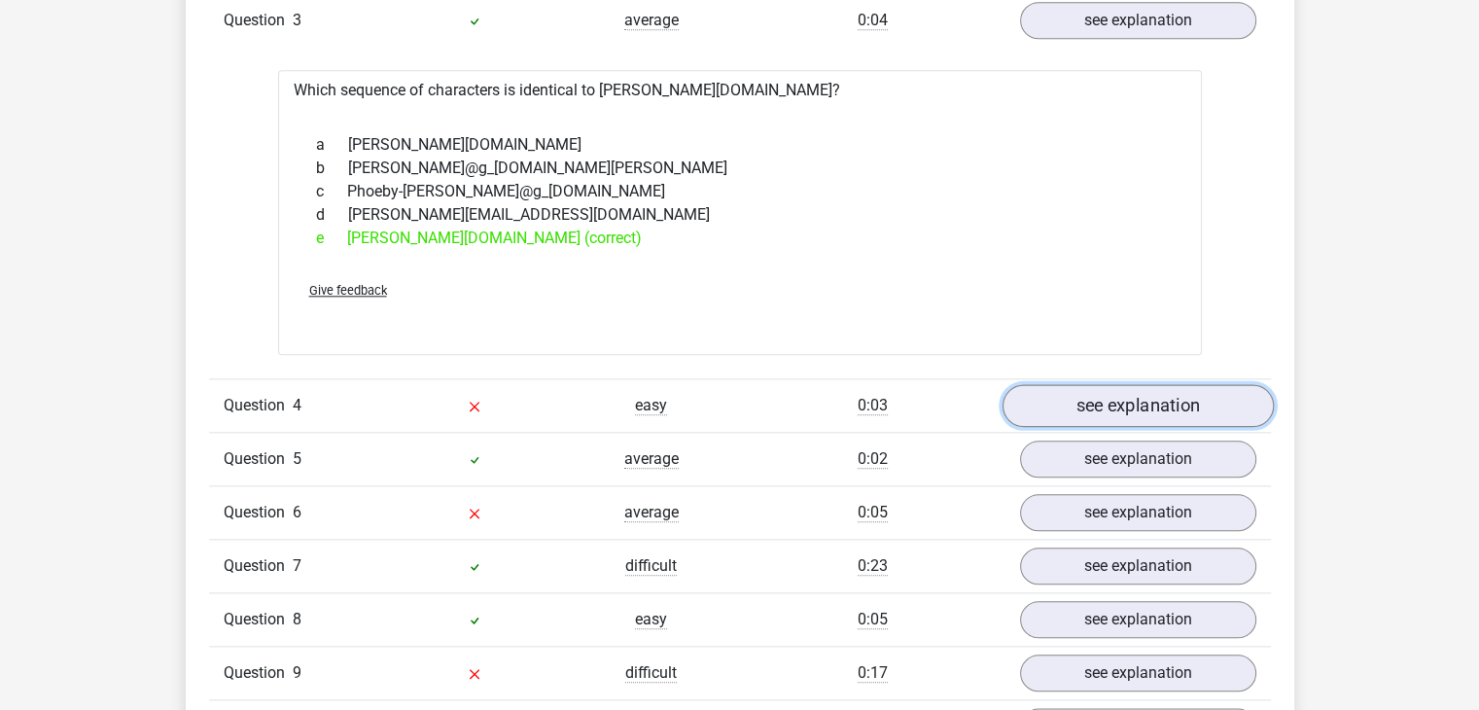
click at [1127, 409] on link "see explanation" at bounding box center [1137, 405] width 271 height 43
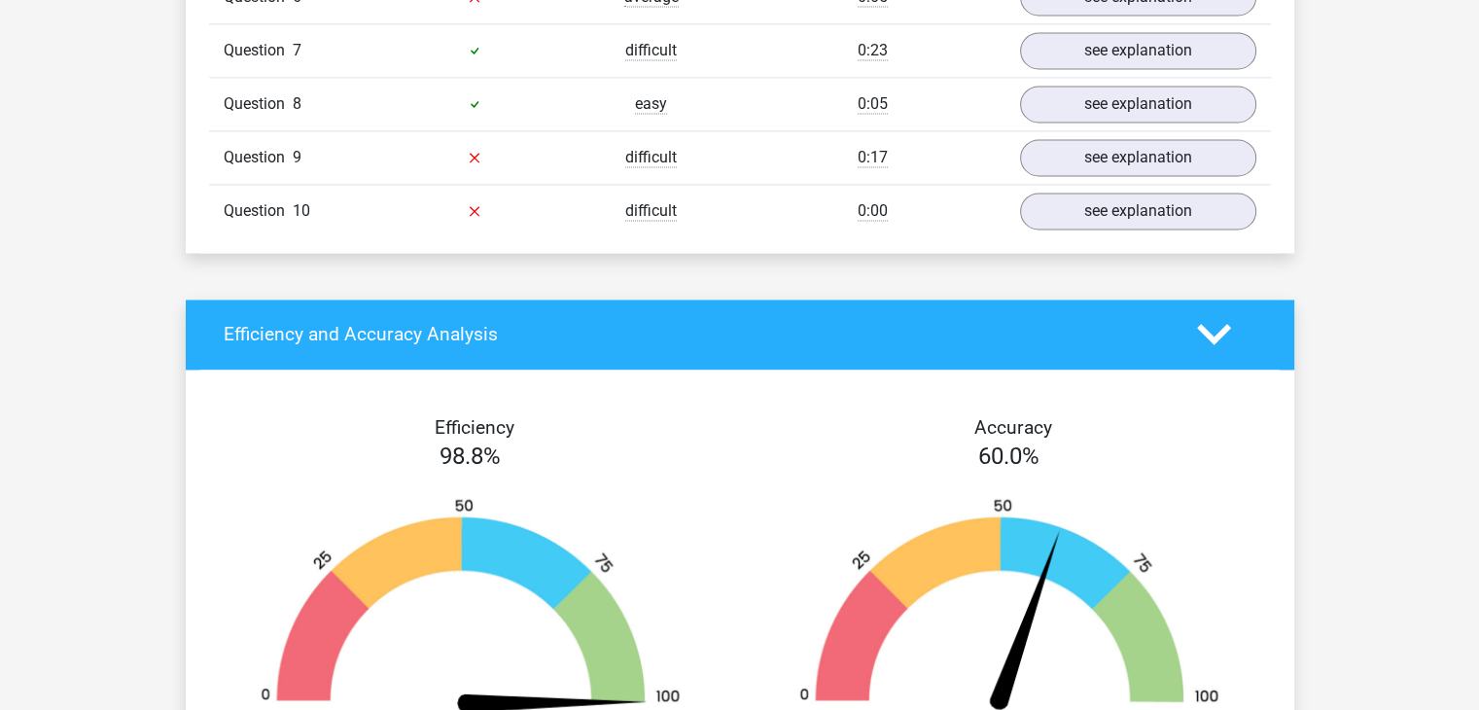
scroll to position [2929, 0]
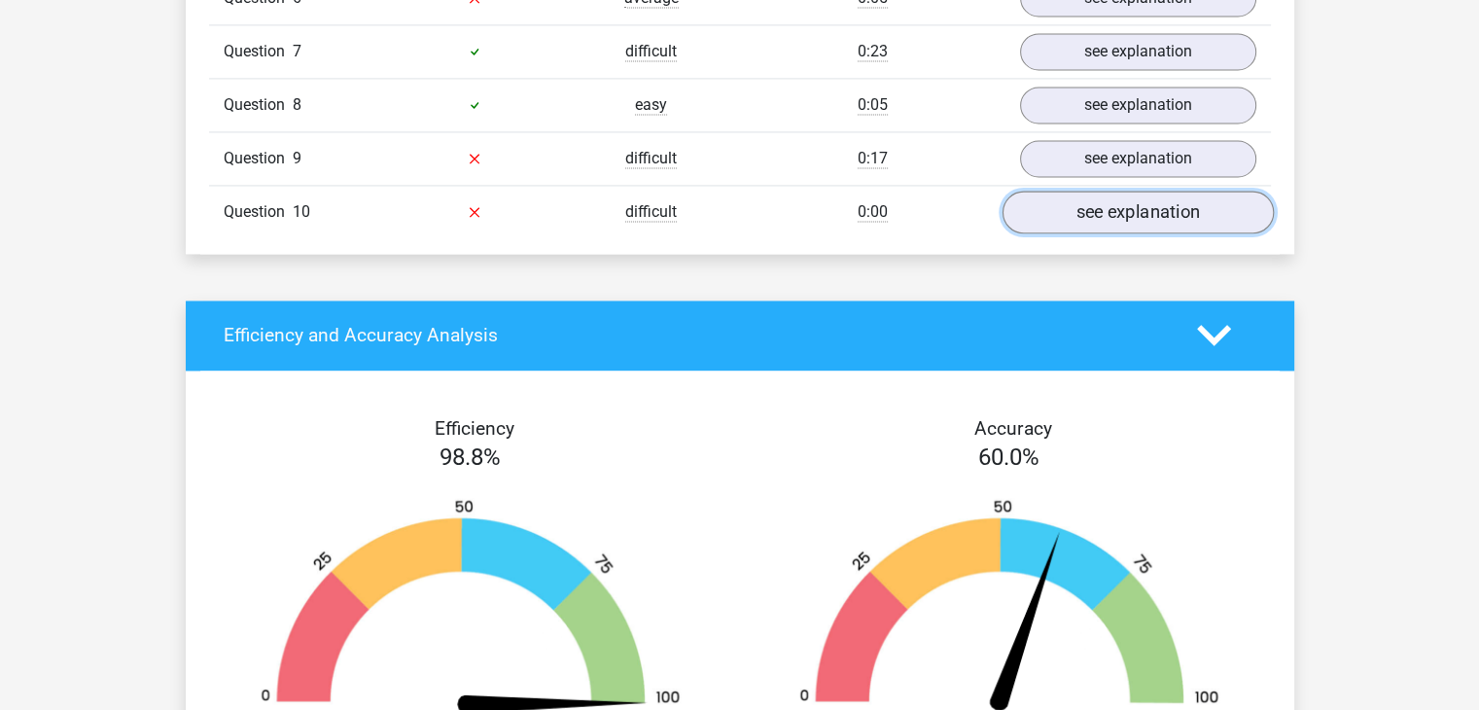
click at [1134, 205] on link "see explanation" at bounding box center [1137, 212] width 271 height 43
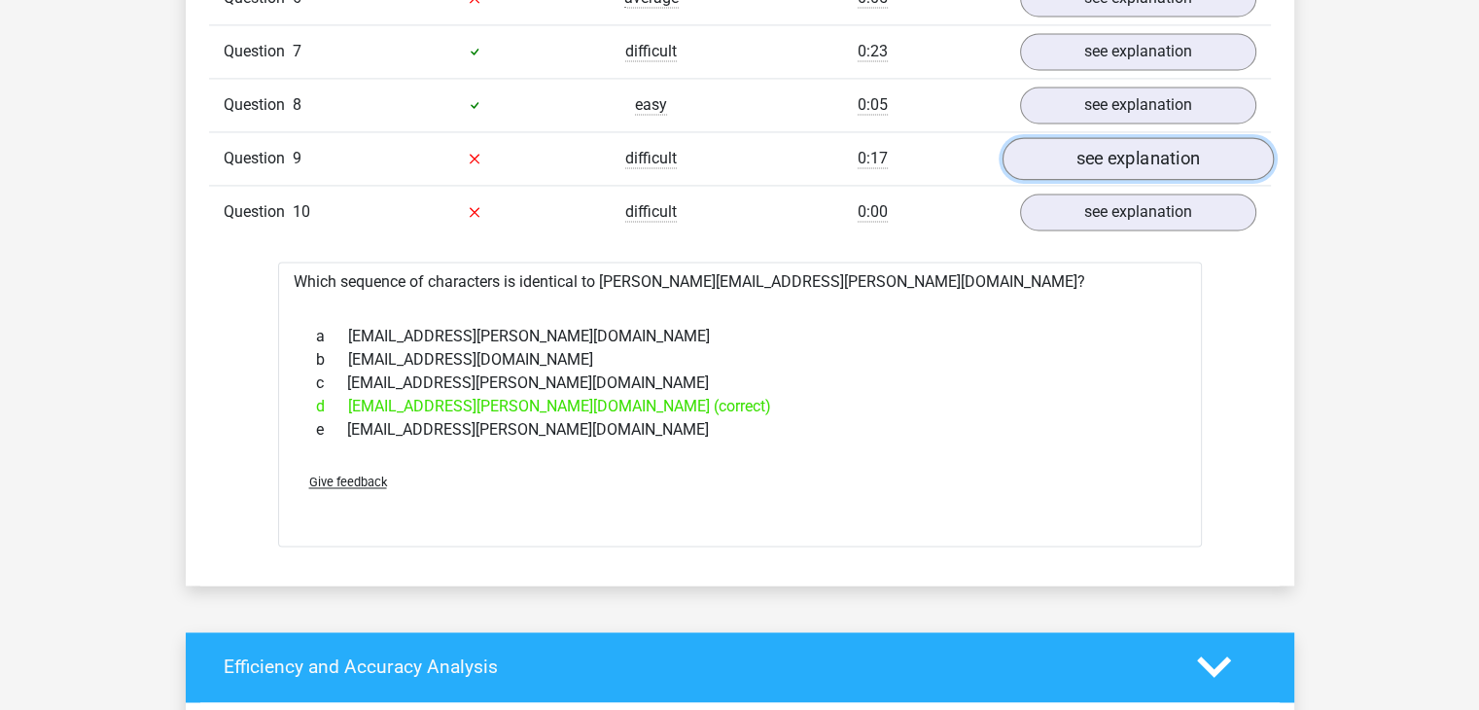
click at [1137, 155] on link "see explanation" at bounding box center [1137, 158] width 271 height 43
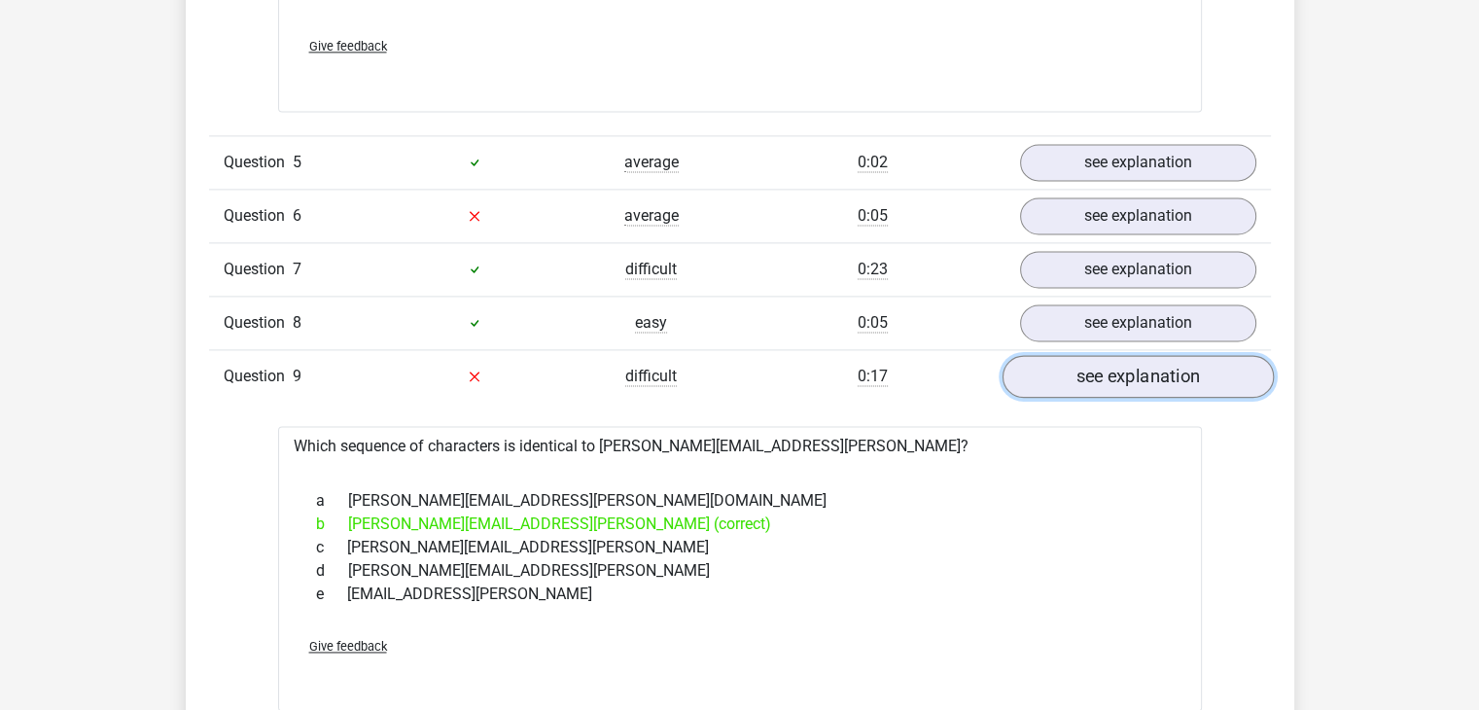
scroll to position [2680, 0]
